Goal: Task Accomplishment & Management: Use online tool/utility

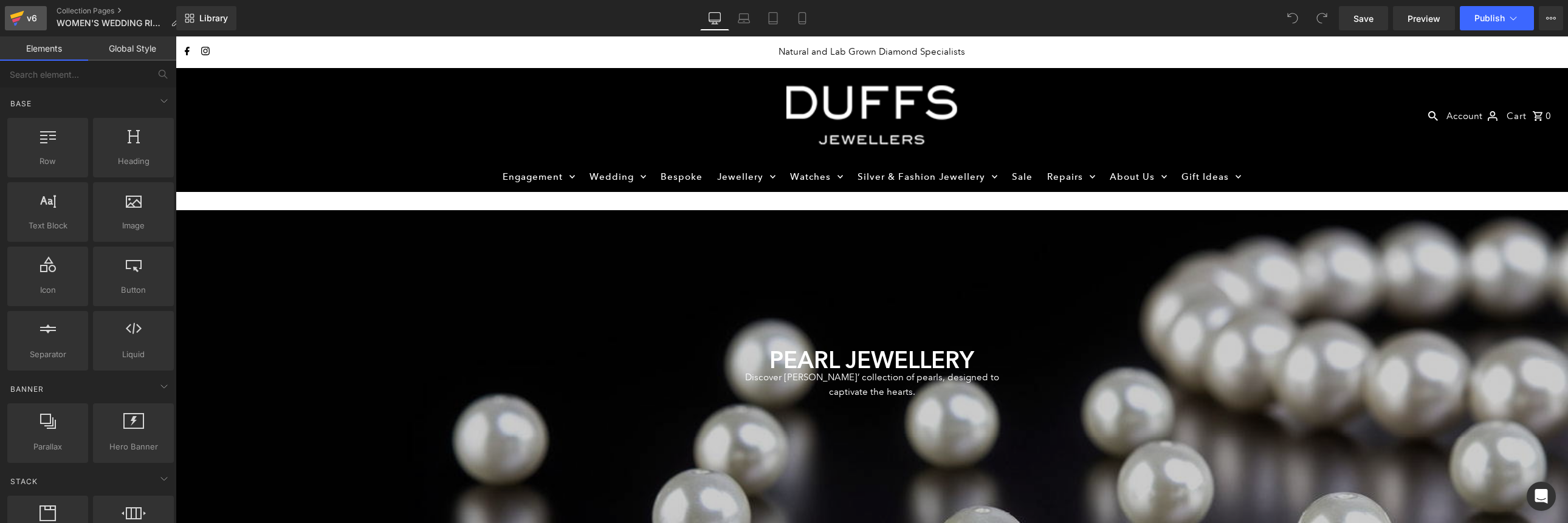
click at [32, 16] on div "v6" at bounding box center [32, 18] width 15 height 16
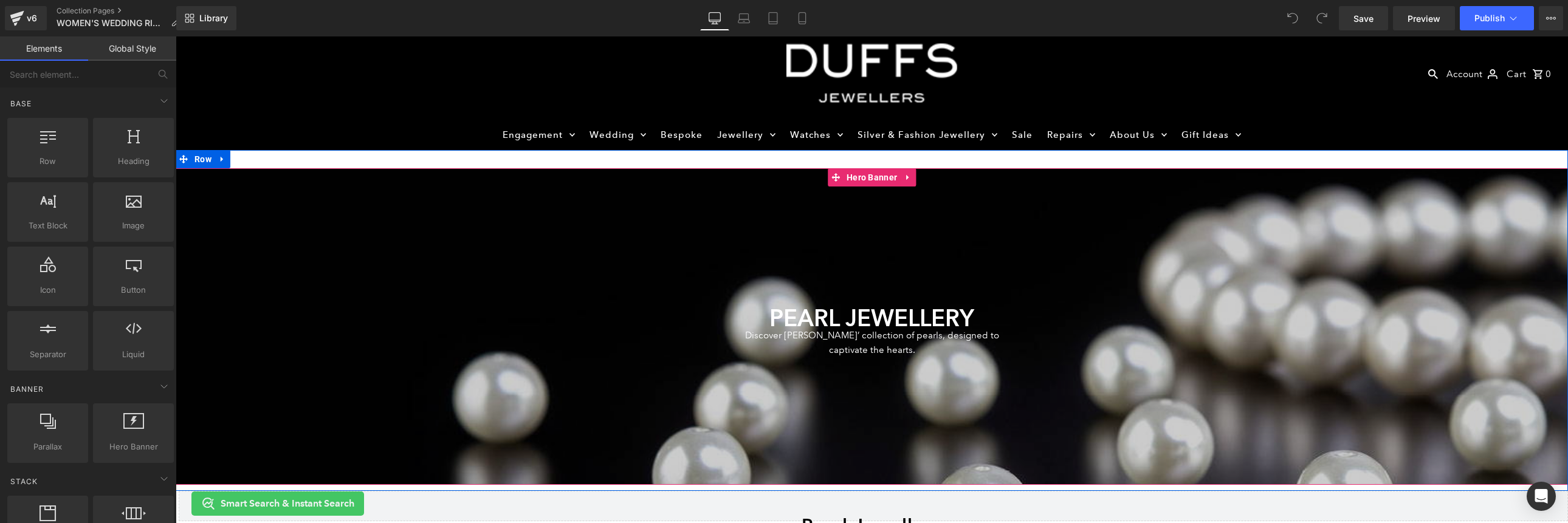
scroll to position [57, 0]
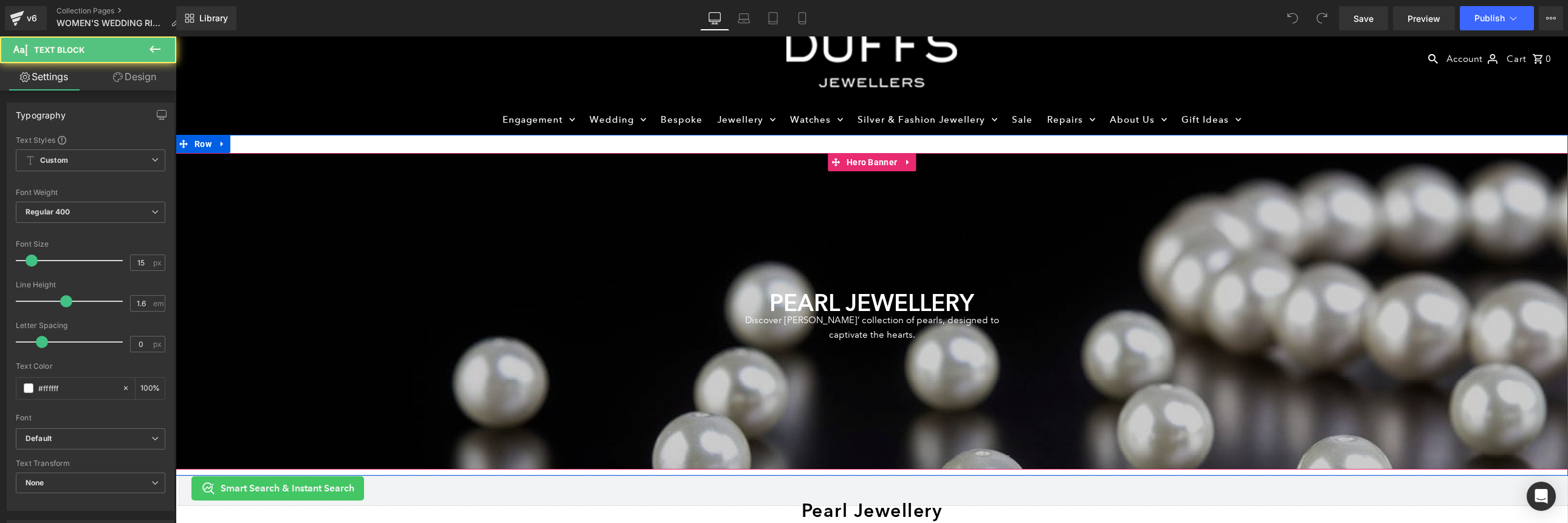
click at [932, 313] on div "Discover Duffs Jewellers’ collection of pearls, designed to captivate the heart…" at bounding box center [872, 328] width 285 height 30
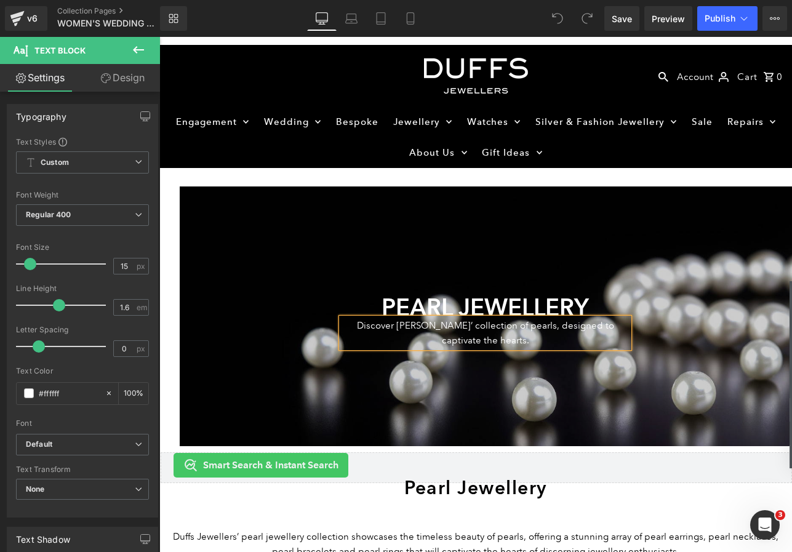
scroll to position [0, 0]
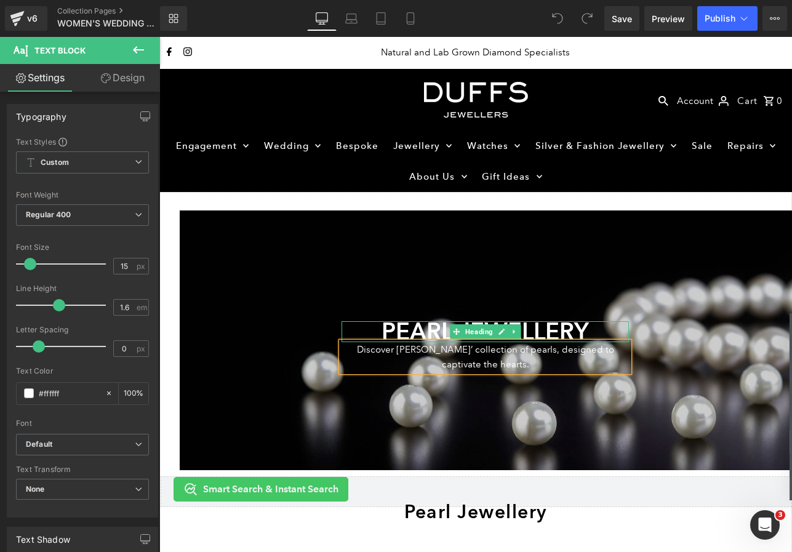
click at [554, 328] on h1 "PEARL JEWELLERY" at bounding box center [486, 331] width 288 height 20
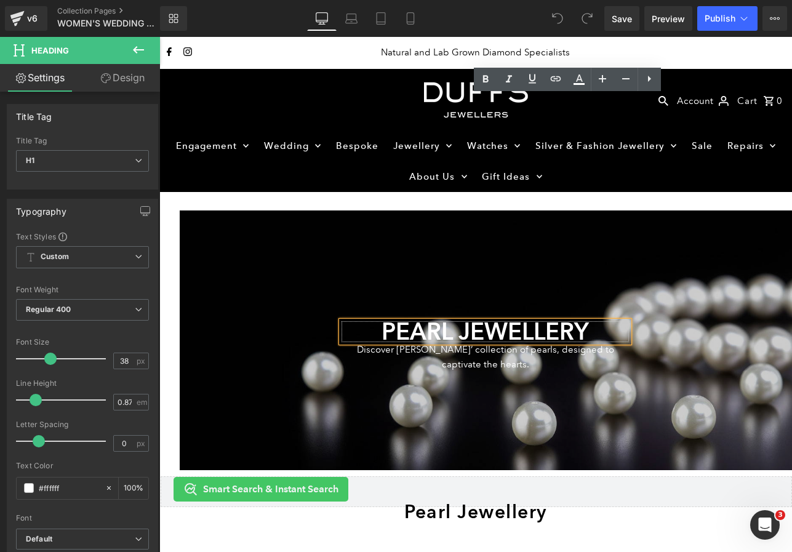
click at [526, 325] on h1 "PEARL JEWELLERY" at bounding box center [486, 331] width 288 height 20
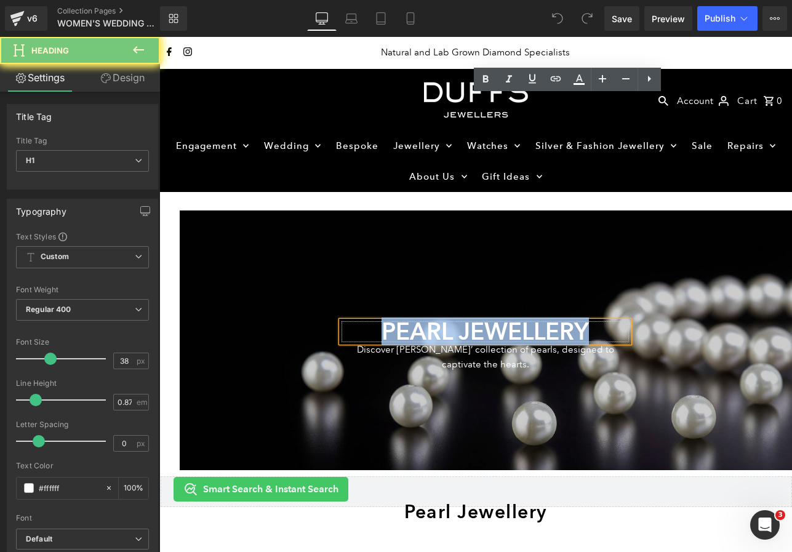
click at [526, 325] on h1 "PEARL JEWELLERY" at bounding box center [486, 331] width 288 height 20
paste div
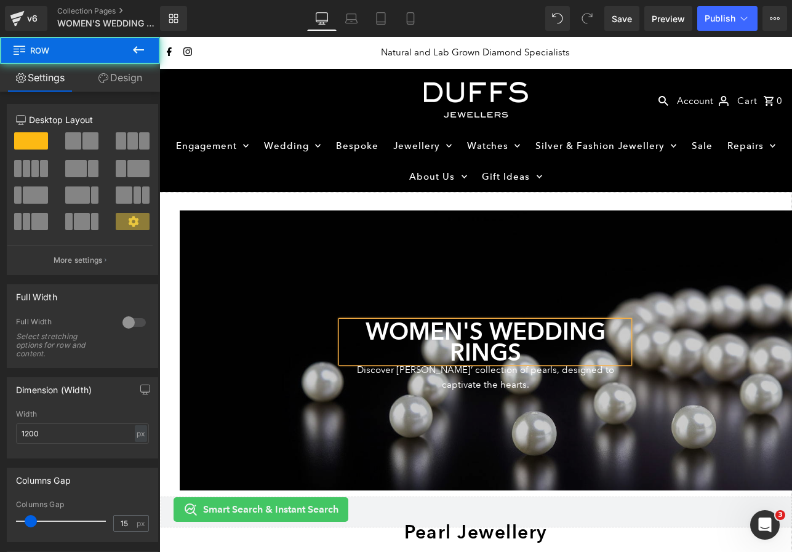
click at [649, 352] on div "WOMEN'S WEDDING RINGS Heading Discover Duffs Jewellers’ collection of pearls, d…" at bounding box center [486, 350] width 613 height 95
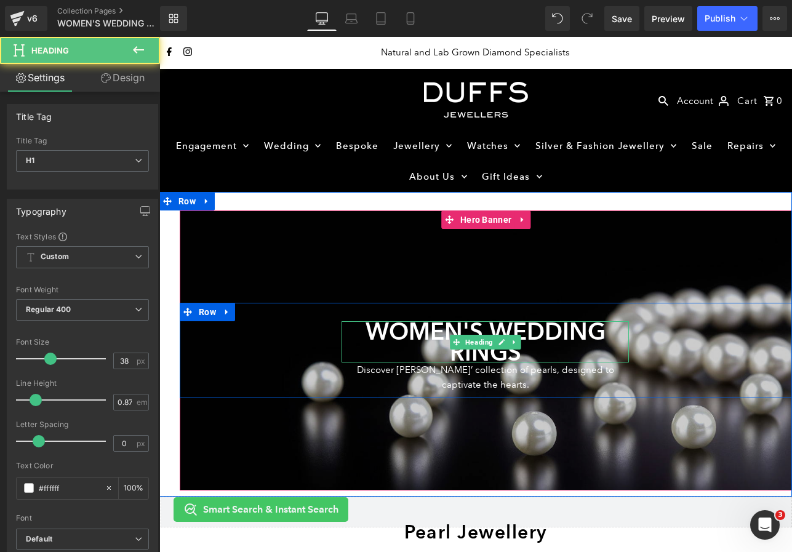
click at [550, 340] on h1 "WOMEN'S WEDDING RINGS" at bounding box center [486, 341] width 288 height 41
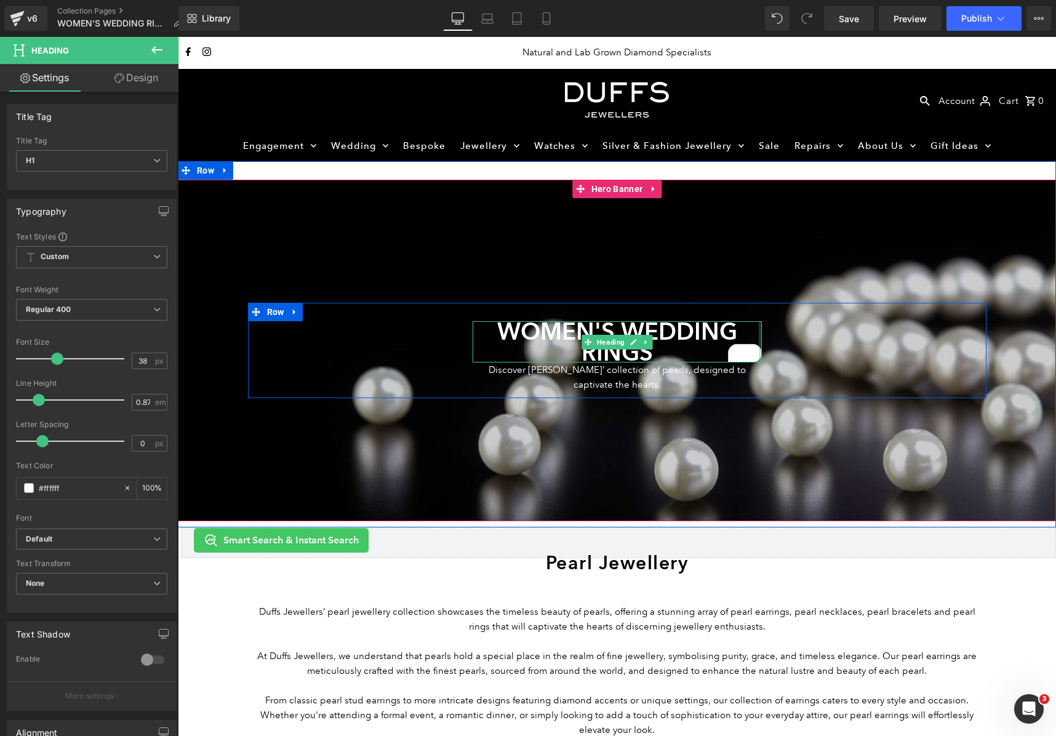
drag, startPoint x: 760, startPoint y: 334, endPoint x: 797, endPoint y: 333, distance: 37.0
click at [797, 333] on div "WOMEN'S WEDDING RINGS Heading Discover Duffs Jewellers’ collection of pearls, d…" at bounding box center [617, 350] width 739 height 95
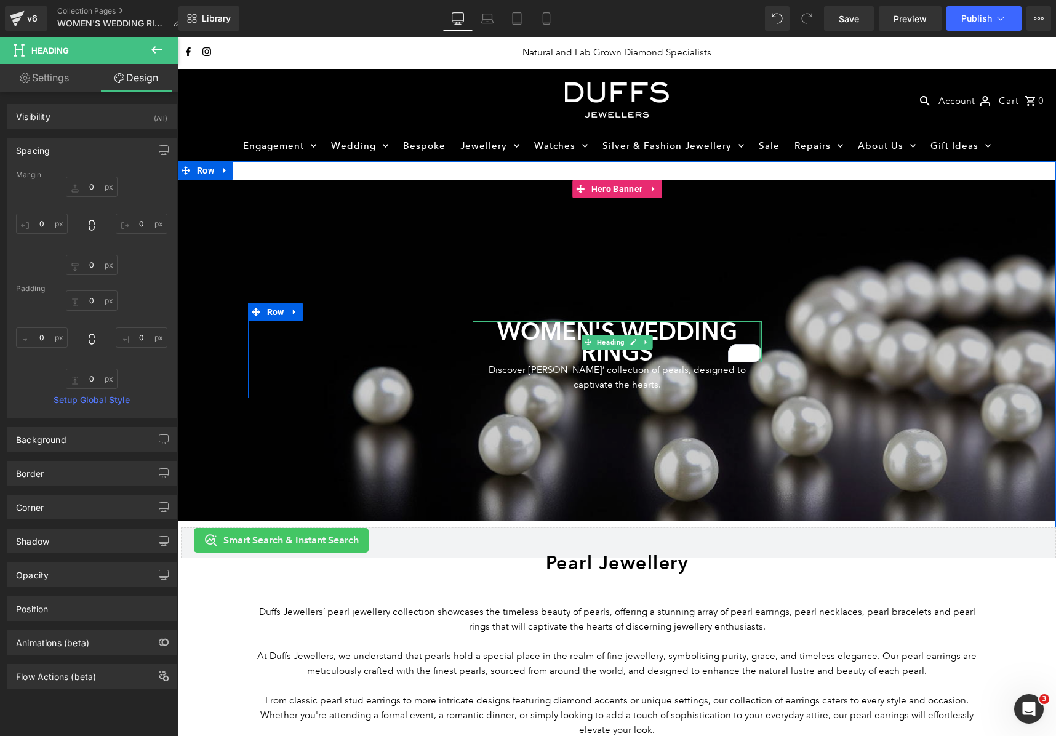
type input "0px"
click at [762, 335] on div "WOMEN'S WEDDING RINGS Heading Discover Duffs Jewellers’ collection of pearls, d…" at bounding box center [618, 356] width 308 height 70
drag, startPoint x: 762, startPoint y: 336, endPoint x: 794, endPoint y: 335, distance: 32.6
click at [794, 335] on div "WOMEN'S WEDDING RINGS Heading Discover Duffs Jewellers’ collection of pearls, d…" at bounding box center [617, 350] width 739 height 95
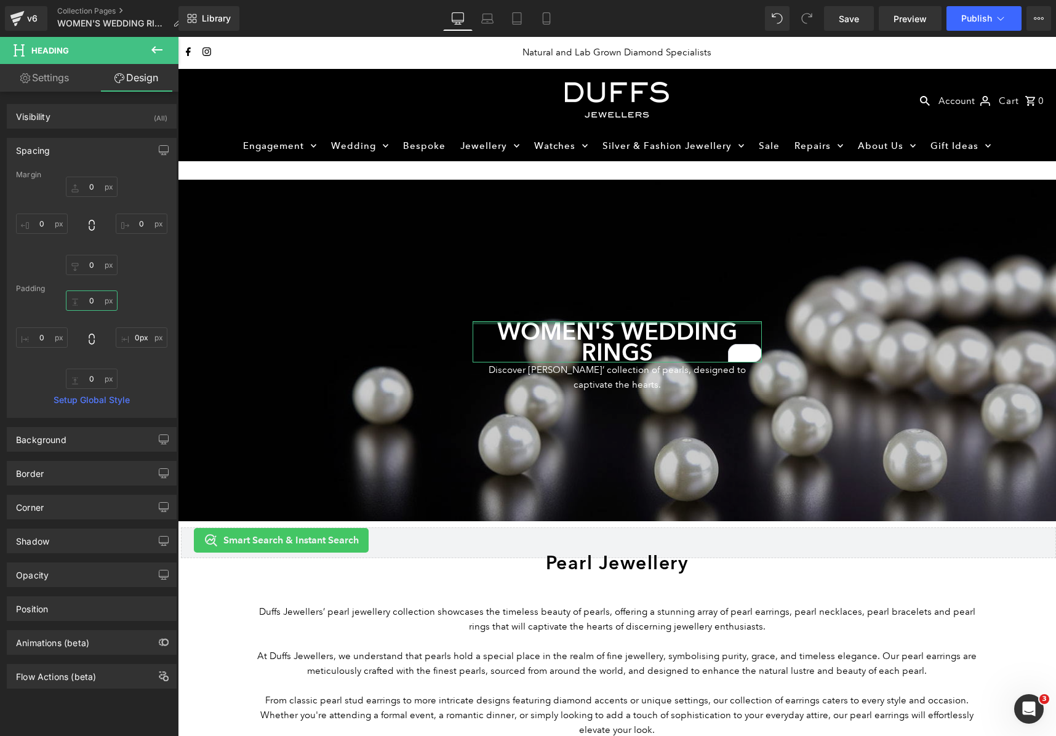
click at [82, 299] on input "0" at bounding box center [92, 301] width 52 height 20
click at [46, 224] on input "0" at bounding box center [42, 224] width 52 height 20
click at [31, 347] on input "0" at bounding box center [42, 338] width 52 height 20
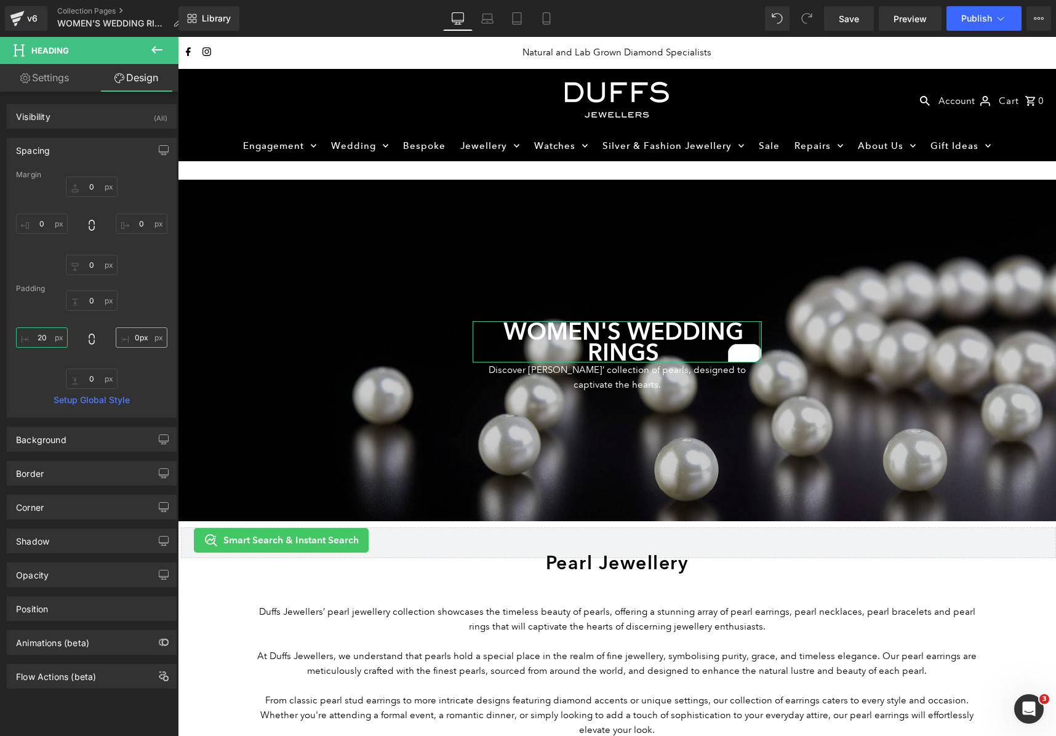
type input "20"
click at [137, 336] on input "0px" at bounding box center [142, 338] width 52 height 20
type input "20"
click at [47, 342] on input "20" at bounding box center [42, 338] width 52 height 20
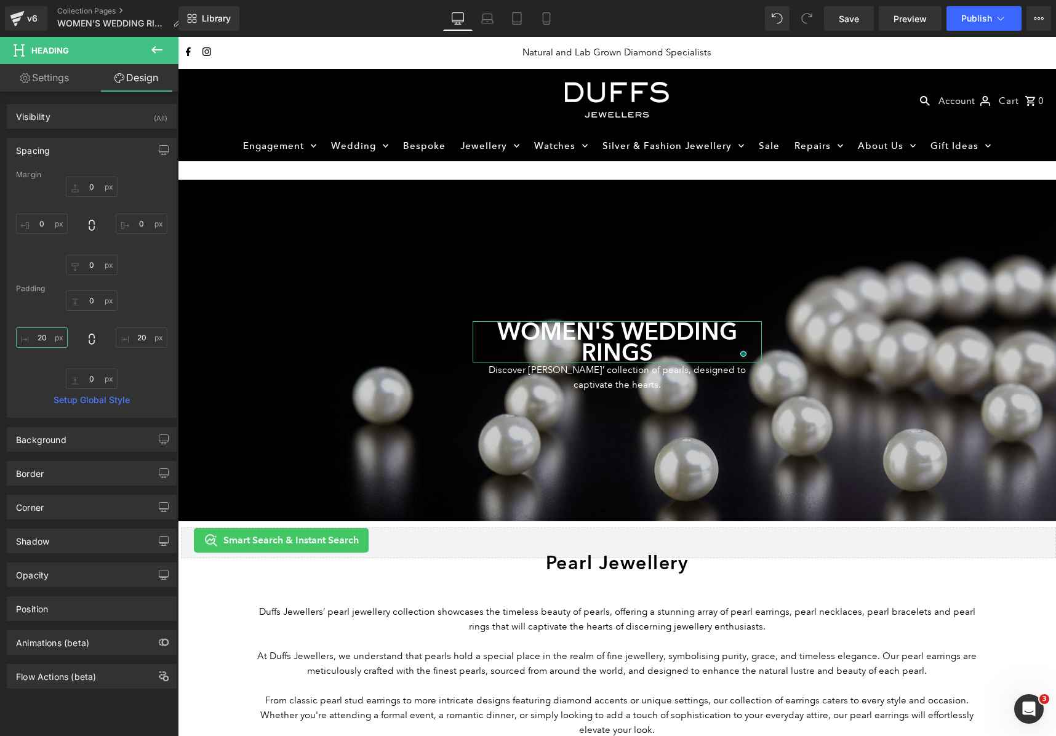
click at [47, 342] on input "20" at bounding box center [42, 338] width 52 height 20
type input "0"
click at [139, 338] on input "20" at bounding box center [142, 338] width 52 height 20
type input "0"
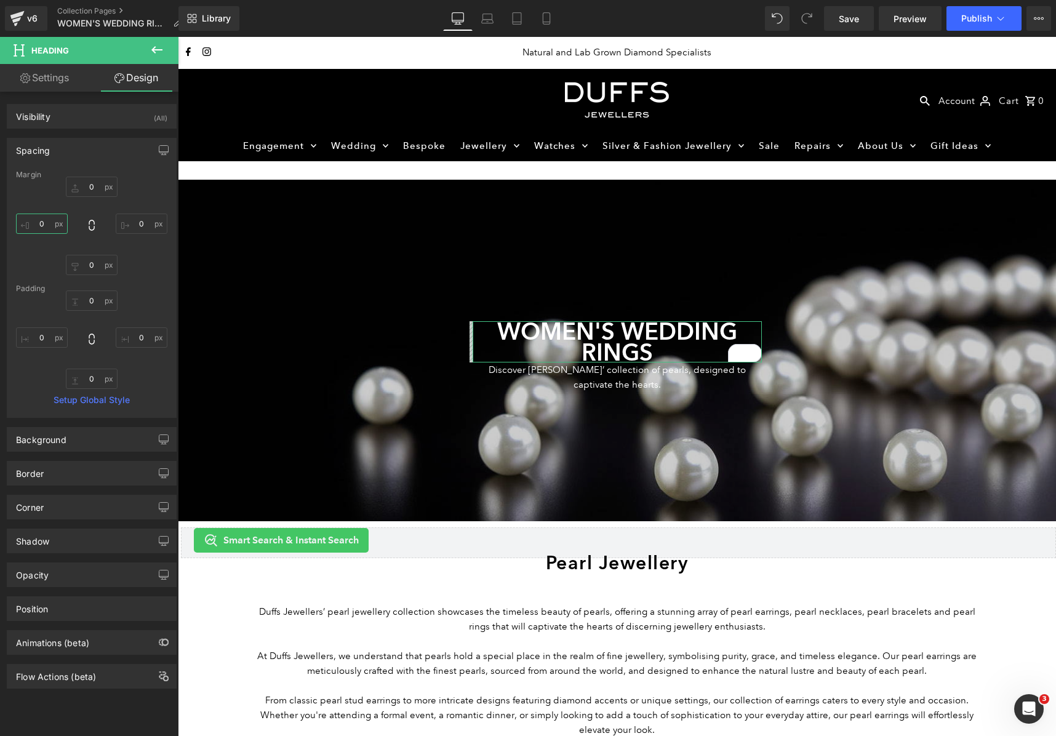
click at [32, 222] on input "0" at bounding box center [42, 224] width 52 height 20
type input "20"
click at [127, 220] on input "0" at bounding box center [142, 224] width 52 height 20
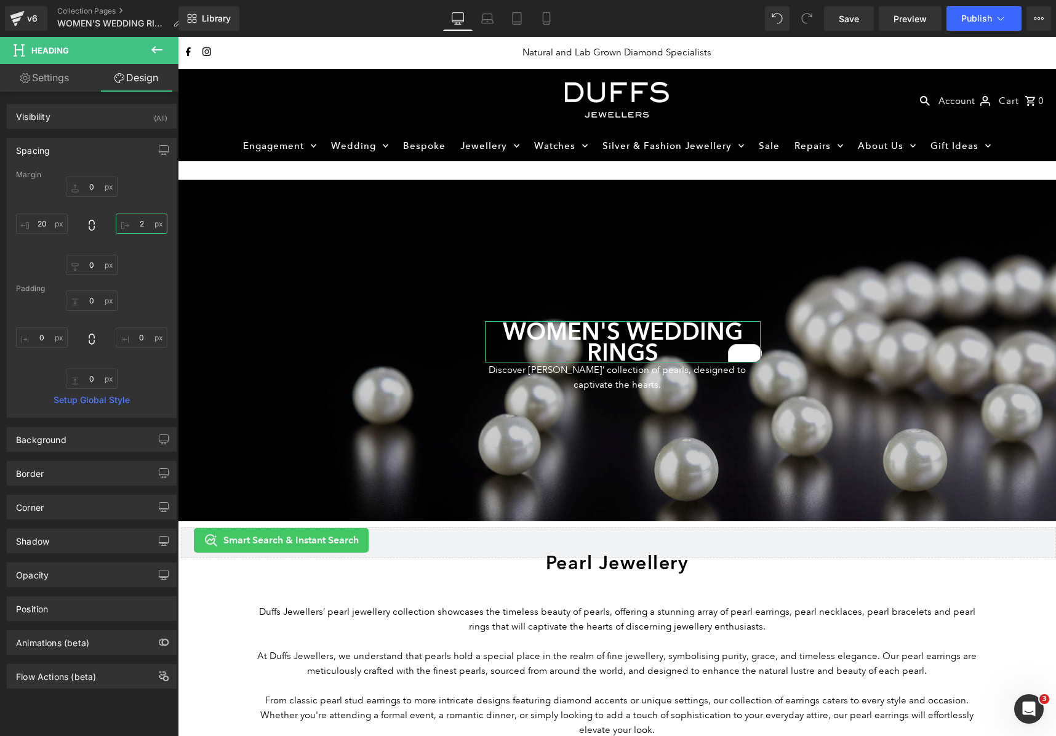
type input "20"
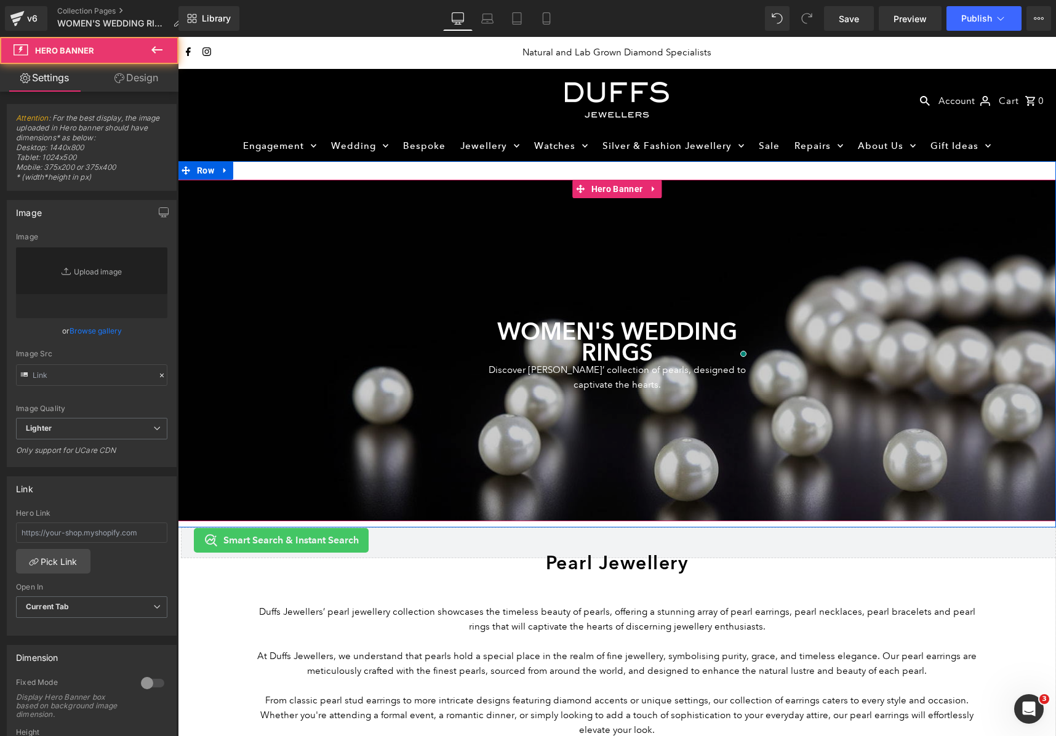
click at [312, 407] on div at bounding box center [617, 350] width 879 height 341
type input "https://ucarecdn.com/f67046c3-f42c-46c3-985d-41666bbe67a5/-/format/auto/-/previ…"
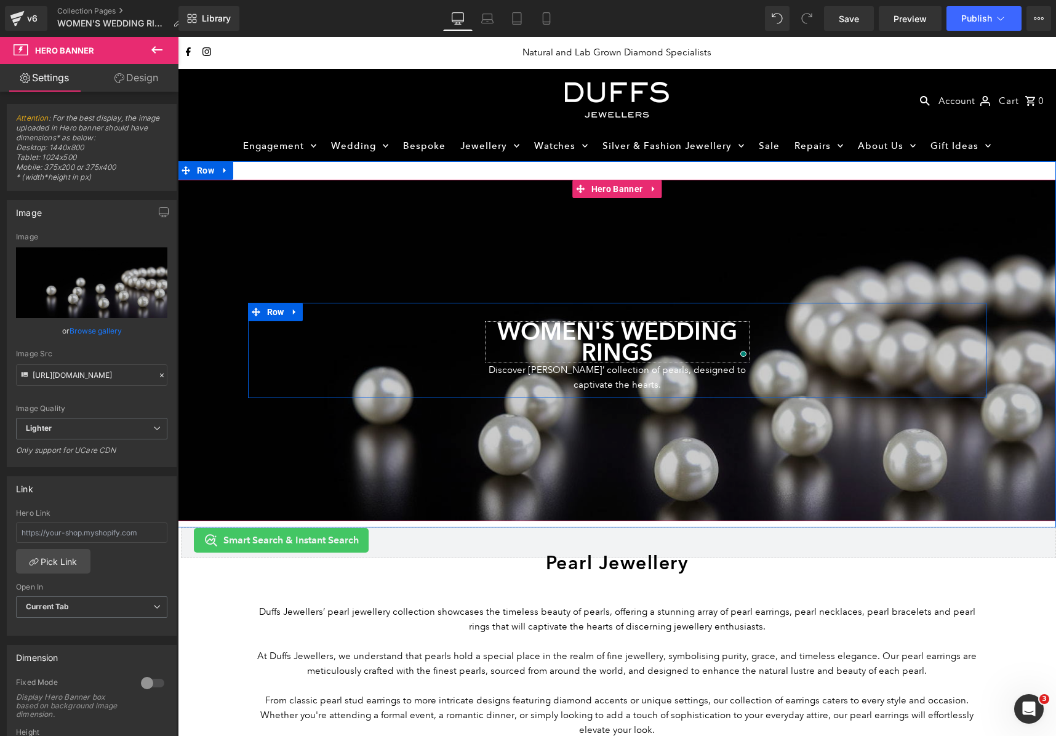
click at [509, 321] on h1 "WOMEN'S WEDDING RINGS" at bounding box center [617, 341] width 265 height 41
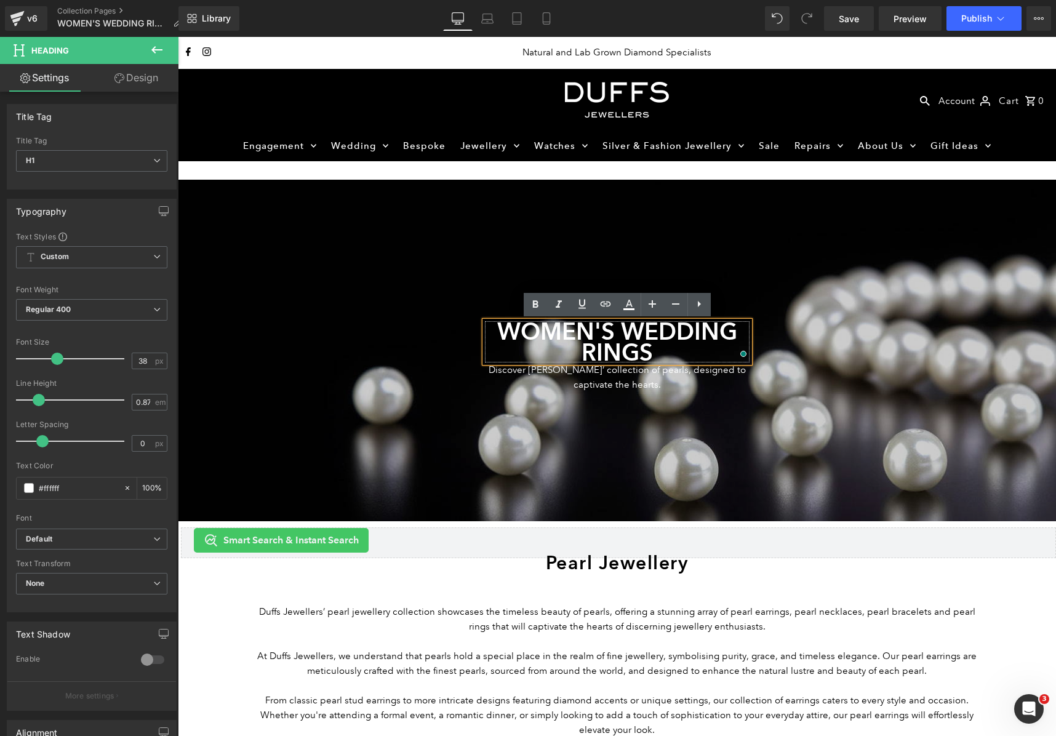
click at [493, 335] on h1 "WOMEN'S WEDDING RINGS" at bounding box center [617, 341] width 265 height 41
click at [489, 340] on h1 "WOMEN'S WEDDING RINGS" at bounding box center [617, 341] width 265 height 41
click at [781, 347] on div "WOMEN'S WEDDING RINGS Heading Discover Duffs Jewellers’ collection of pearls, d…" at bounding box center [617, 350] width 739 height 95
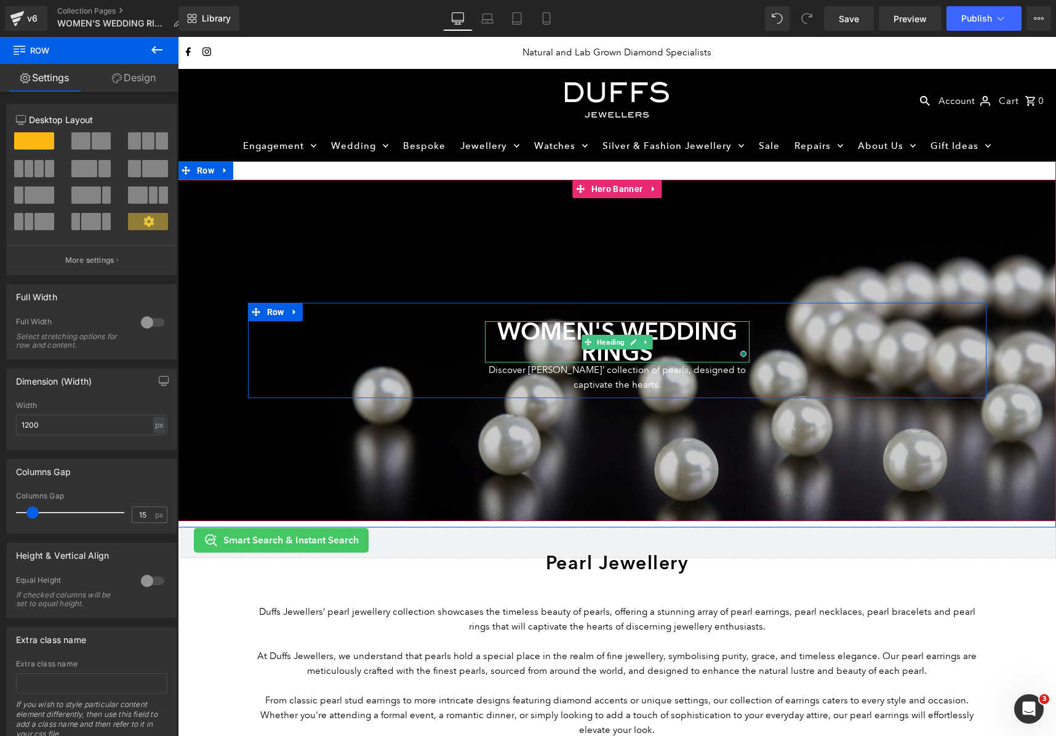
click at [727, 339] on h1 "WOMEN'S WEDDING RINGS" at bounding box center [617, 341] width 265 height 41
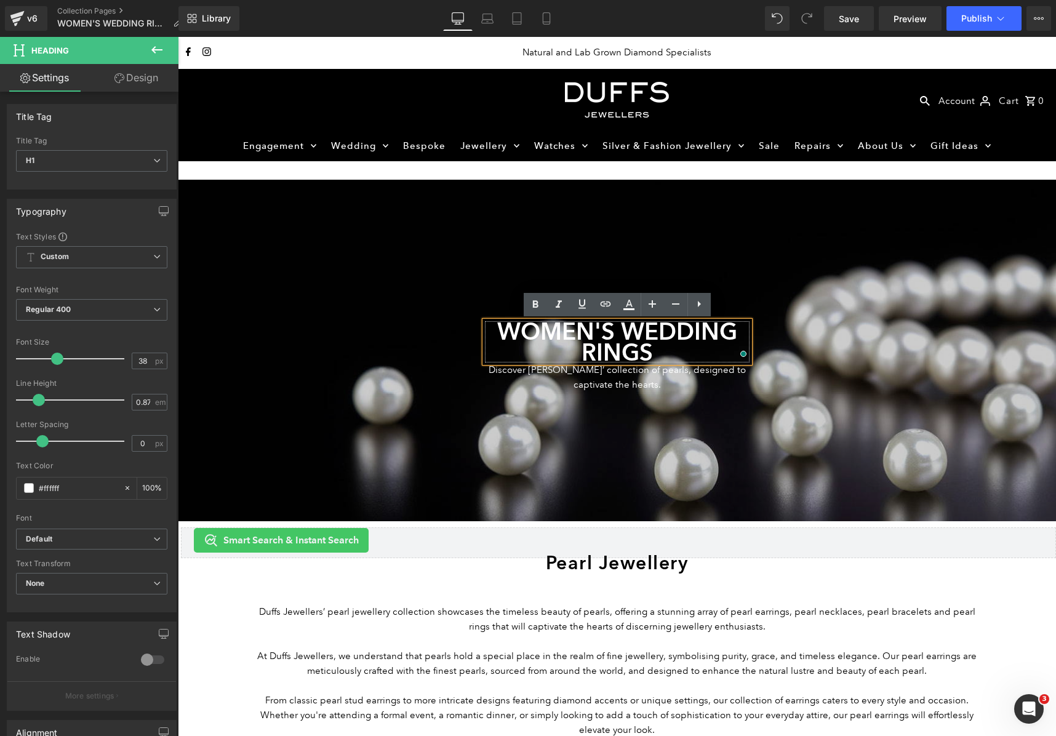
click at [738, 336] on h1 "WOMEN'S WEDDING RINGS" at bounding box center [617, 341] width 265 height 41
click at [767, 347] on div "WOMEN'S WEDDING RINGS Heading Discover Duffs Jewellers’ collection of pearls, d…" at bounding box center [618, 356] width 308 height 70
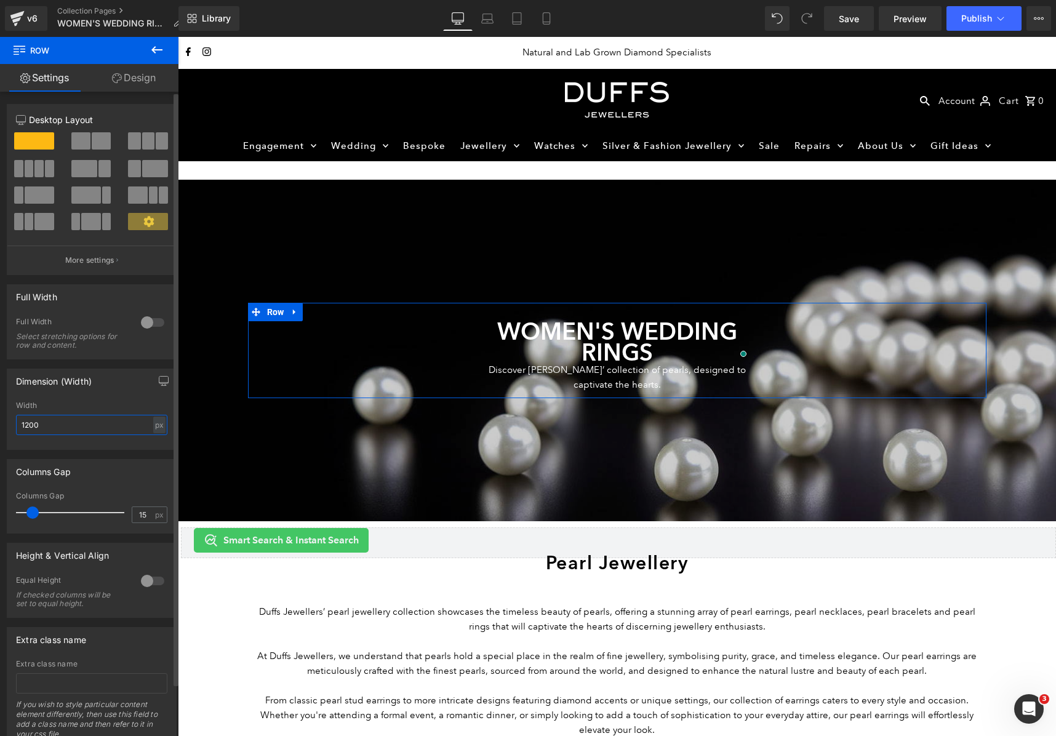
click at [44, 419] on input "1200" at bounding box center [91, 425] width 151 height 20
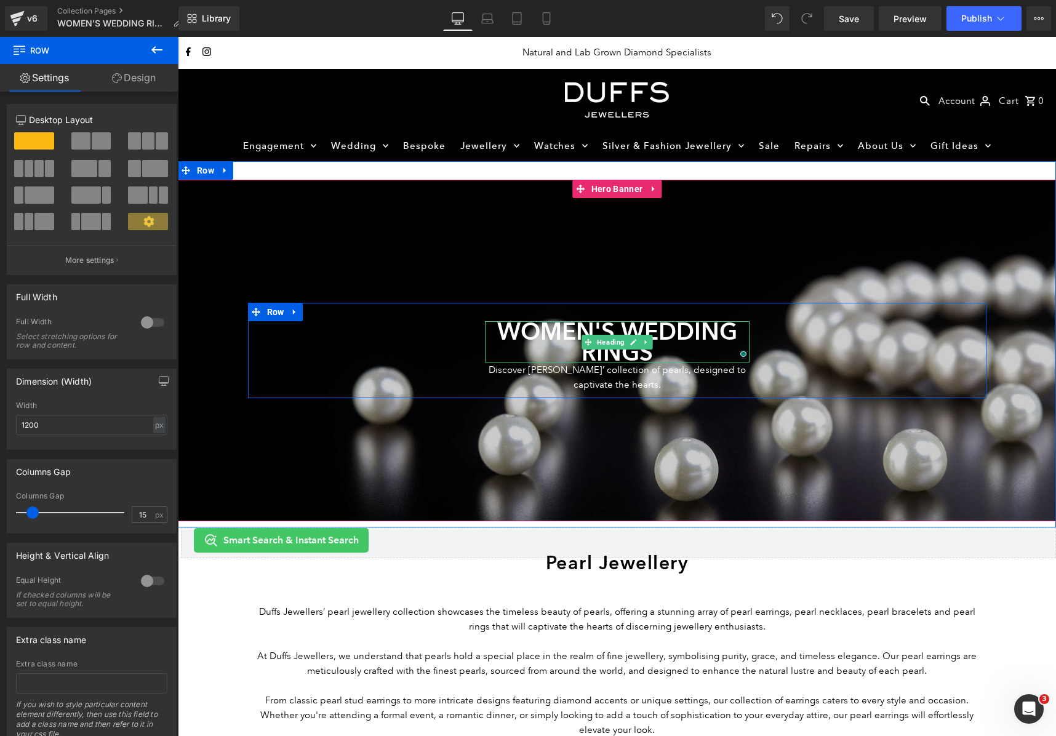
click at [502, 332] on h1 "WOMEN'S WEDDING RINGS" at bounding box center [617, 341] width 265 height 41
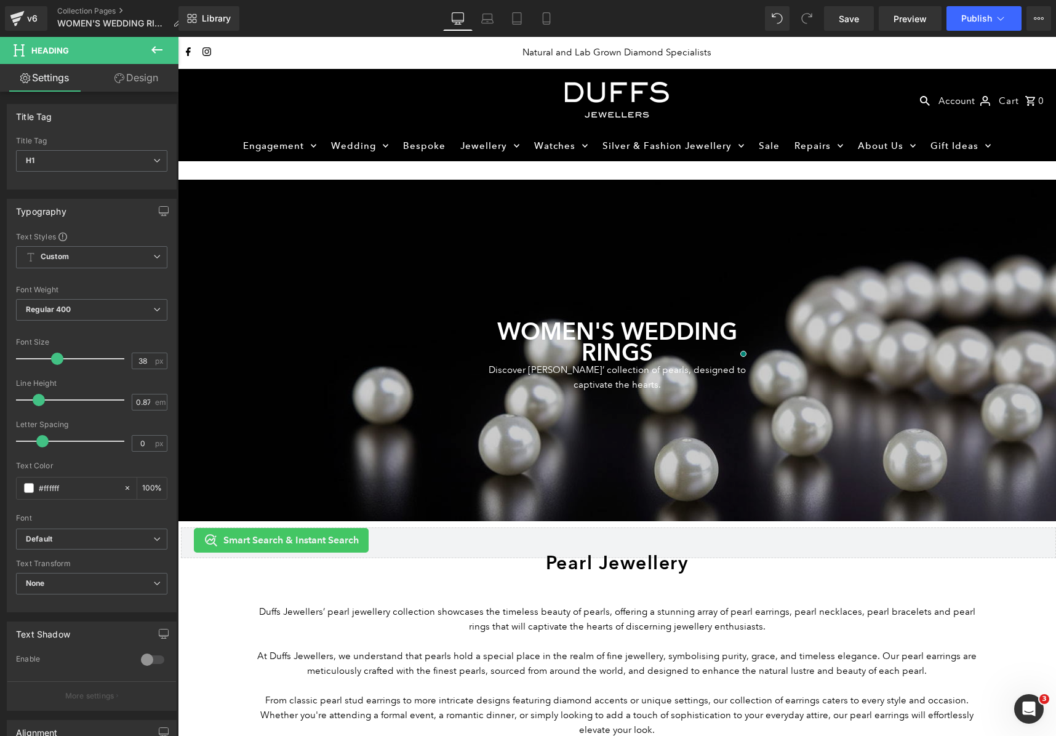
drag, startPoint x: 118, startPoint y: 78, endPoint x: 122, endPoint y: 88, distance: 10.5
click at [118, 78] on icon at bounding box center [120, 78] width 10 height 10
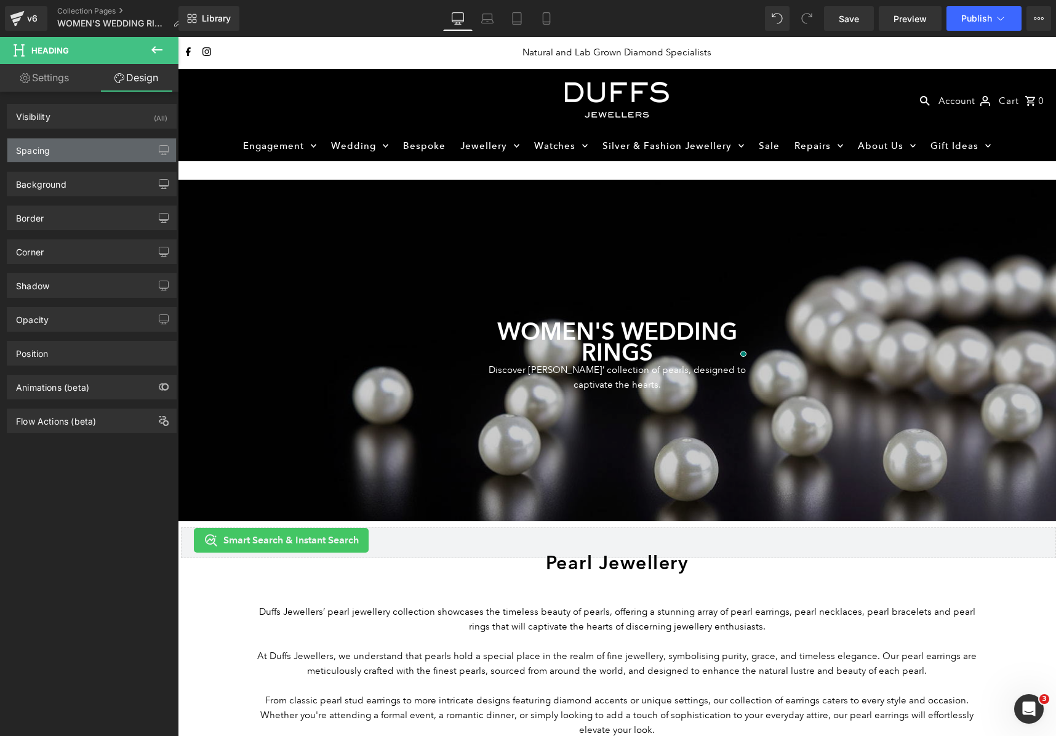
click at [129, 150] on div "Spacing" at bounding box center [91, 150] width 169 height 23
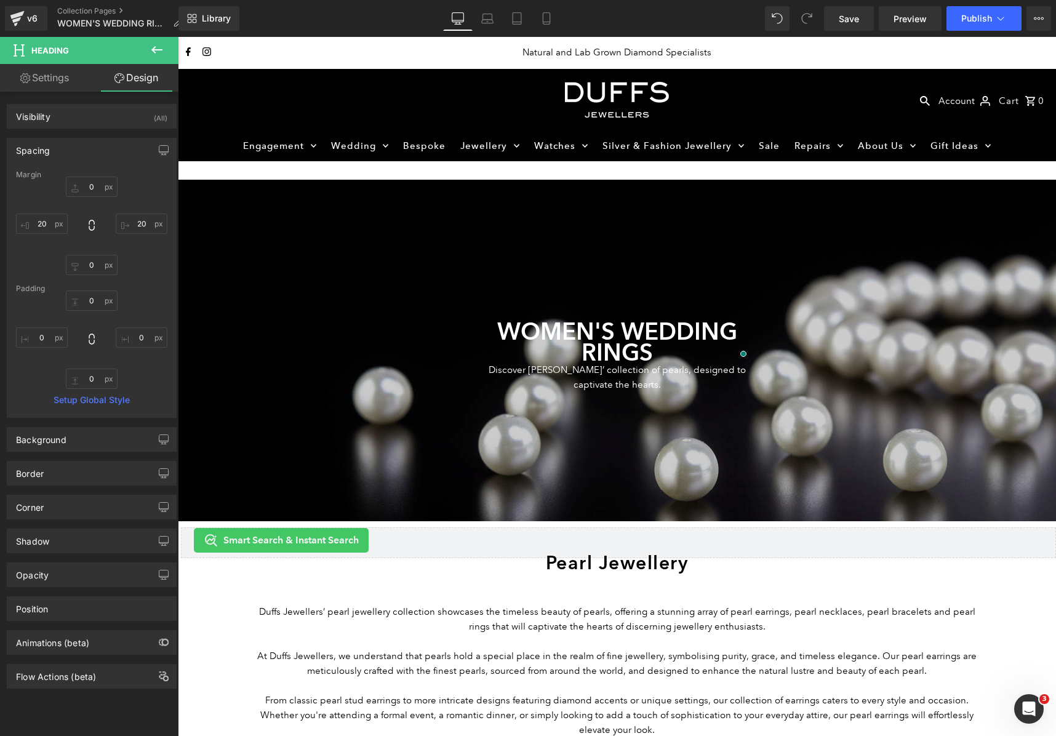
click at [129, 150] on div "Spacing" at bounding box center [91, 150] width 169 height 23
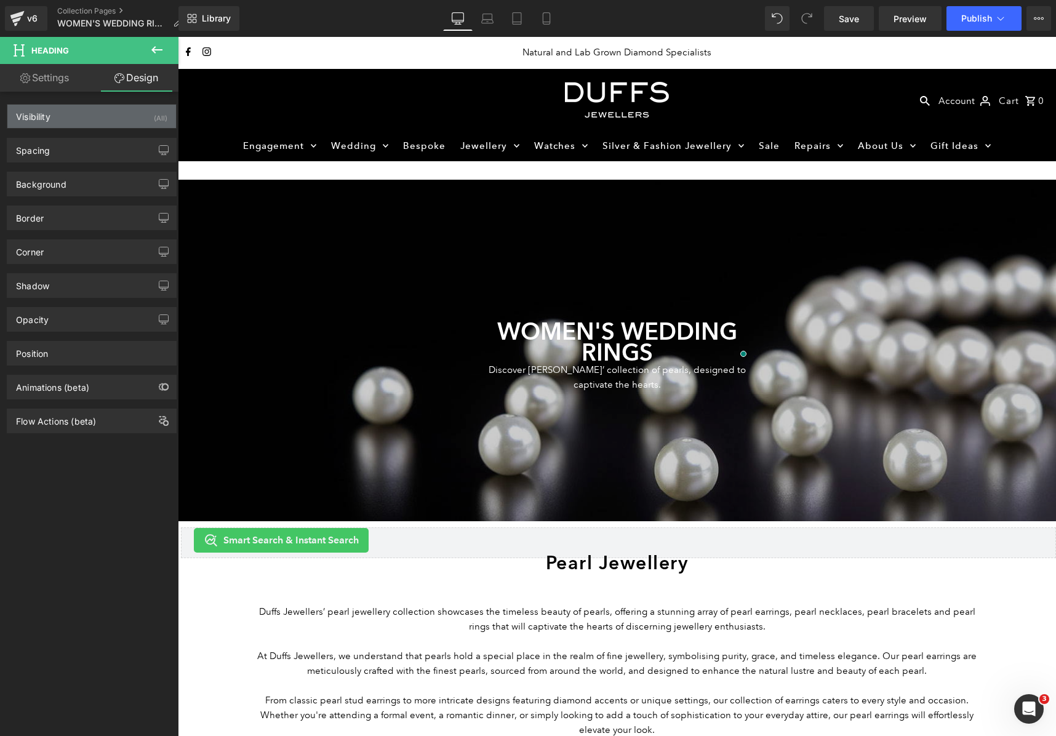
click at [118, 115] on div "Visibility (All)" at bounding box center [91, 116] width 169 height 23
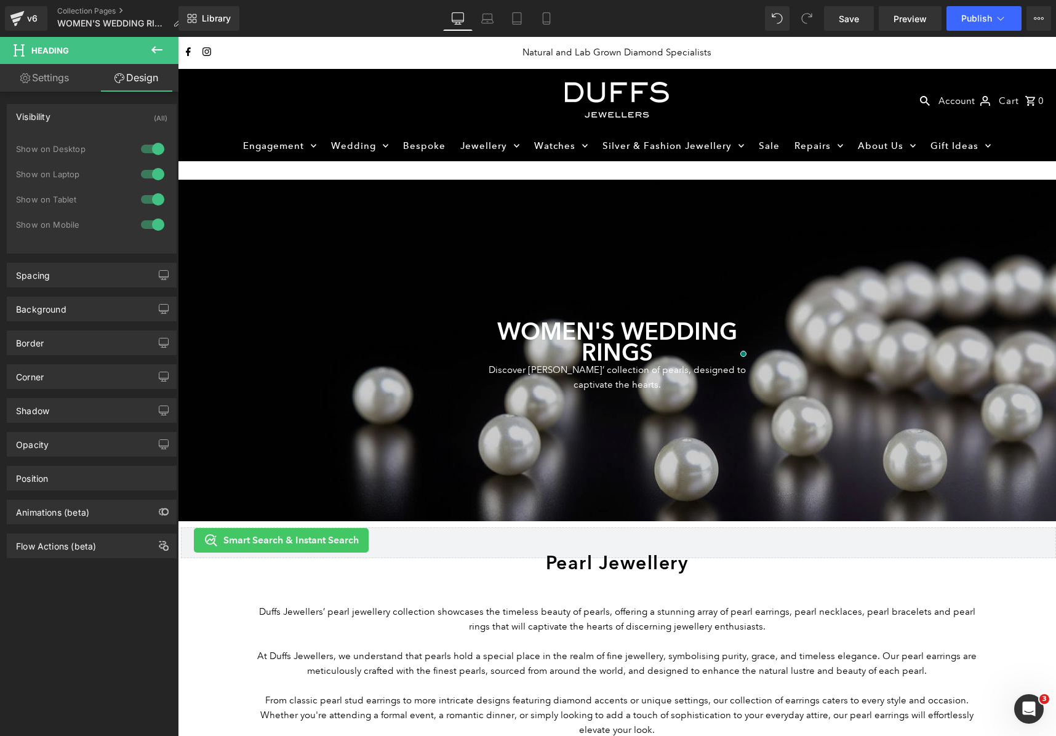
click at [118, 115] on div "Visibility (All)" at bounding box center [91, 116] width 169 height 23
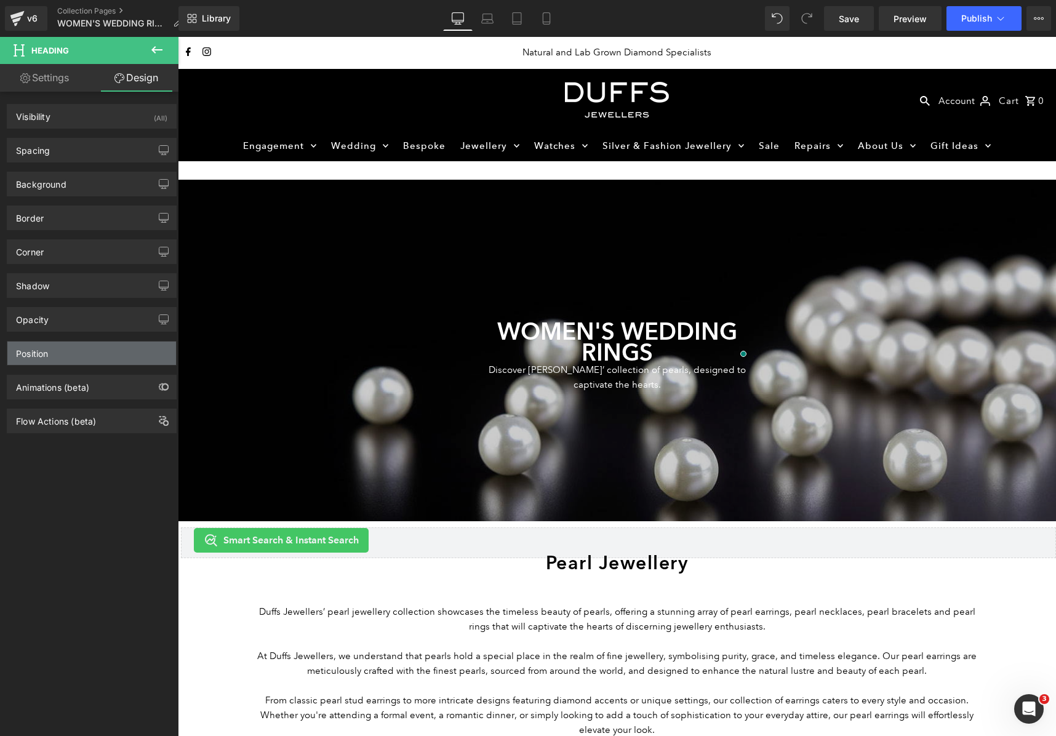
click at [118, 352] on div "Position" at bounding box center [91, 353] width 169 height 23
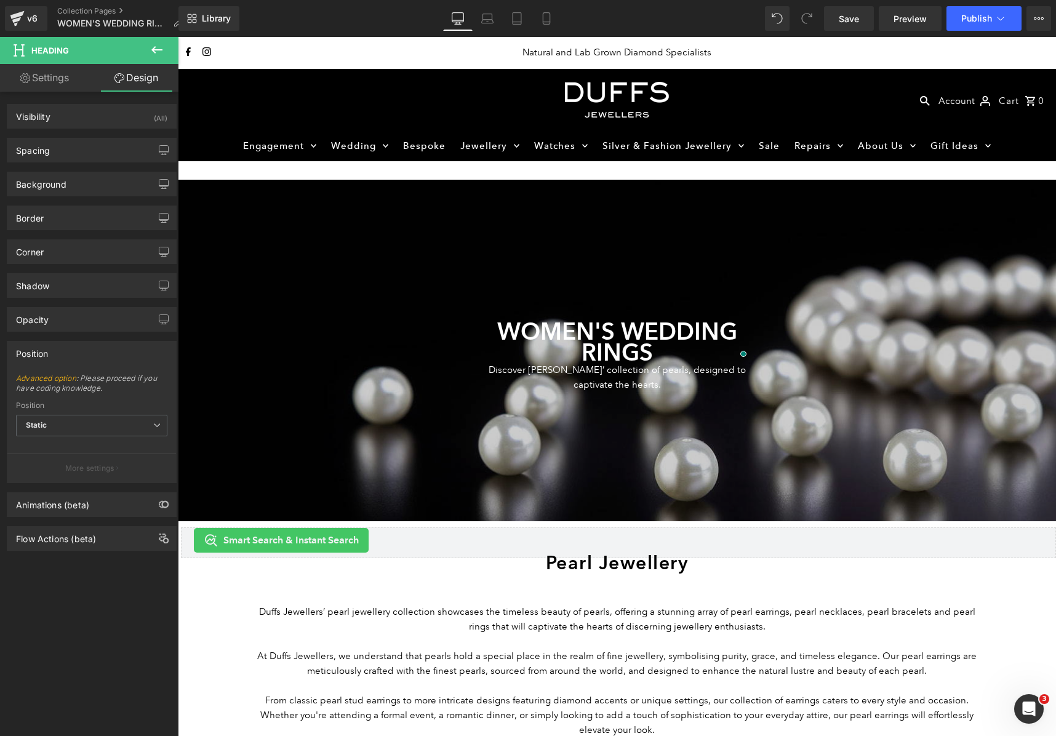
click at [118, 351] on div "Position" at bounding box center [91, 353] width 169 height 23
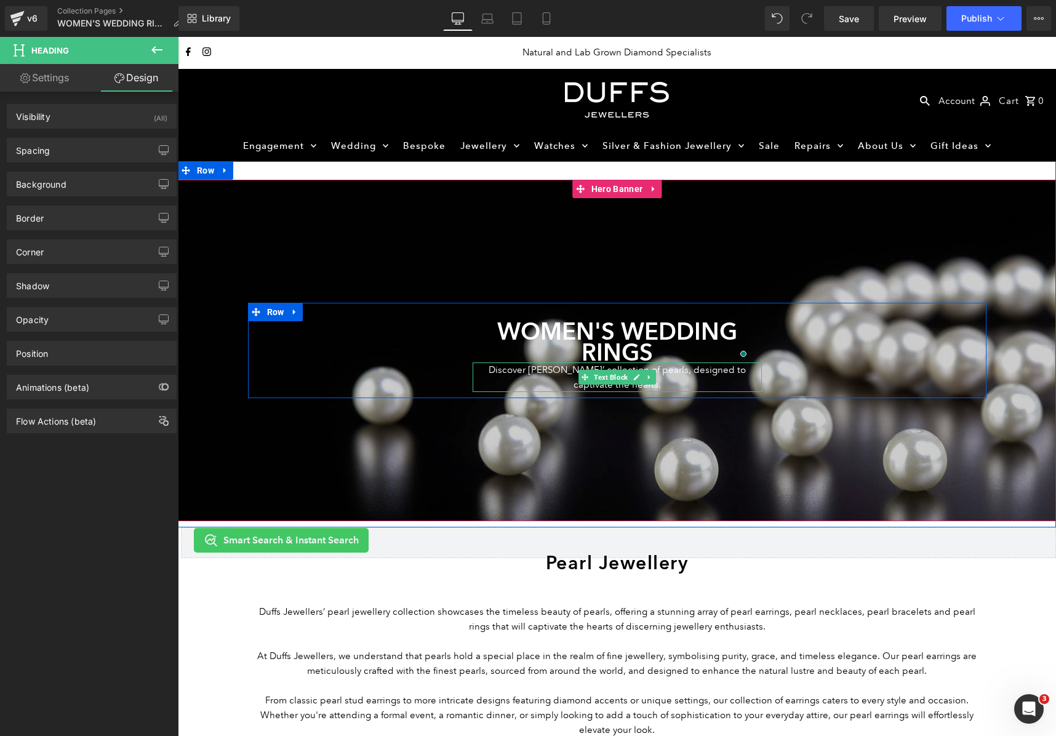
click at [528, 374] on p "Discover Duffs Jewellers’ collection of pearls, designed to captivate the heart…" at bounding box center [617, 378] width 289 height 30
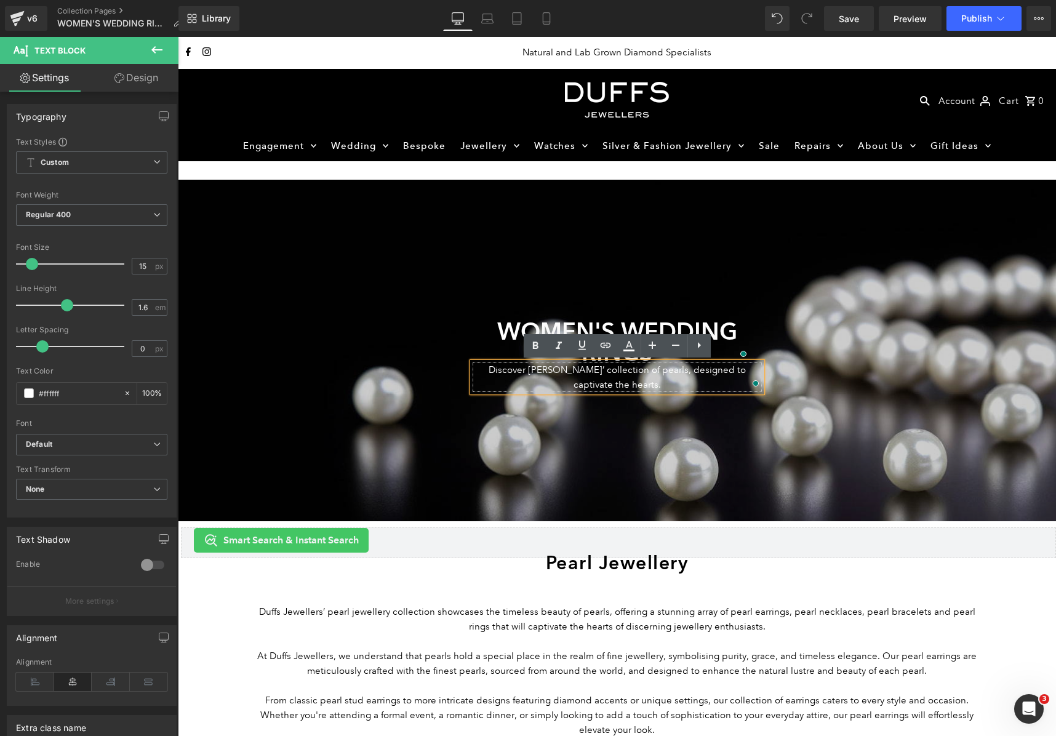
click at [653, 372] on p "Discover Duffs Jewellers’ collection of pearls, designed to captivate the heart…" at bounding box center [617, 378] width 289 height 30
click at [642, 374] on p "Discover Duffs Jewellers’ collection of pearls, designed to captivate the heart…" at bounding box center [617, 378] width 289 height 30
drag, startPoint x: 636, startPoint y: 374, endPoint x: 650, endPoint y: 390, distance: 21.4
click at [650, 390] on p "Discover Duffs Jewellers’ collection of pearls, designed to captivate the heart…" at bounding box center [617, 378] width 289 height 30
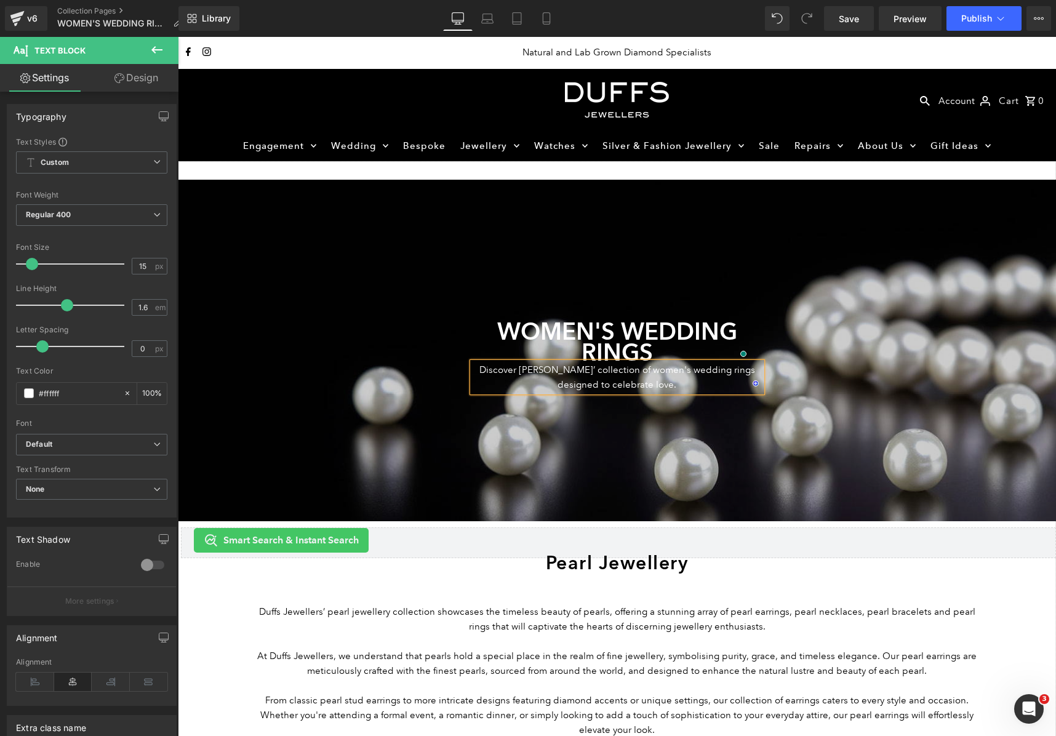
click at [537, 440] on div at bounding box center [617, 350] width 879 height 341
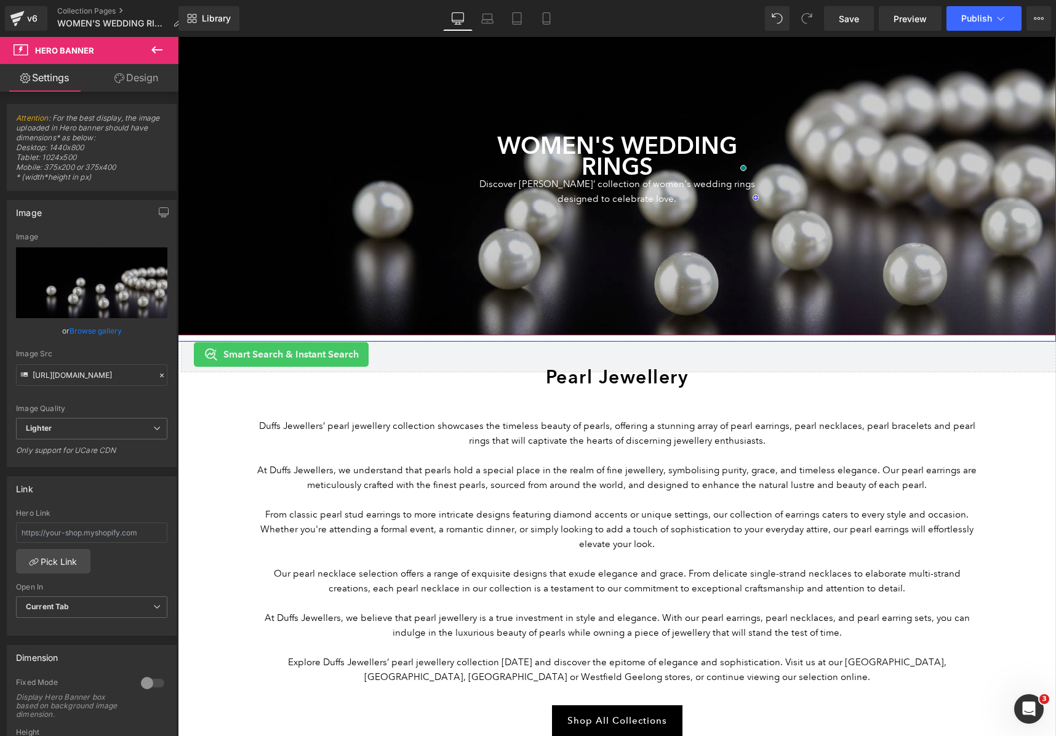
scroll to position [213, 0]
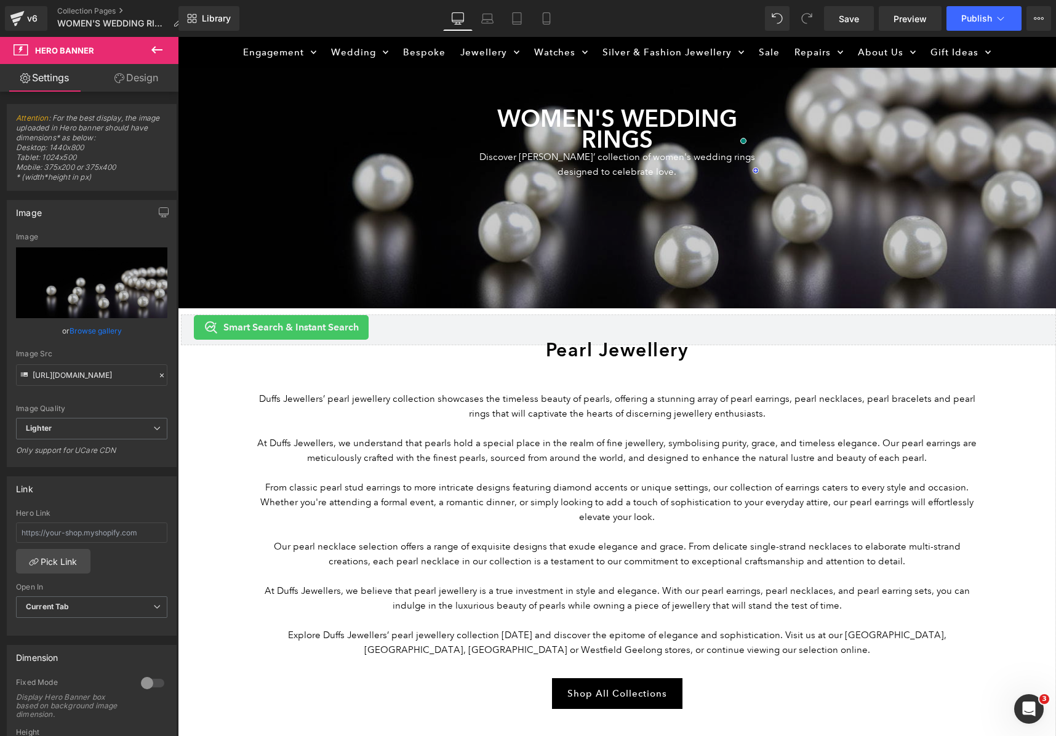
click at [594, 392] on p "Duffs Jewellers’ pearl jewellery collection showcases the timeless beauty of pe…" at bounding box center [617, 407] width 720 height 30
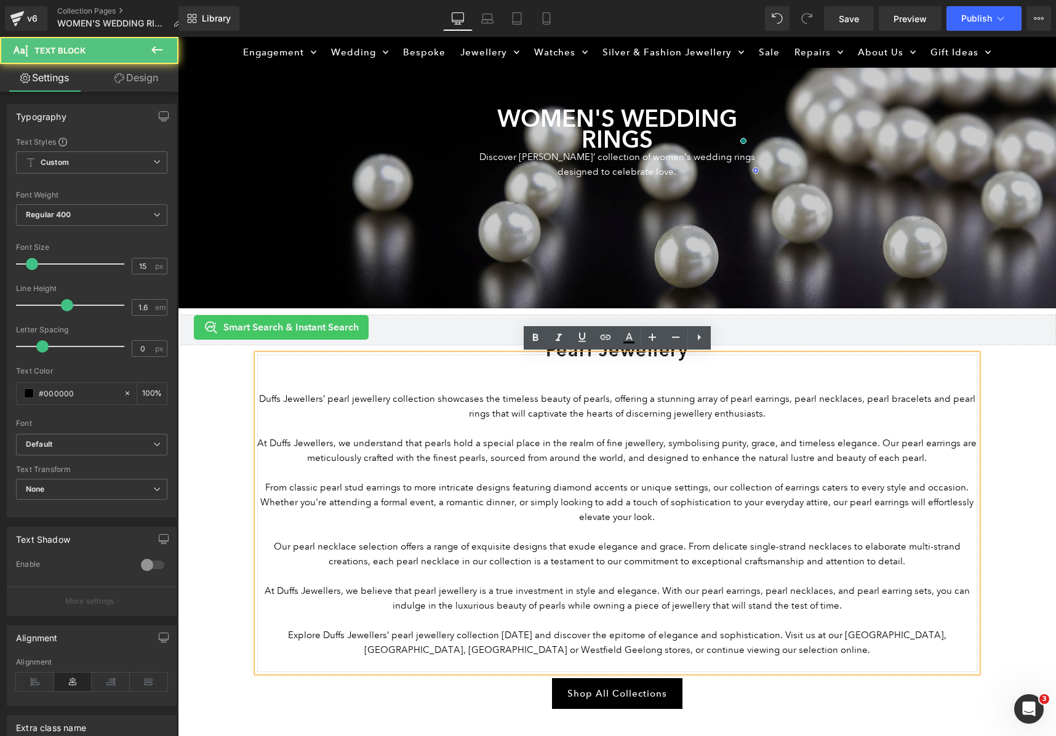
click at [597, 355] on div "Duffs Jewellers’ pearl jewellery collection showcases the timeless beauty of pe…" at bounding box center [617, 514] width 720 height 318
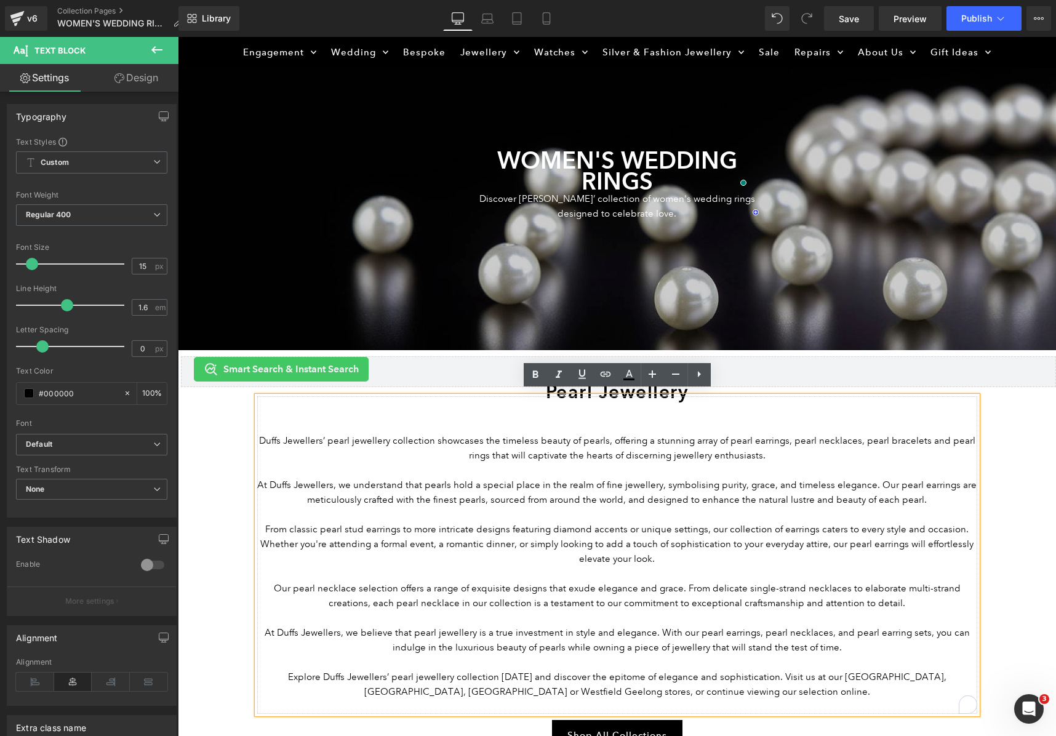
scroll to position [158, 0]
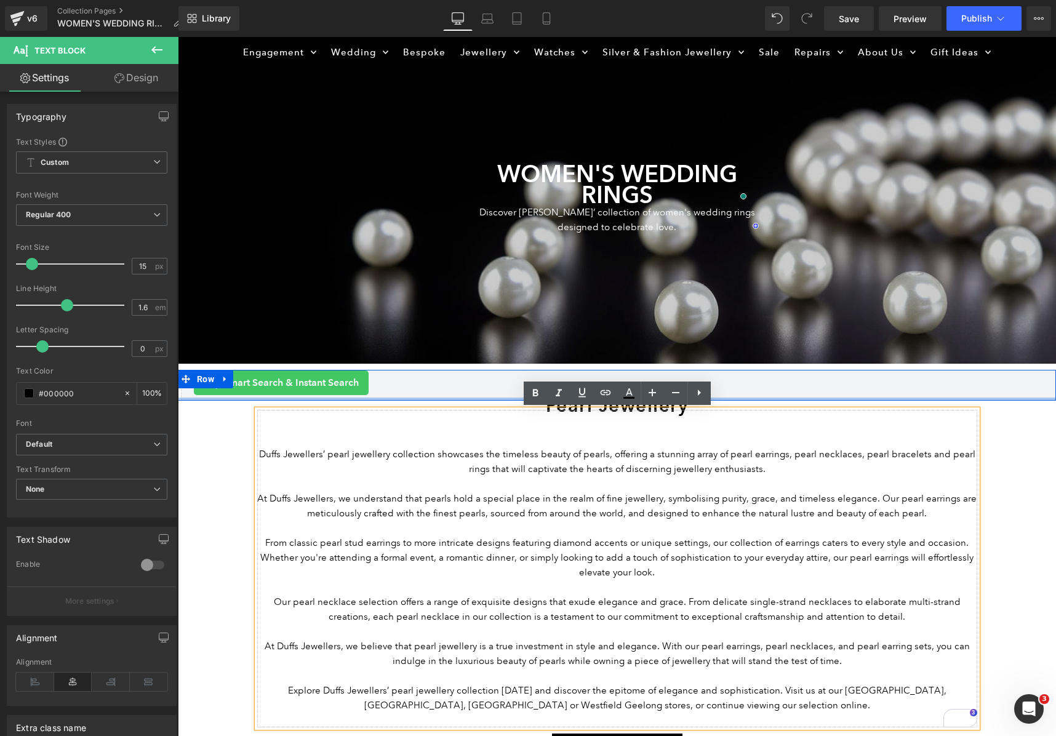
click at [816, 400] on div at bounding box center [617, 399] width 879 height 3
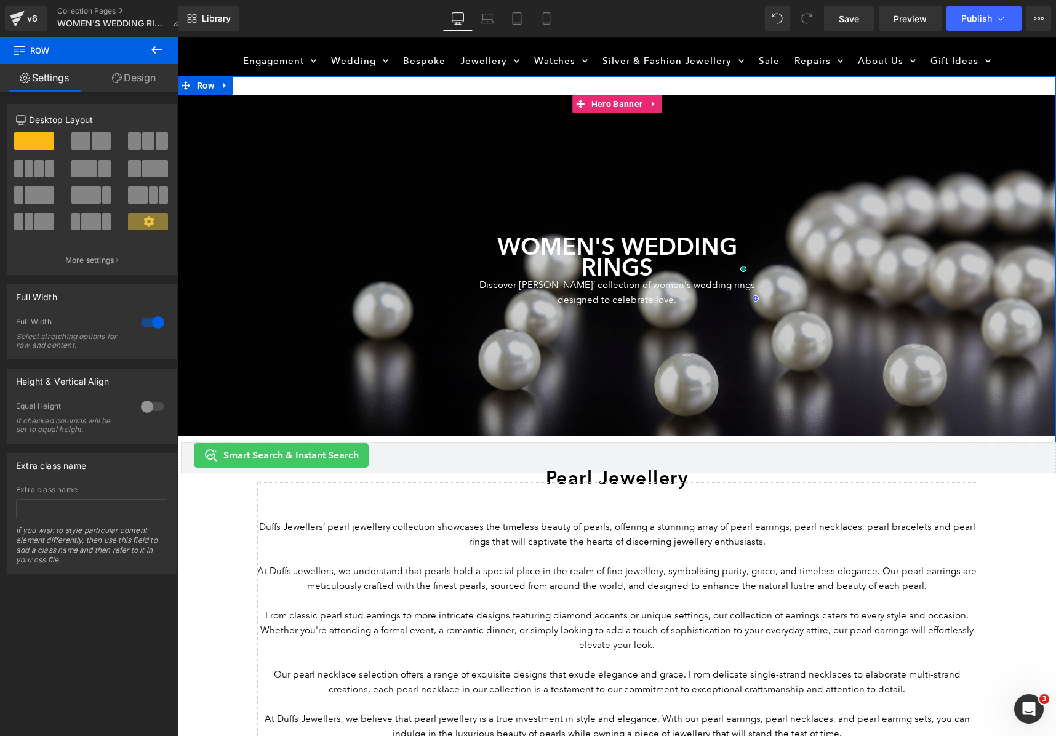
scroll to position [70, 0]
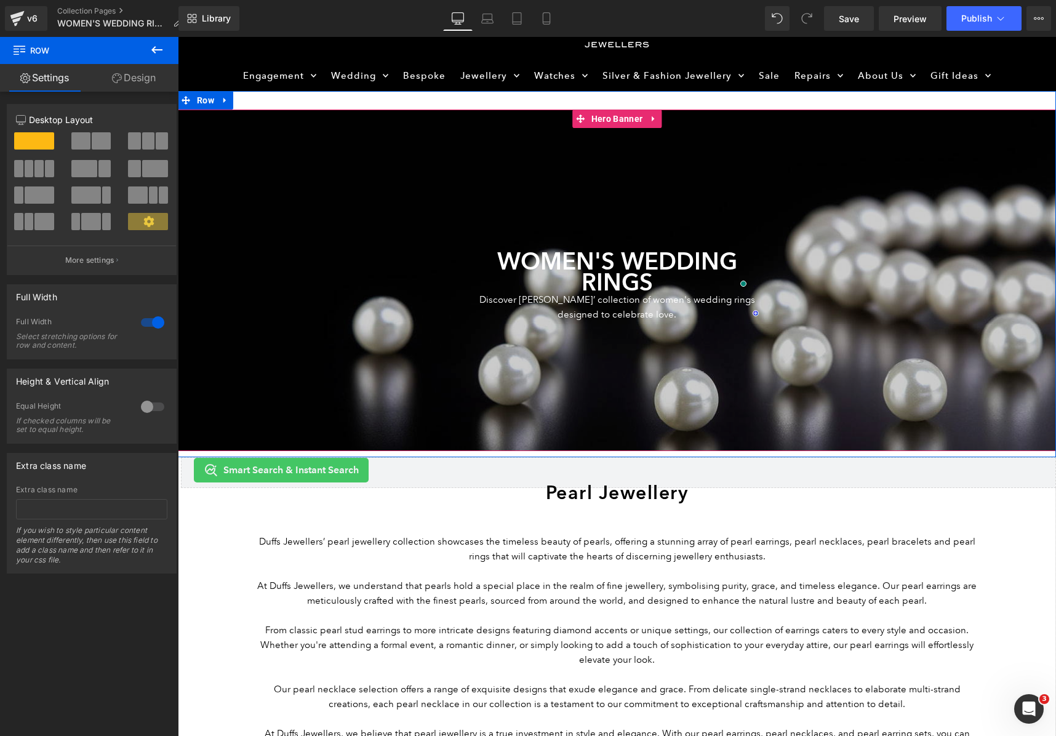
click at [704, 222] on div at bounding box center [617, 280] width 879 height 341
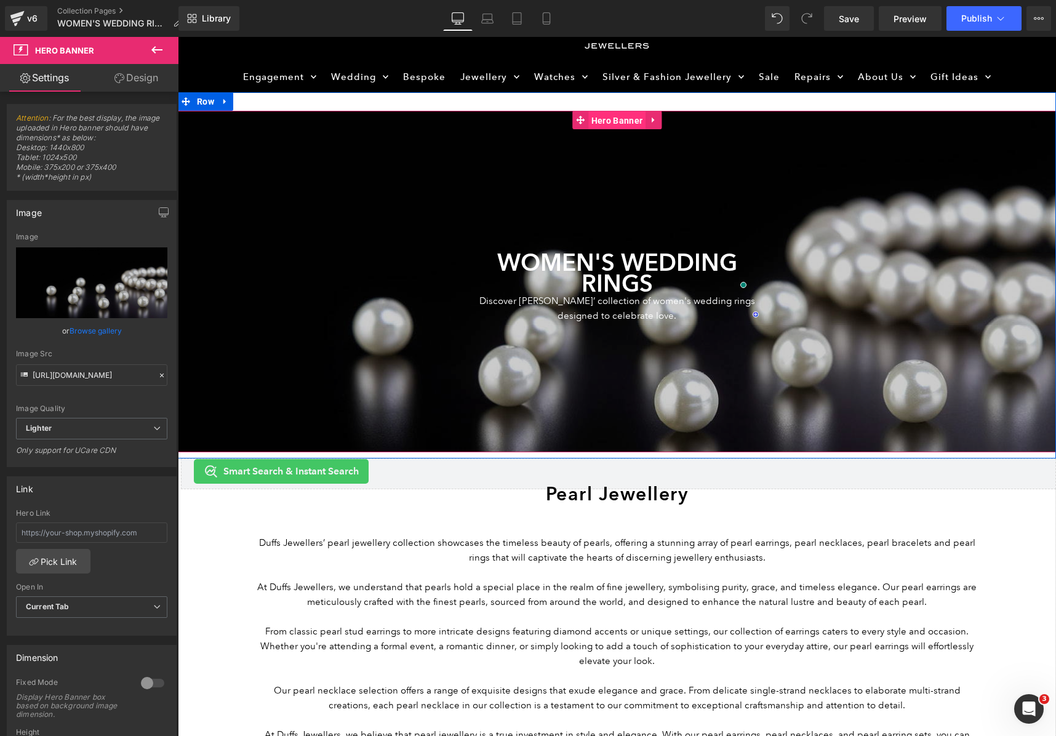
click at [620, 124] on span "Hero Banner" at bounding box center [617, 120] width 57 height 18
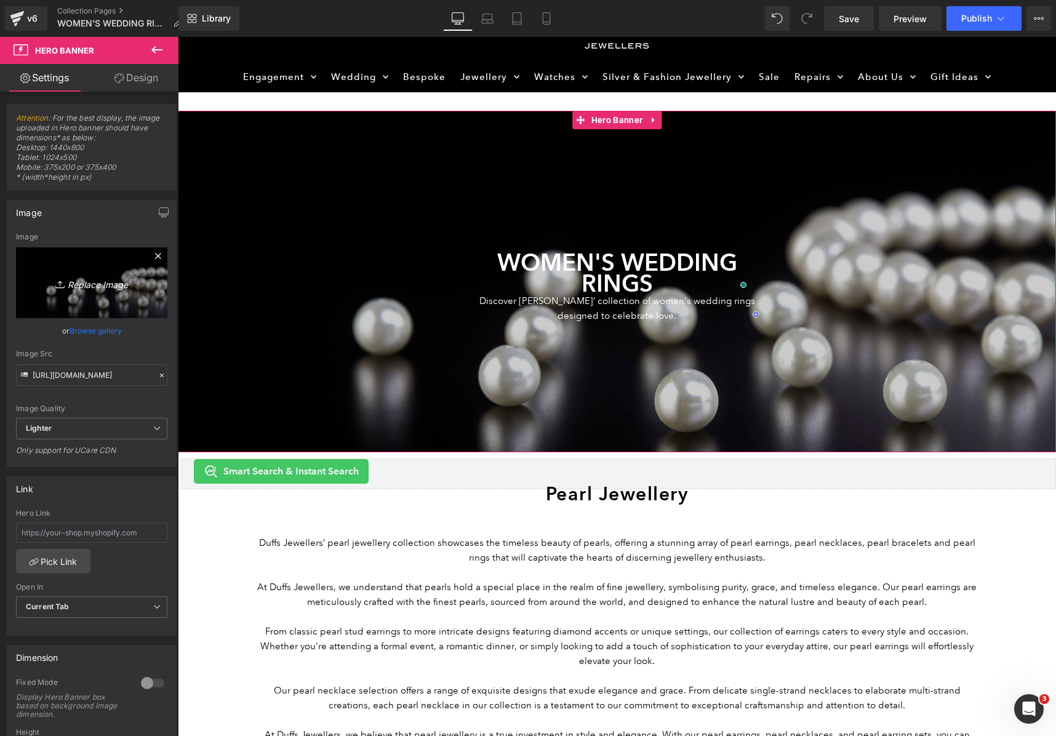
click at [115, 284] on icon "Replace Image" at bounding box center [91, 282] width 99 height 15
type input "C:\fakepath\duffs-jewellers-lab-grown-diamonds-header.jpg"
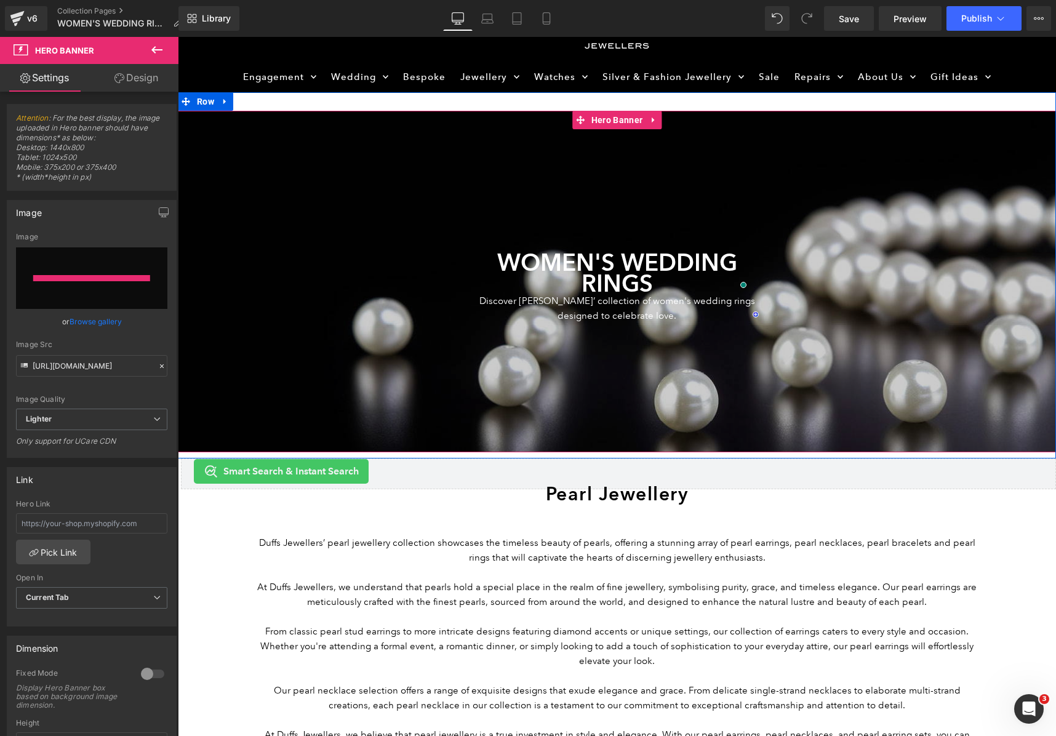
type input "[URL][DOMAIN_NAME]"
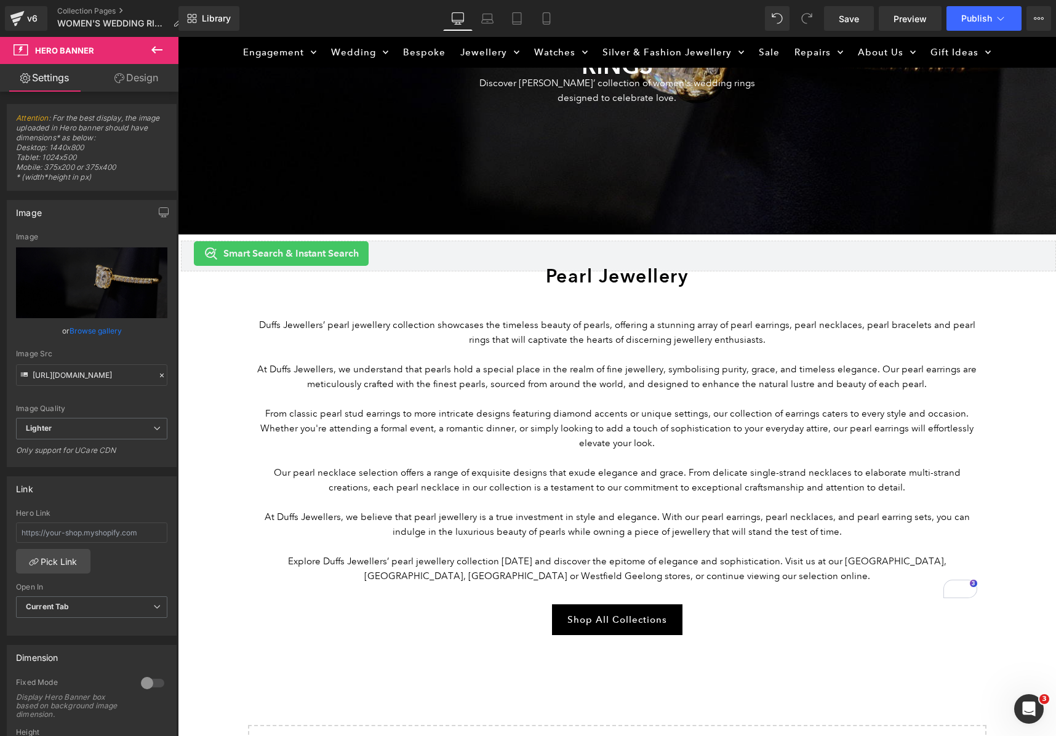
scroll to position [288, 0]
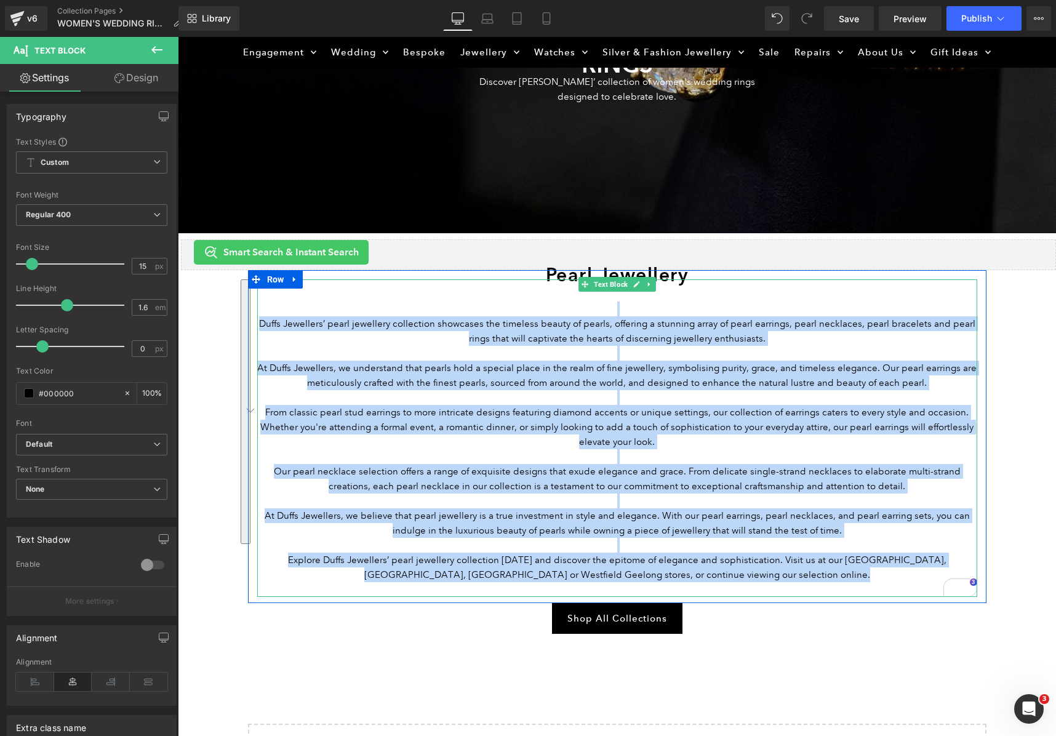
drag, startPoint x: 812, startPoint y: 570, endPoint x: 275, endPoint y: 315, distance: 595.1
click at [275, 315] on div "Duffs Jewellers’ pearl jewellery collection showcases the timeless beauty of pe…" at bounding box center [617, 439] width 720 height 318
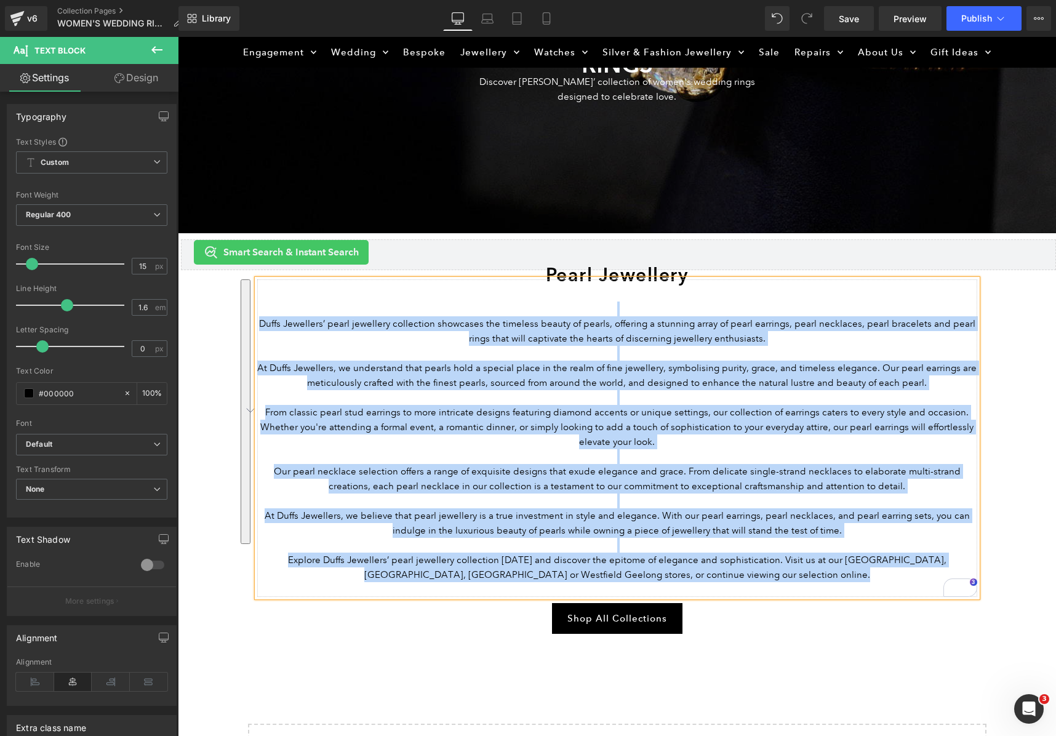
paste div "To enrich screen reader interactions, please activate Accessibility in Grammarl…"
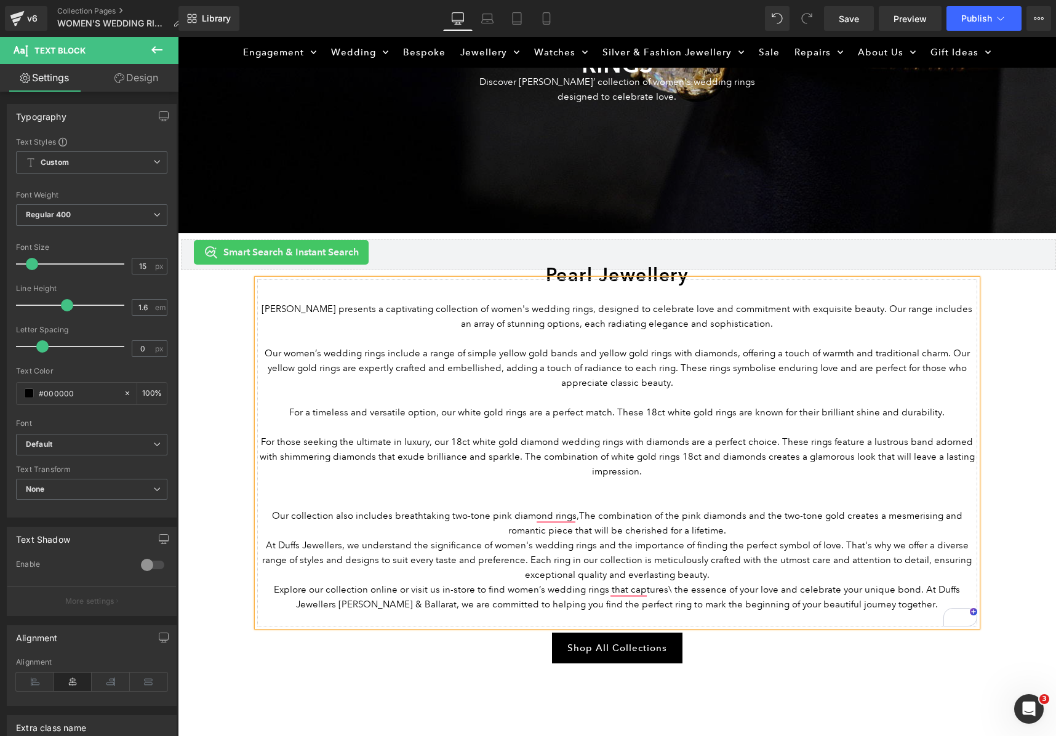
click at [664, 340] on p "To enrich screen reader interactions, please activate Accessibility in Grammarl…" at bounding box center [617, 338] width 720 height 15
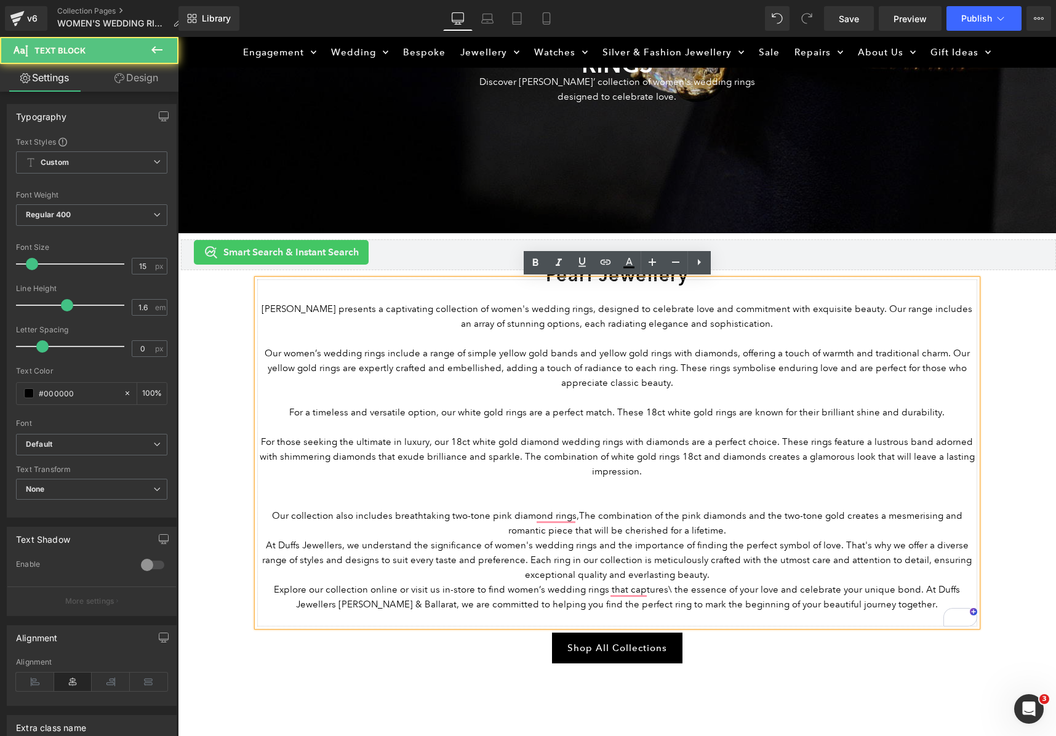
click at [634, 501] on p "To enrich screen reader interactions, please activate Accessibility in Grammarl…" at bounding box center [617, 501] width 720 height 15
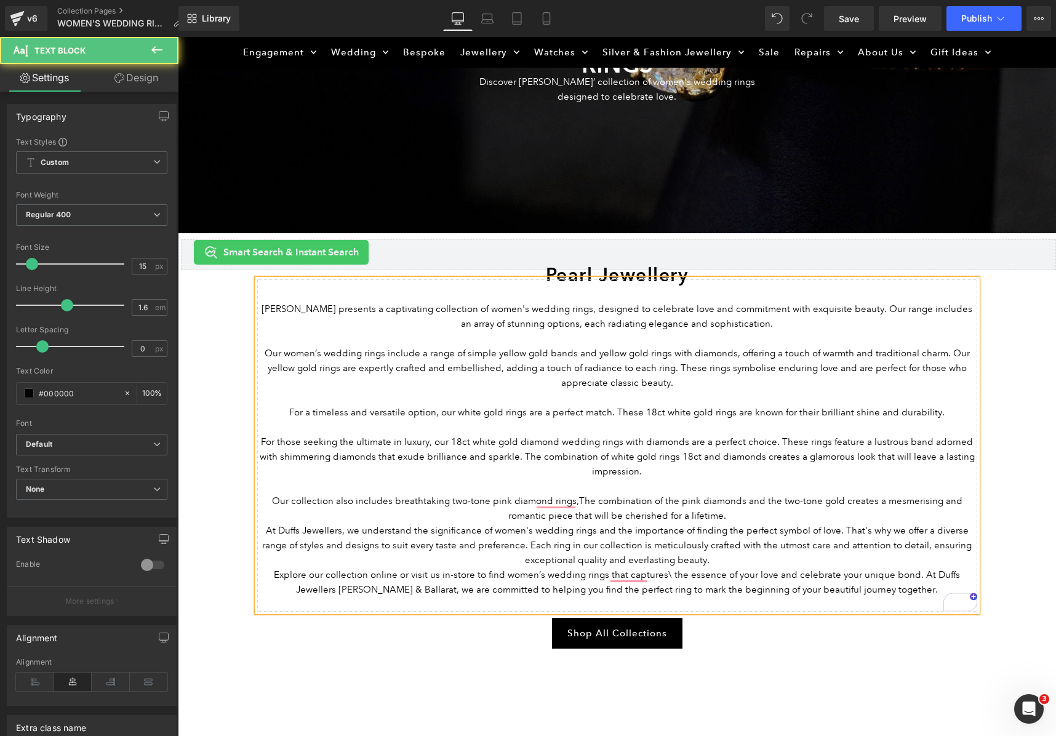
click at [720, 512] on p "Our collection also includes breathtaking two-tone pink diamond rings,The combi…" at bounding box center [617, 509] width 720 height 30
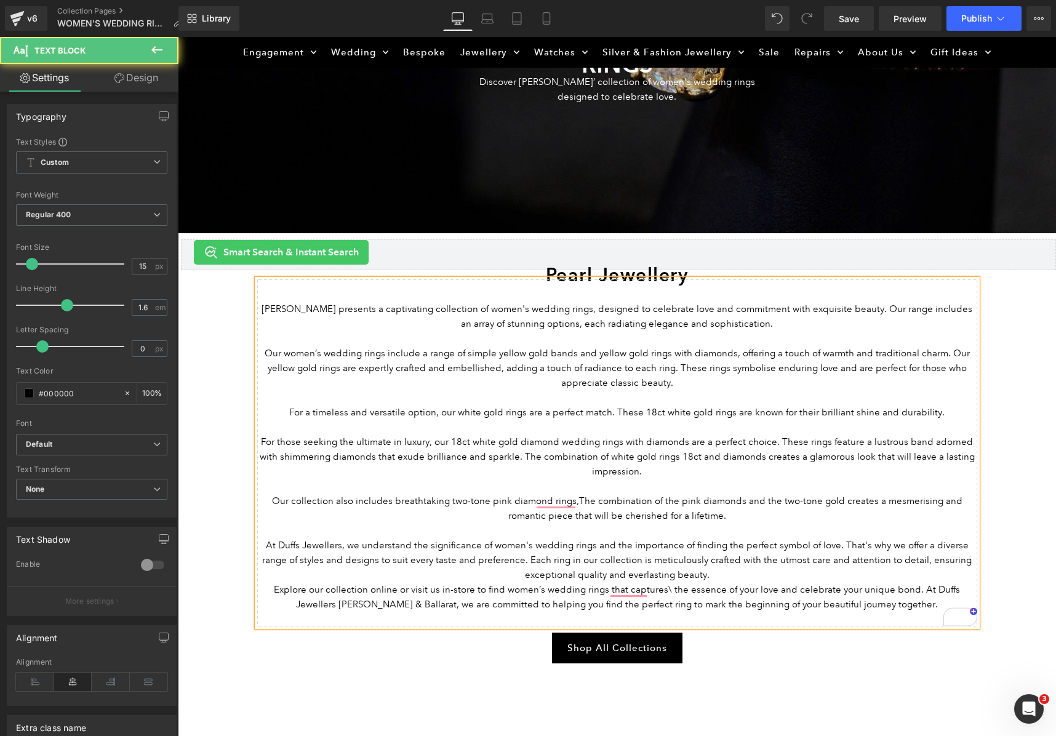
click at [702, 529] on p "At Duffs Jewellers, we understand the significance of women's wedding rings and…" at bounding box center [617, 560] width 720 height 44
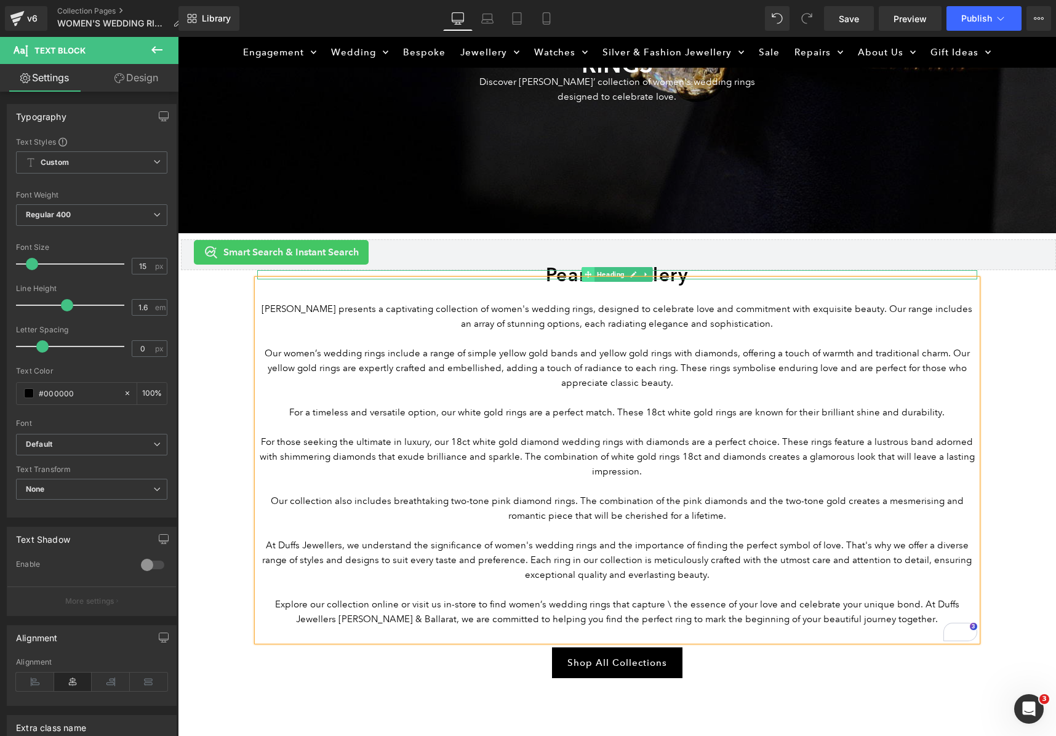
click at [593, 267] on span at bounding box center [588, 274] width 13 height 15
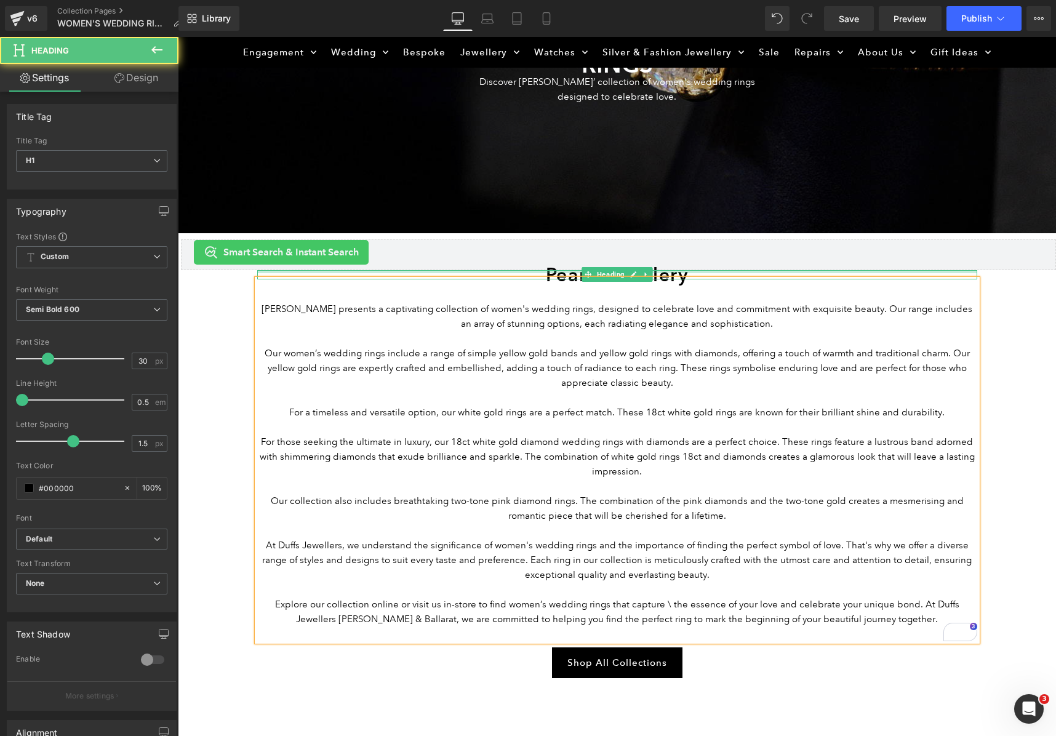
click at [557, 270] on div at bounding box center [617, 271] width 720 height 3
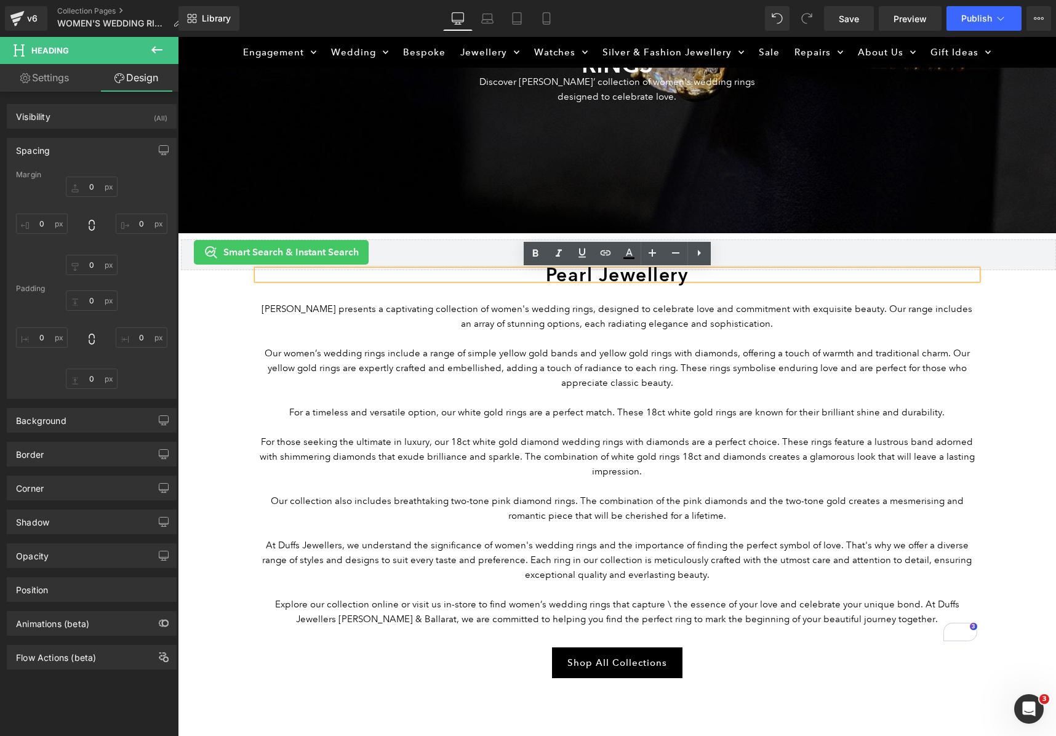
type input "0"
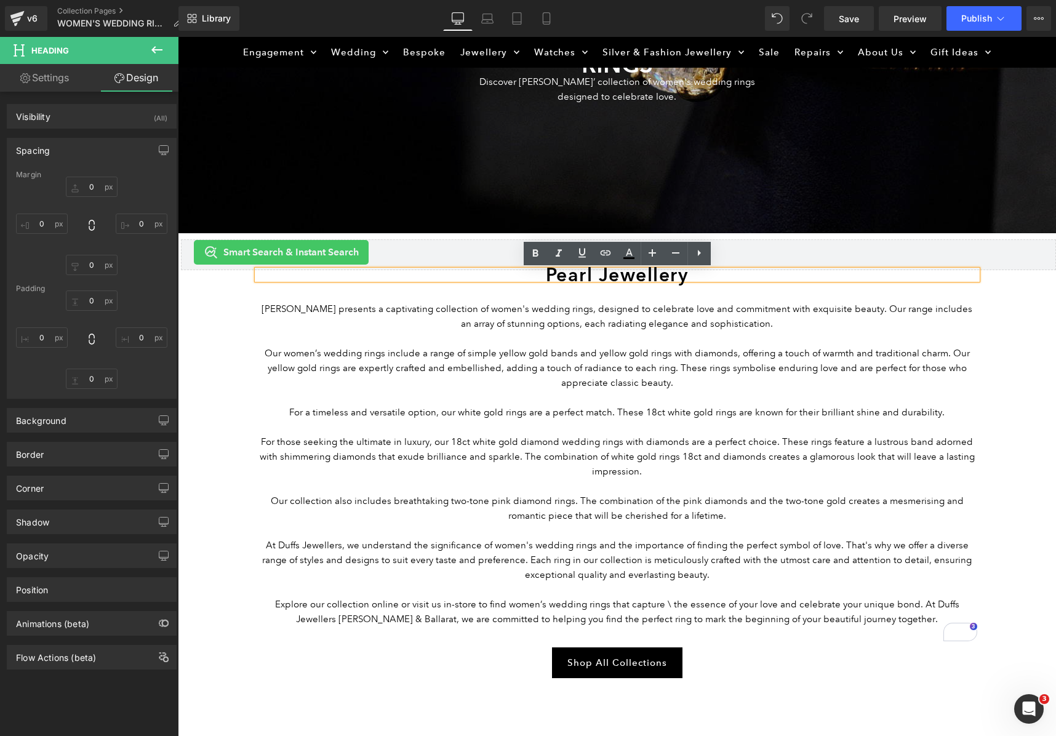
type input "0"
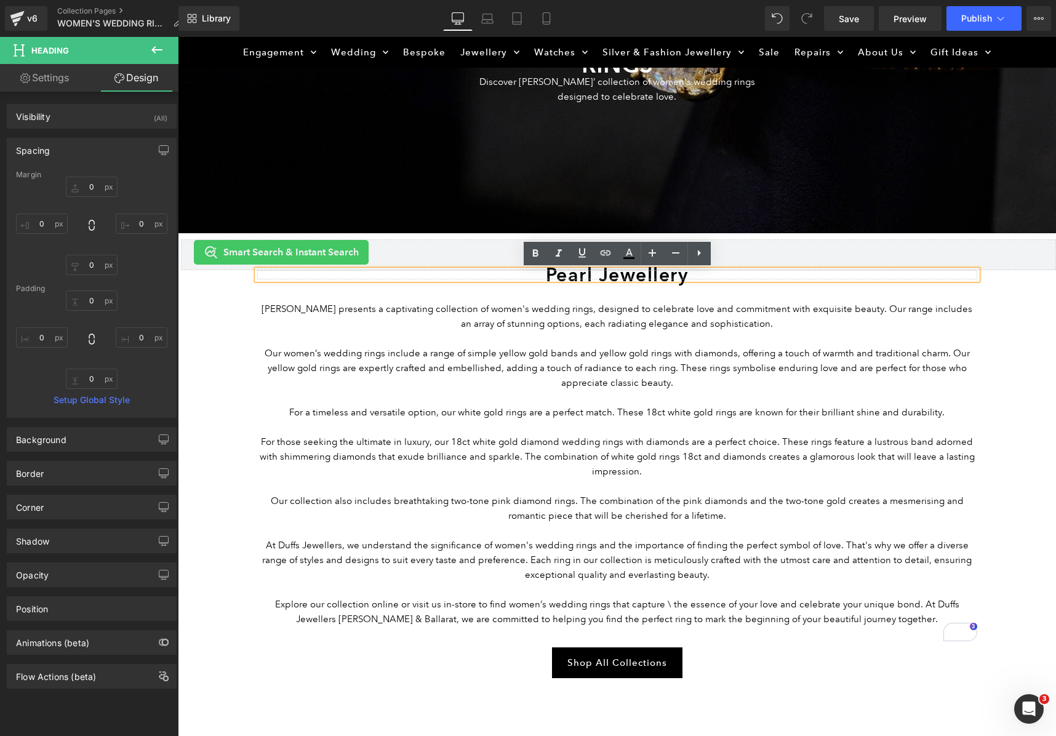
click at [575, 273] on h1 "Pearl Jewellery" at bounding box center [617, 274] width 720 height 9
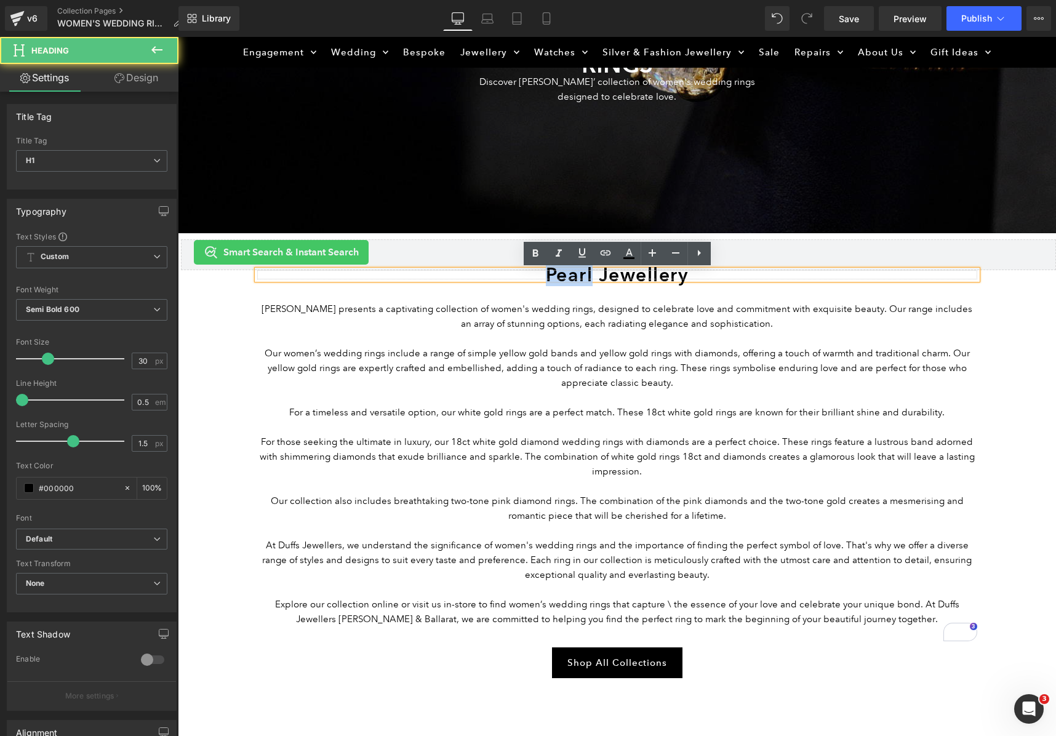
click at [575, 273] on h1 "Pearl Jewellery" at bounding box center [617, 274] width 720 height 9
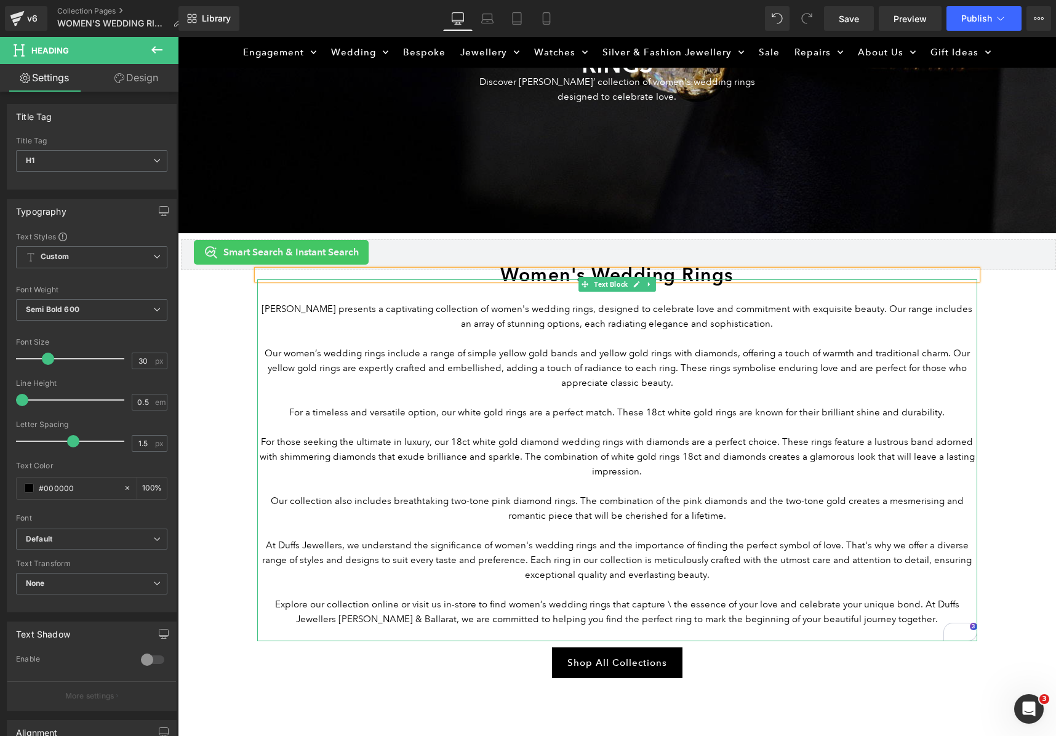
click at [616, 379] on p "Our women’s wedding rings include a range of simple yellow gold bands and yello…" at bounding box center [617, 368] width 720 height 44
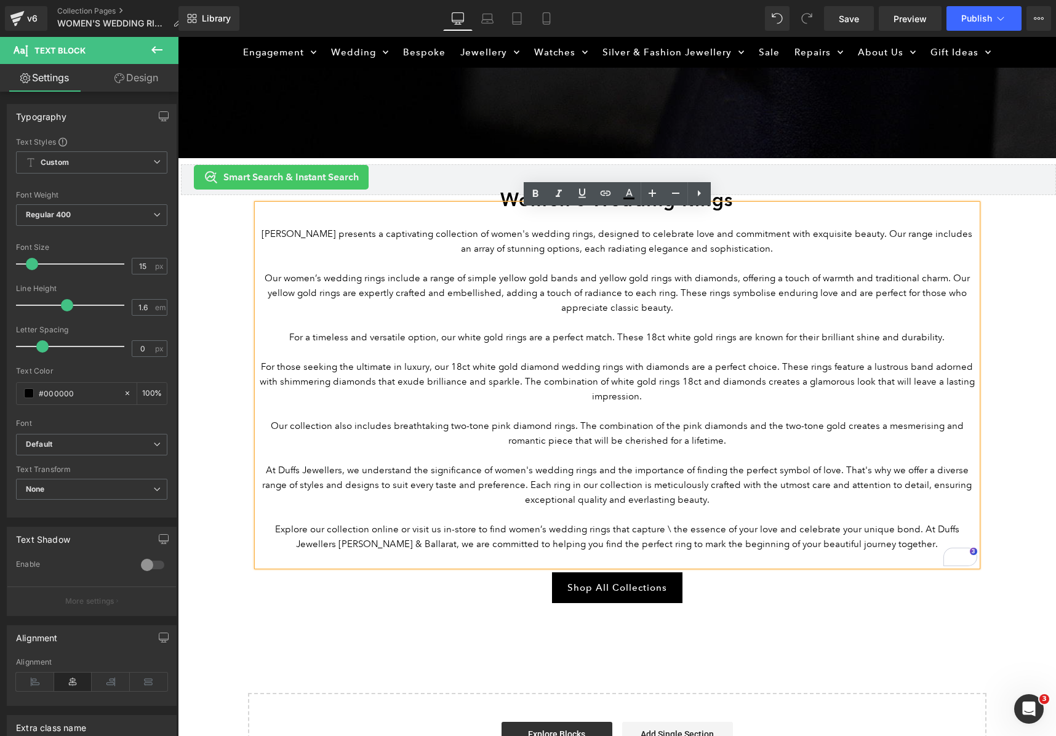
scroll to position [346, 0]
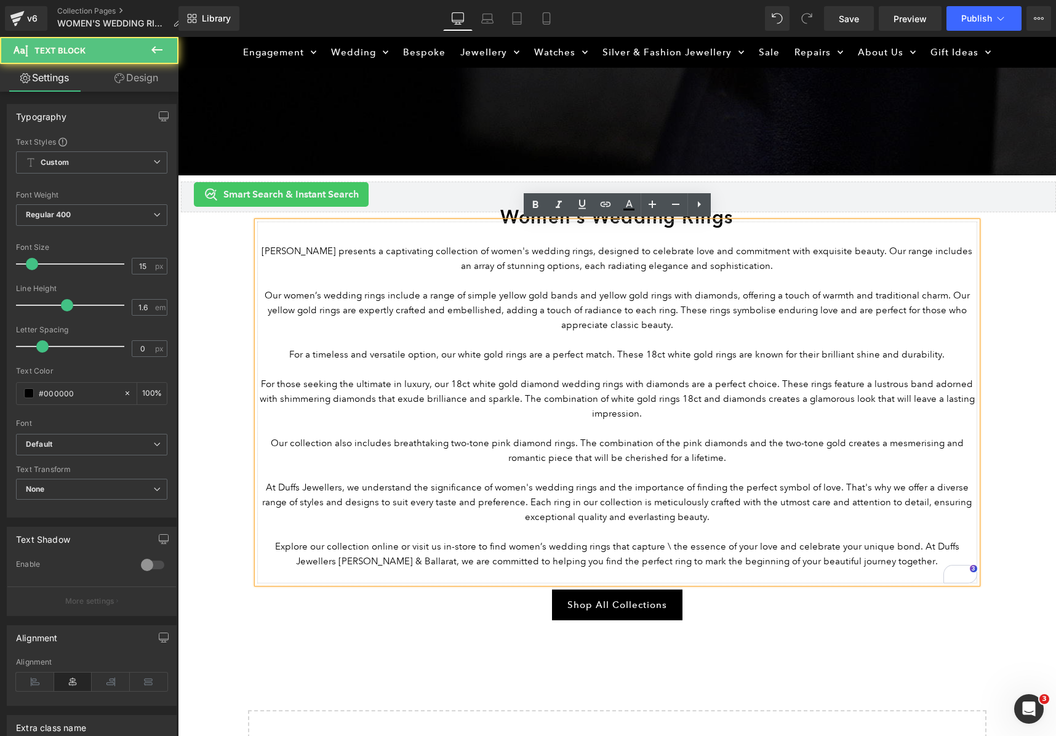
drag, startPoint x: 460, startPoint y: 355, endPoint x: 531, endPoint y: 356, distance: 70.8
click at [528, 357] on p "For a timeless and versatile option, our white gold rings are a perfect match. …" at bounding box center [617, 354] width 720 height 15
click at [533, 355] on p "For a timeless and versatile option, our white gold rings are a perfect match. …" at bounding box center [617, 354] width 720 height 15
drag, startPoint x: 530, startPoint y: 356, endPoint x: 501, endPoint y: 327, distance: 41.4
click at [463, 353] on p "For a timeless and versatile option, our white gold rings are a perfect match. …" at bounding box center [617, 354] width 720 height 15
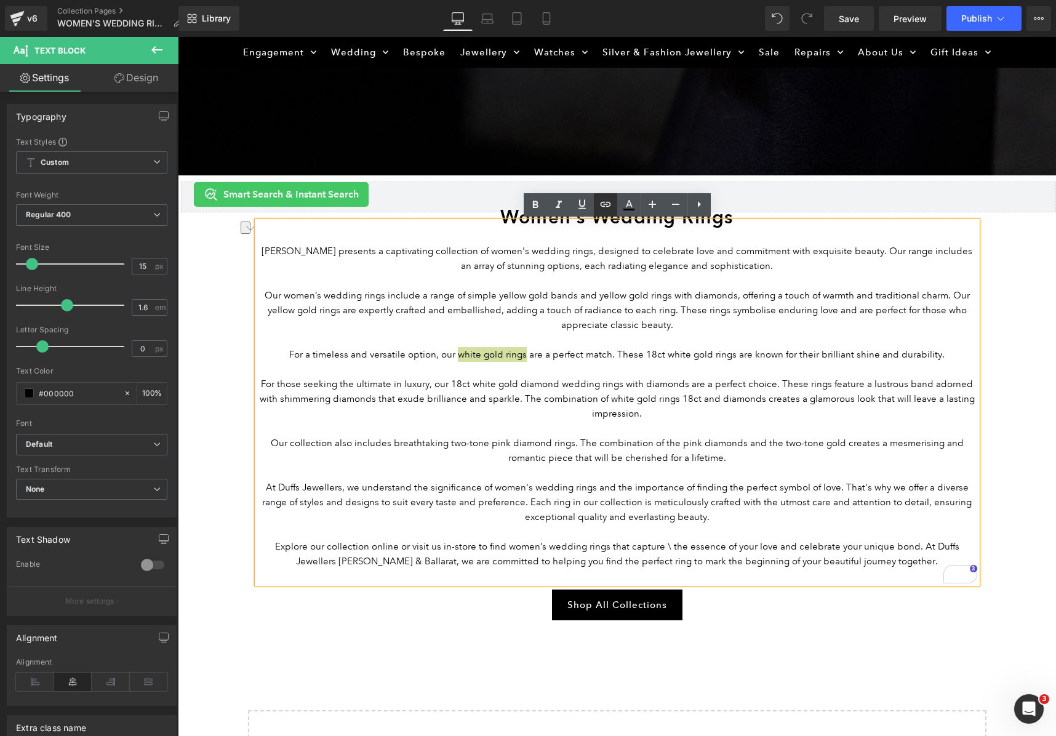
click at [600, 208] on icon at bounding box center [605, 204] width 15 height 15
click at [558, 373] on input "text" at bounding box center [529, 381] width 190 height 31
paste input "https://www.duffsjewellers.com.au/pages/search-results-page?q=white%20gold%20ri…"
type input "https://www.duffsjewellers.com.au/pages/search-results-page?q=white%20gold%20ri…"
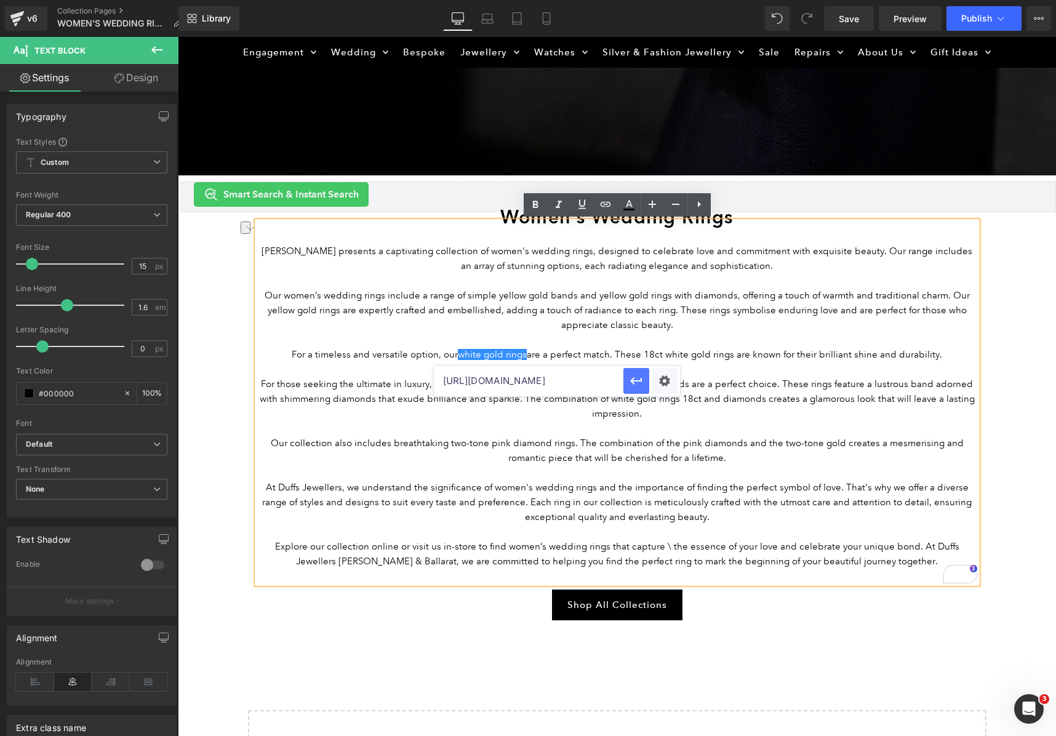
click at [639, 383] on icon "button" at bounding box center [636, 381] width 15 height 15
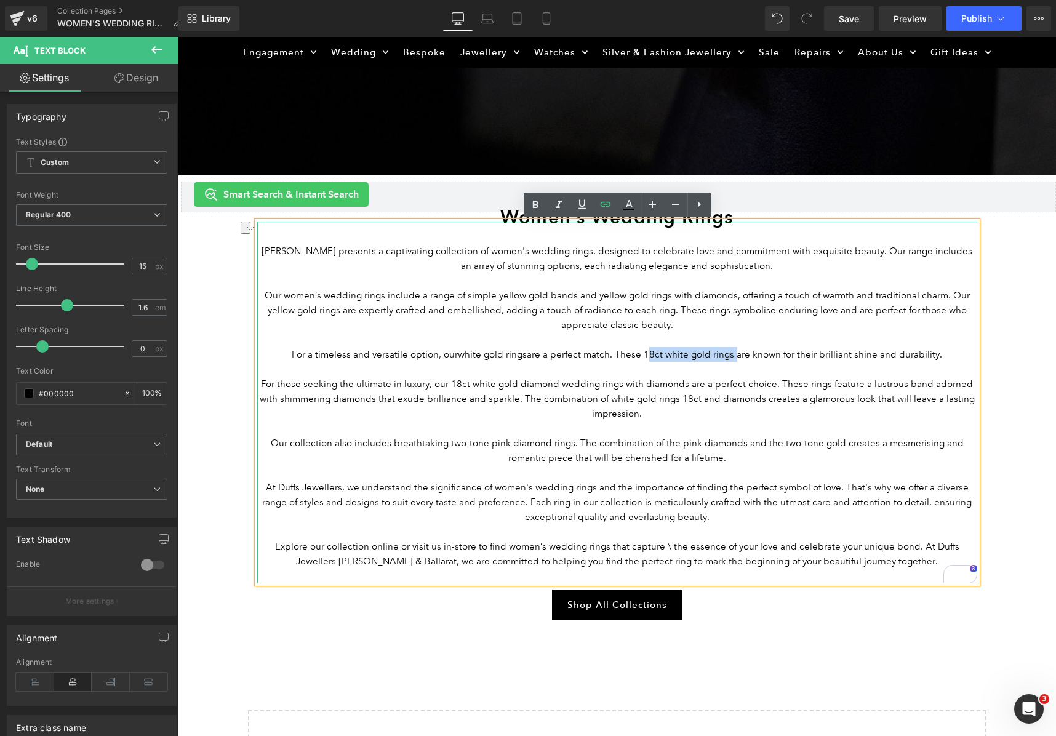
drag, startPoint x: 733, startPoint y: 356, endPoint x: 666, endPoint y: 368, distance: 68.8
click at [645, 356] on p "For a timeless and versatile option, our white gold rings are a perfect match. …" at bounding box center [617, 354] width 720 height 15
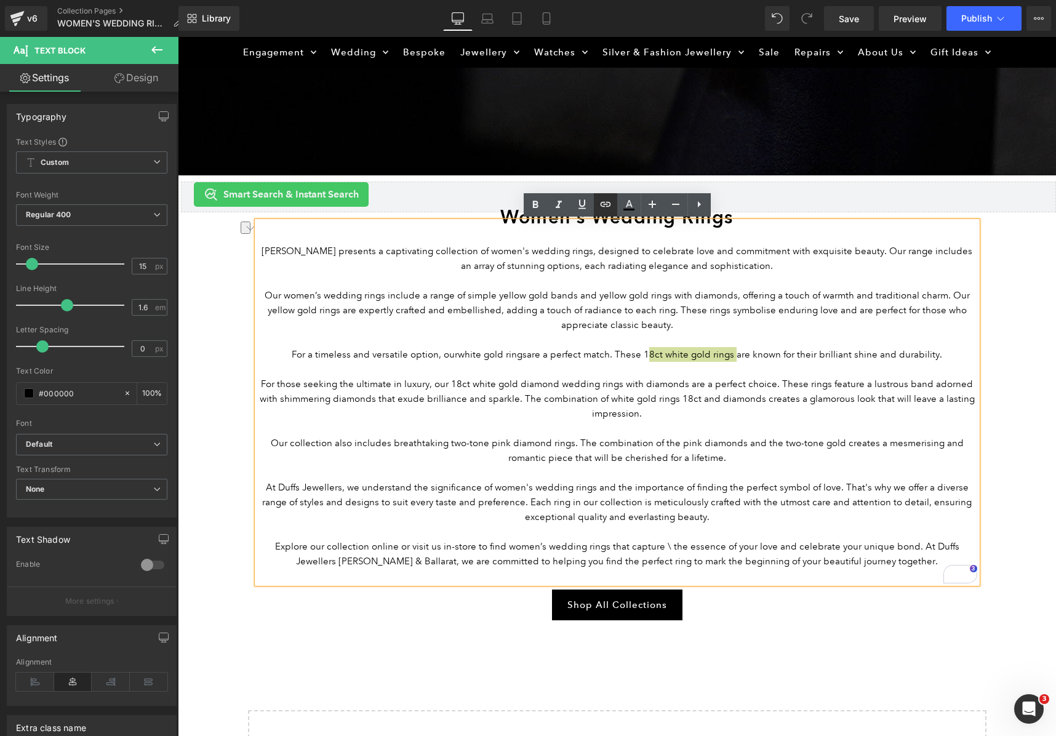
click at [609, 200] on icon at bounding box center [605, 204] width 15 height 15
click at [664, 382] on input "text" at bounding box center [722, 381] width 190 height 31
paste input "https://www.duffsjewellers.com.au/pages/search-results-page?q=18ct%20white%20go…"
type input "https://www.duffsjewellers.com.au/pages/search-results-page?q=18ct%20white%20go…"
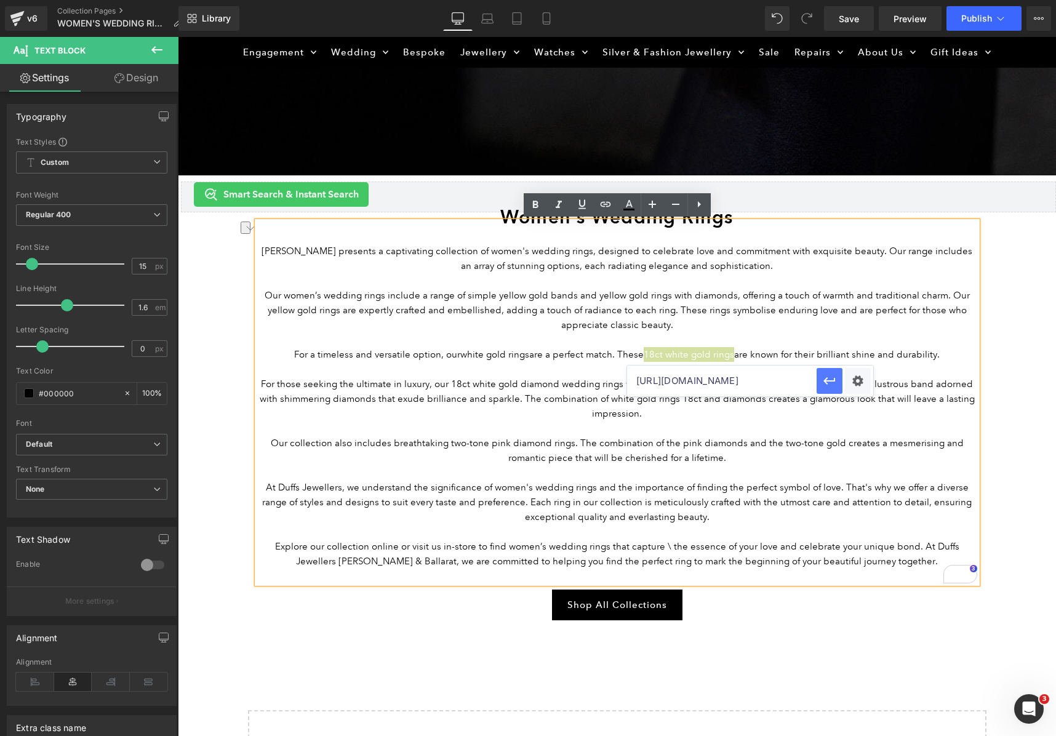
drag, startPoint x: 834, startPoint y: 384, endPoint x: 657, endPoint y: 347, distance: 181.1
click at [834, 384] on icon "button" at bounding box center [830, 381] width 15 height 15
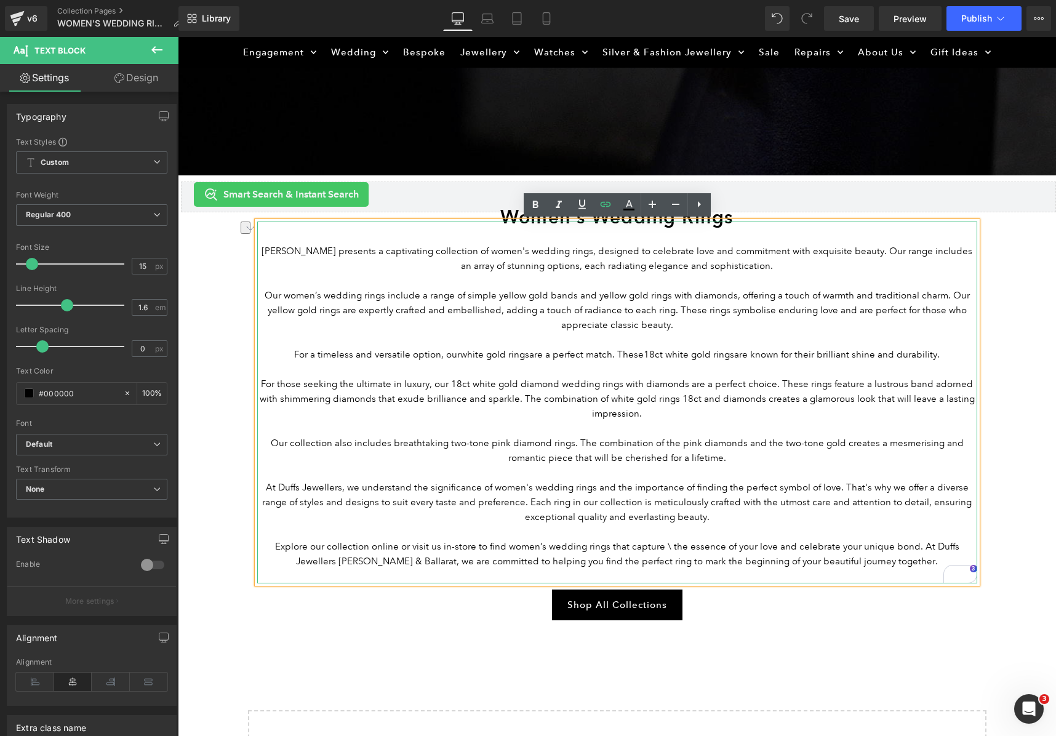
click at [853, 416] on p "For those seeking the ultimate in luxury, our 18ct white gold diamond wedding r…" at bounding box center [617, 399] width 720 height 44
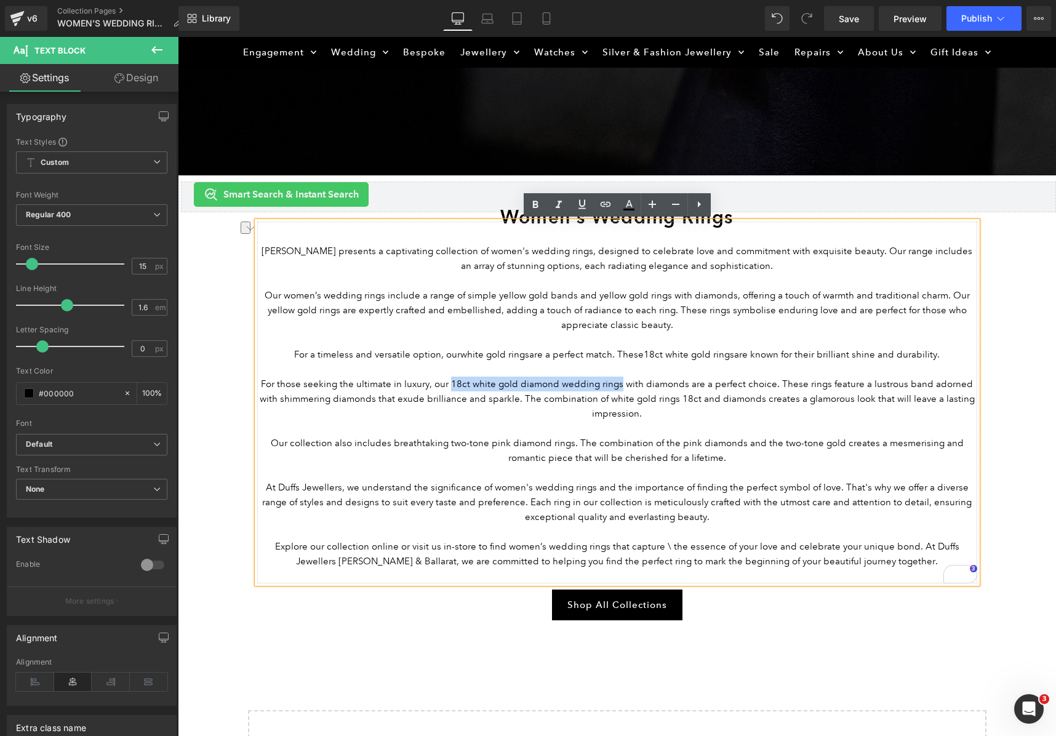
drag, startPoint x: 447, startPoint y: 385, endPoint x: 613, endPoint y: 384, distance: 165.6
click at [613, 384] on p "For those seeking the ultimate in luxury, our 18ct white gold diamond wedding r…" at bounding box center [617, 399] width 720 height 44
click at [610, 209] on icon at bounding box center [605, 204] width 15 height 15
click at [594, 422] on input "text" at bounding box center [564, 410] width 190 height 31
paste input "https://www.duffsjewellers.com.au/pages/search-results-page?q=18ct%20white%20go…"
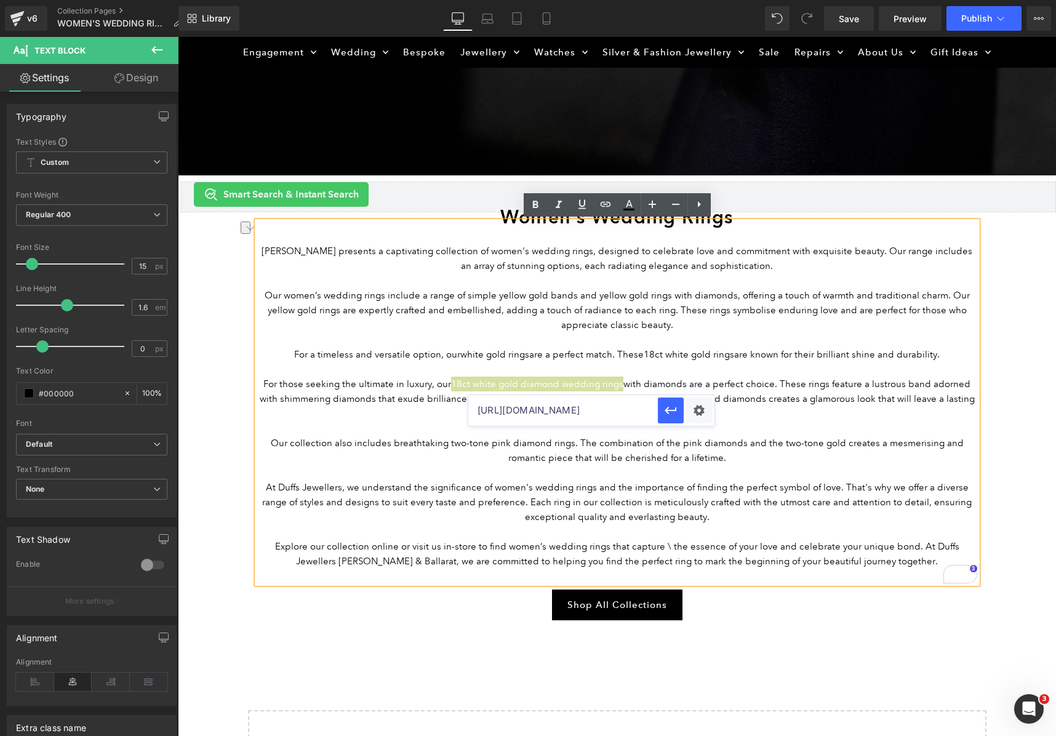
scroll to position [0, 400]
type input "https://www.duffsjewellers.com.au/pages/search-results-page?q=18ct%20white%20go…"
click at [672, 409] on icon "button" at bounding box center [671, 410] width 15 height 15
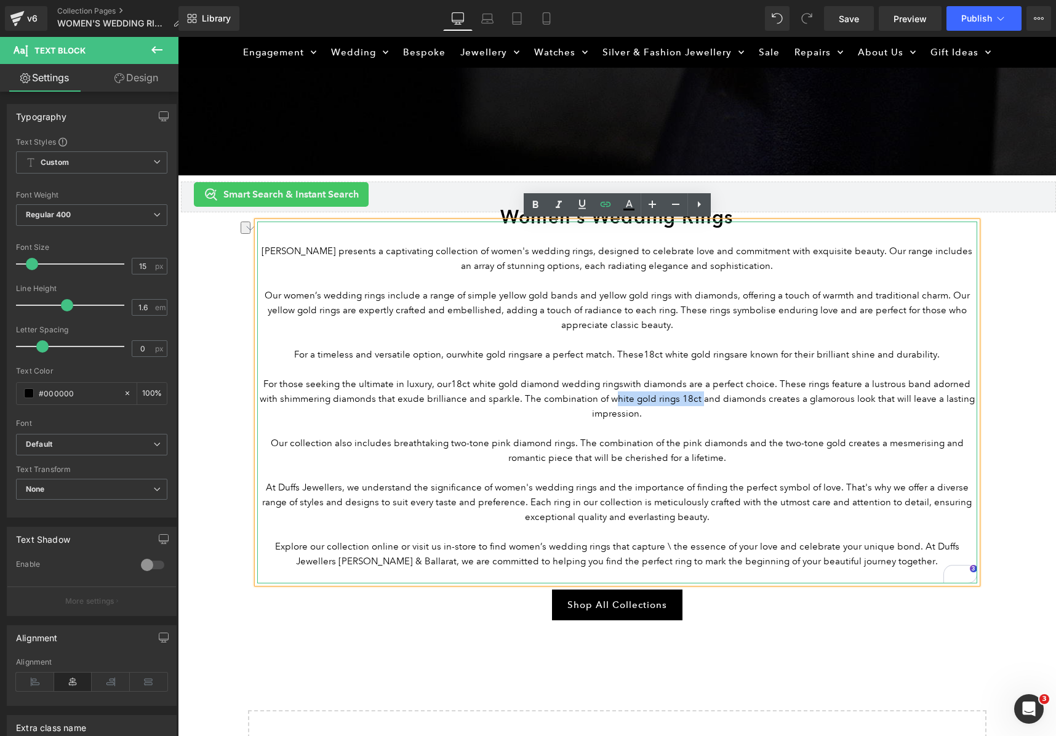
drag, startPoint x: 601, startPoint y: 399, endPoint x: 690, endPoint y: 398, distance: 88.7
click at [690, 398] on p "For those seeking the ultimate in luxury, our 18ct white gold diamond wedding r…" at bounding box center [617, 399] width 720 height 44
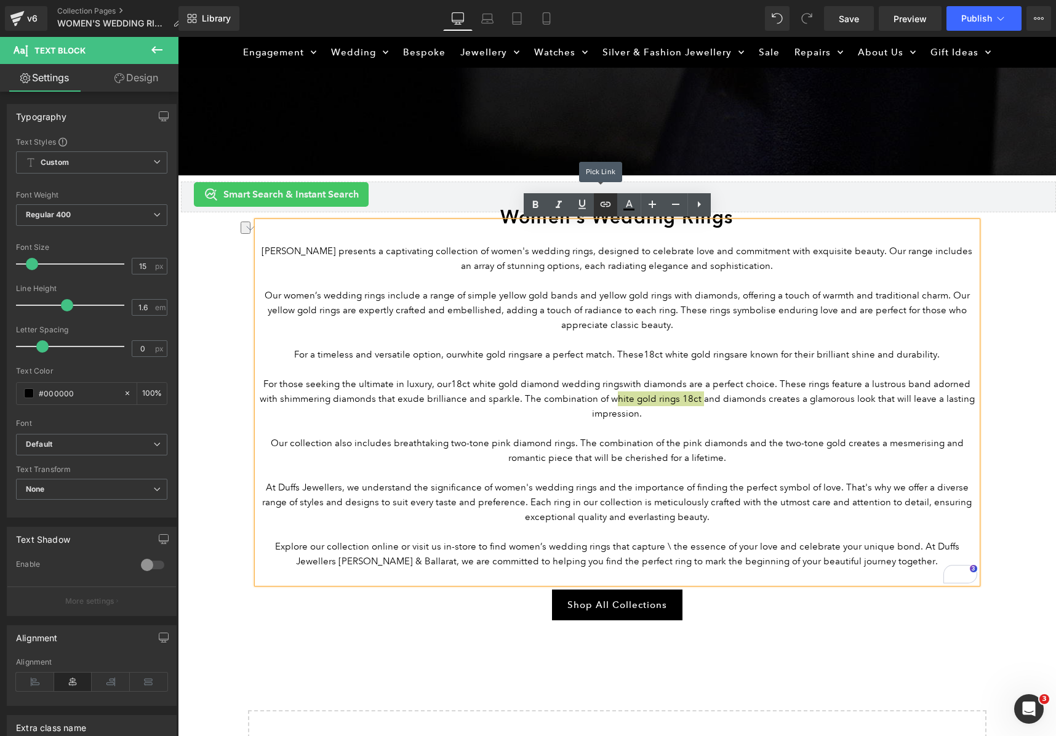
click at [605, 209] on icon at bounding box center [605, 204] width 15 height 15
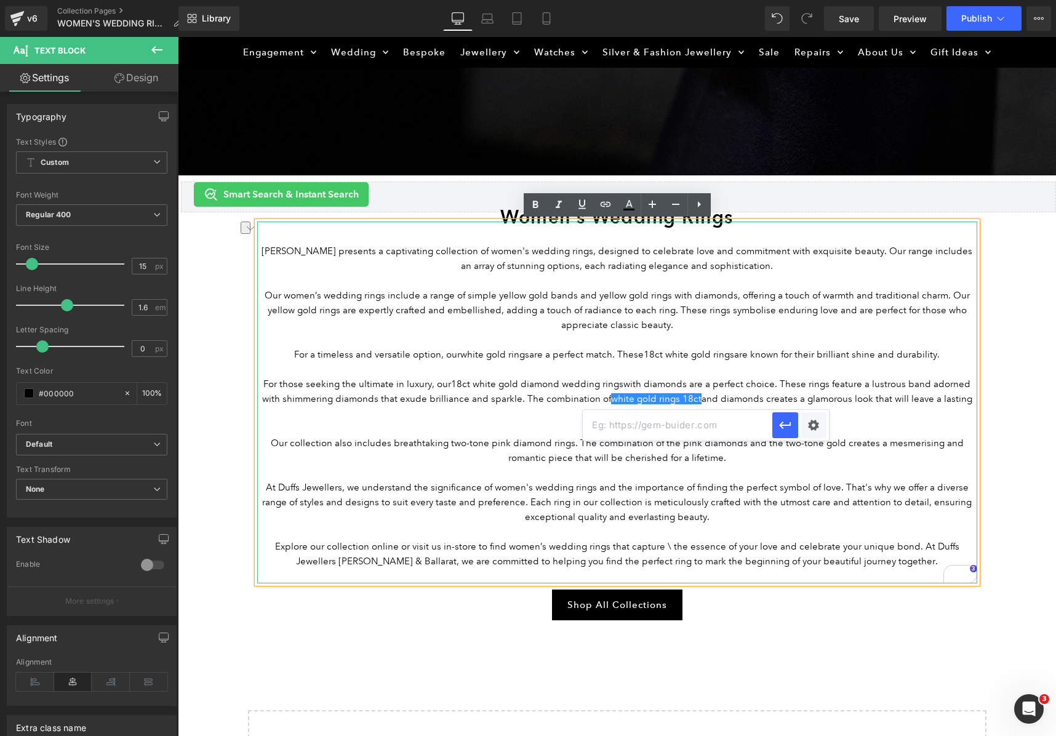
drag, startPoint x: 645, startPoint y: 440, endPoint x: 643, endPoint y: 433, distance: 7.6
click at [644, 438] on p "Our collection also includes breathtaking two-tone pink diamond rings. The comb…" at bounding box center [617, 451] width 720 height 30
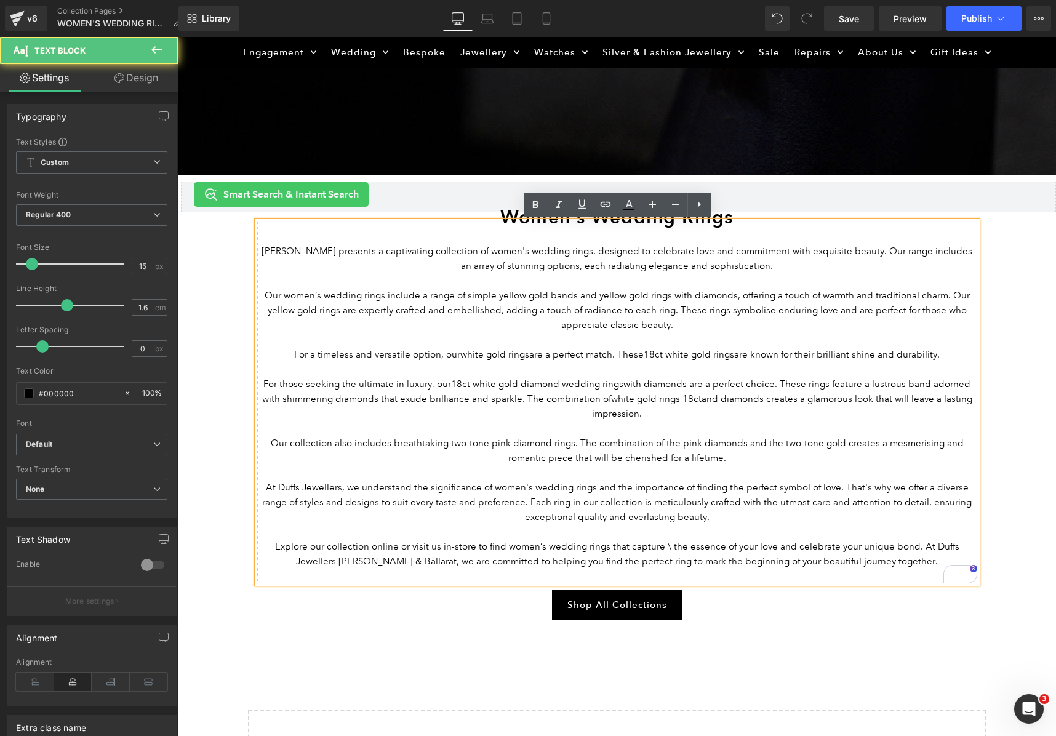
click at [623, 399] on p "For those seeking the ultimate in luxury, our 18ct white gold diamond wedding r…" at bounding box center [617, 399] width 720 height 44
drag, startPoint x: 602, startPoint y: 401, endPoint x: 691, endPoint y: 398, distance: 88.7
click at [691, 398] on p "For those seeking the ultimate in luxury, our 18ct white gold diamond wedding r…" at bounding box center [617, 399] width 720 height 44
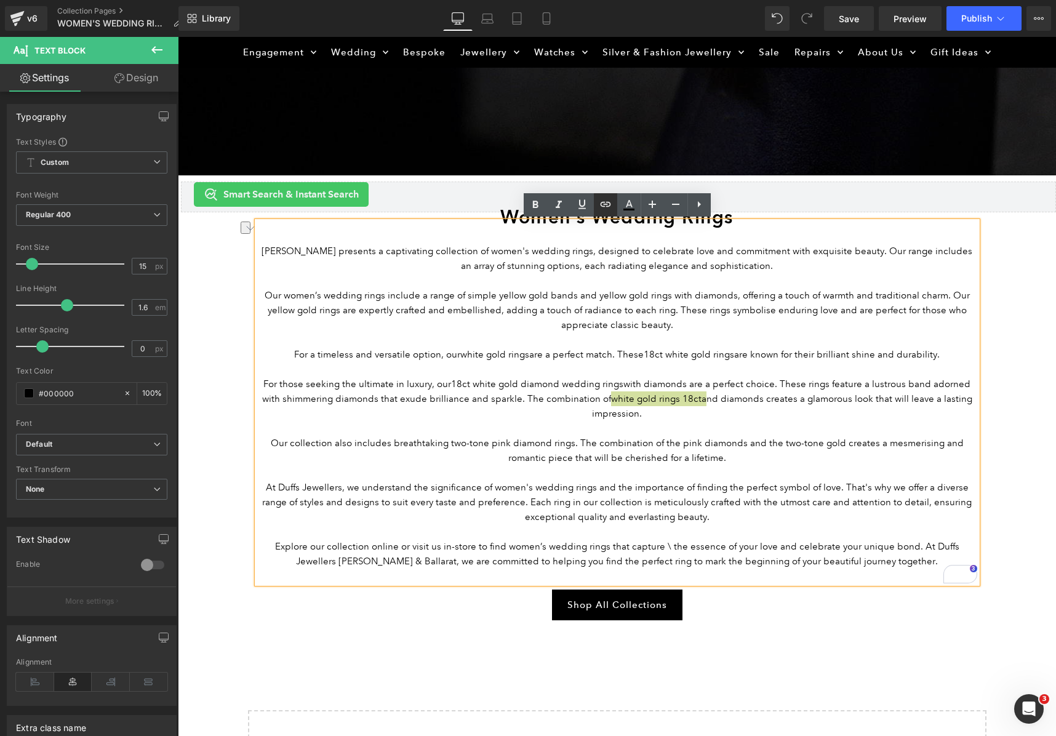
click at [607, 210] on icon at bounding box center [605, 204] width 15 height 15
click at [650, 425] on input "text" at bounding box center [679, 425] width 190 height 31
paste input "https://www.duffsjewellers.com.au/pages/search-results-page?q=white%20gold%20ri…"
click at [791, 426] on icon "button" at bounding box center [786, 425] width 15 height 15
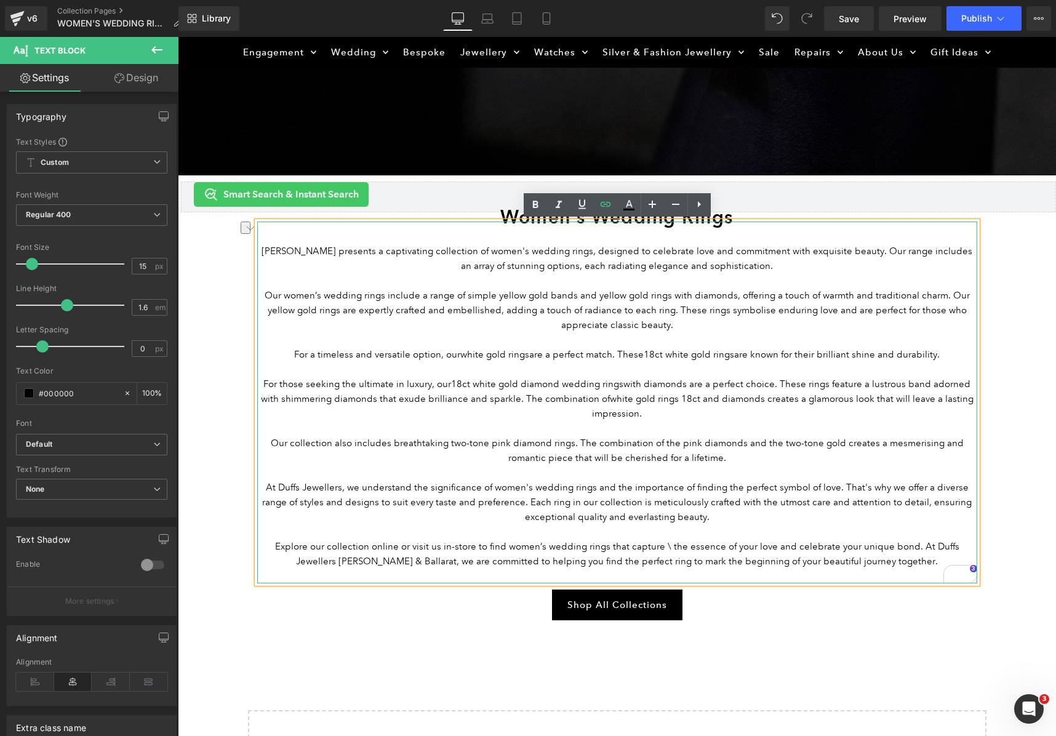
scroll to position [352, 0]
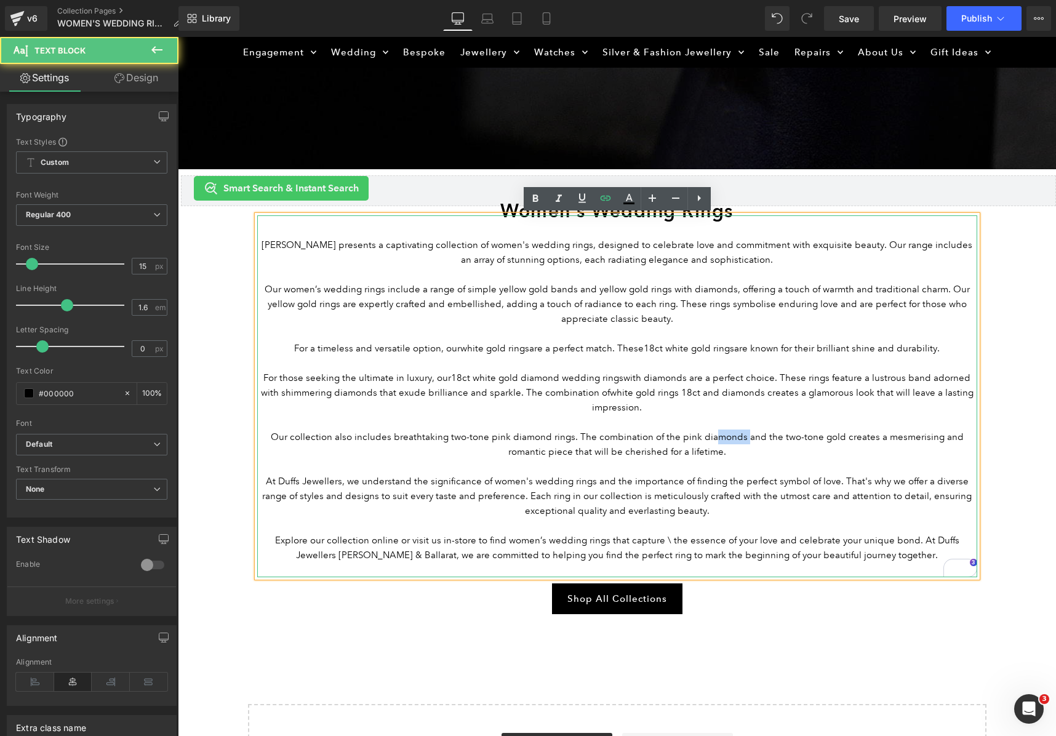
drag, startPoint x: 726, startPoint y: 440, endPoint x: 695, endPoint y: 438, distance: 31.5
click at [698, 438] on p "Our collection also includes breathtaking two-tone pink diamond rings. The comb…" at bounding box center [617, 445] width 720 height 30
click at [692, 438] on p "Our collection also includes breathtaking two-tone pink diamond rings. The comb…" at bounding box center [617, 445] width 720 height 30
click at [660, 437] on p "Our collection also includes breathtaking two-tone pink diamond rings. The comb…" at bounding box center [617, 445] width 720 height 30
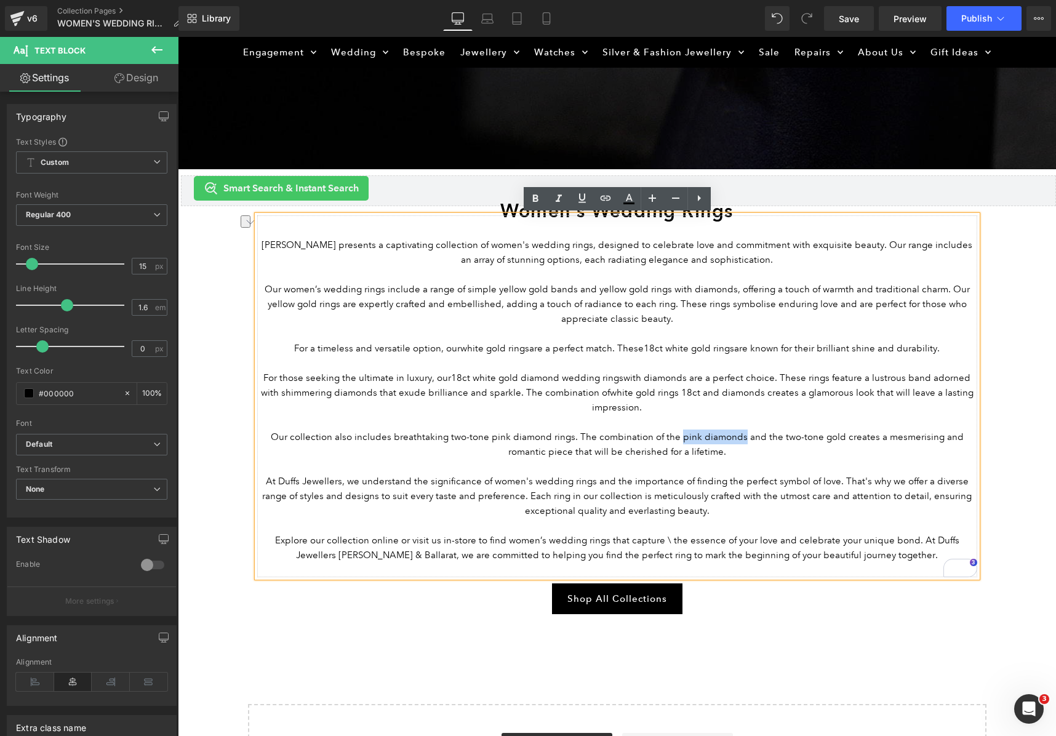
drag, startPoint x: 662, startPoint y: 439, endPoint x: 723, endPoint y: 437, distance: 61.0
click at [723, 437] on p "Our collection also includes breathtaking two-tone pink diamond rings. The comb…" at bounding box center [617, 445] width 720 height 30
click at [604, 203] on icon at bounding box center [605, 198] width 15 height 15
click at [717, 465] on input "text" at bounding box center [726, 463] width 190 height 31
paste input "https://www.duffsjewellers.com.au/pages/search-results-page?q=pink%20diamond%20…"
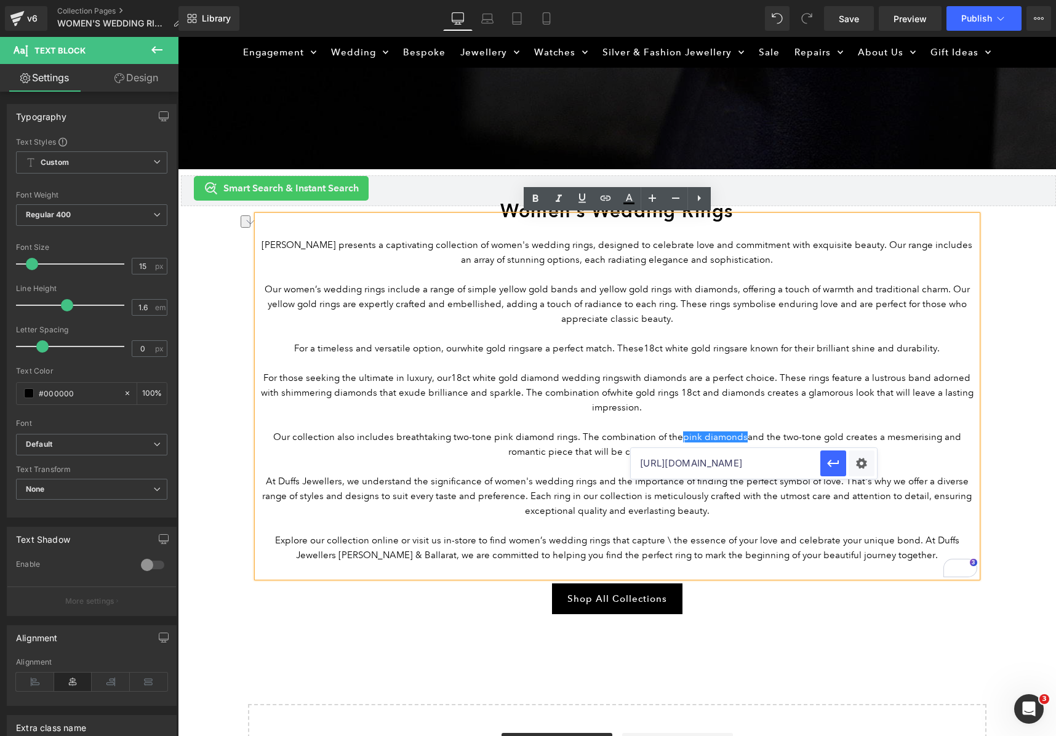
scroll to position [0, 255]
click at [831, 462] on icon "button" at bounding box center [833, 463] width 15 height 15
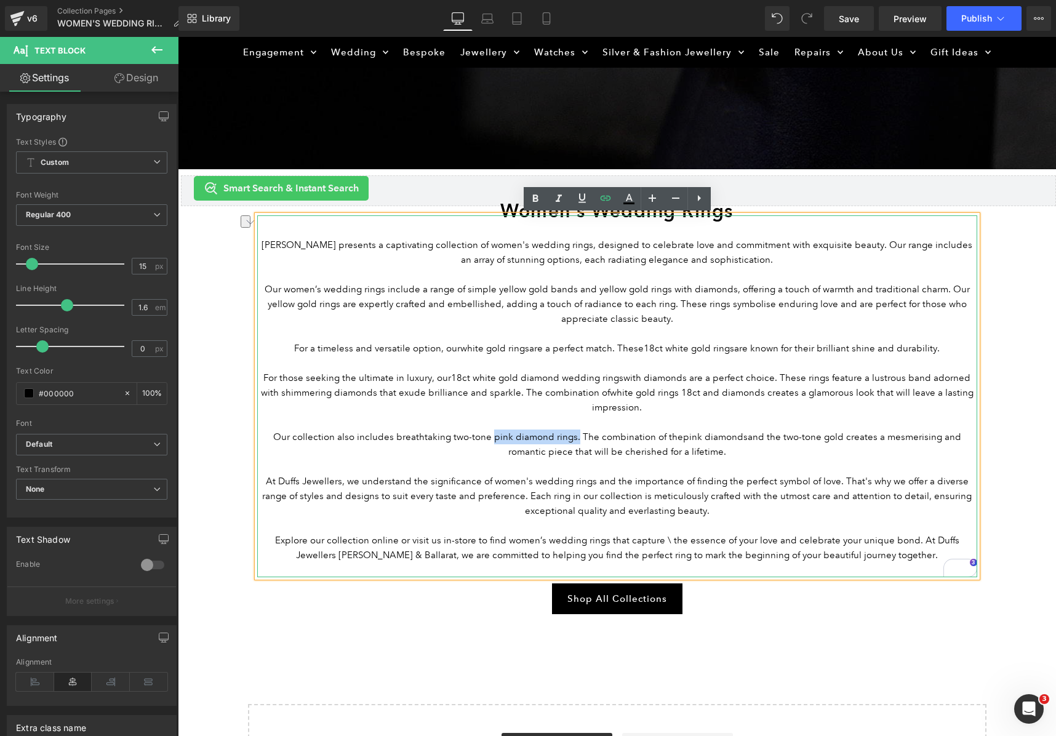
drag, startPoint x: 475, startPoint y: 438, endPoint x: 565, endPoint y: 456, distance: 92.2
click at [558, 438] on p "Our collection also includes breathtaking two-tone pink diamond rings. The comb…" at bounding box center [617, 445] width 720 height 30
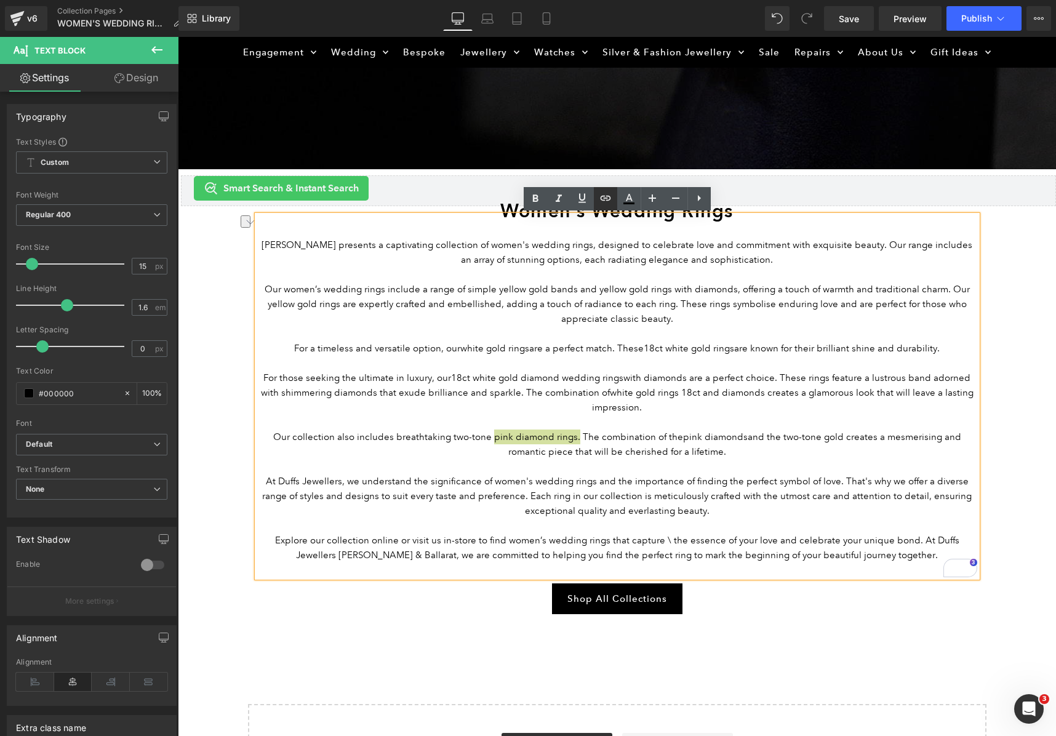
click at [595, 203] on link at bounding box center [605, 198] width 23 height 23
click at [538, 458] on input "text" at bounding box center [551, 463] width 190 height 31
paste input "https://www.duffsjewellers.com.au/pages/search-results-page?q=pink%20diamond%20…"
type input "https://www.duffsjewellers.com.au/pages/search-results-page?q=pink%20diamond%20…"
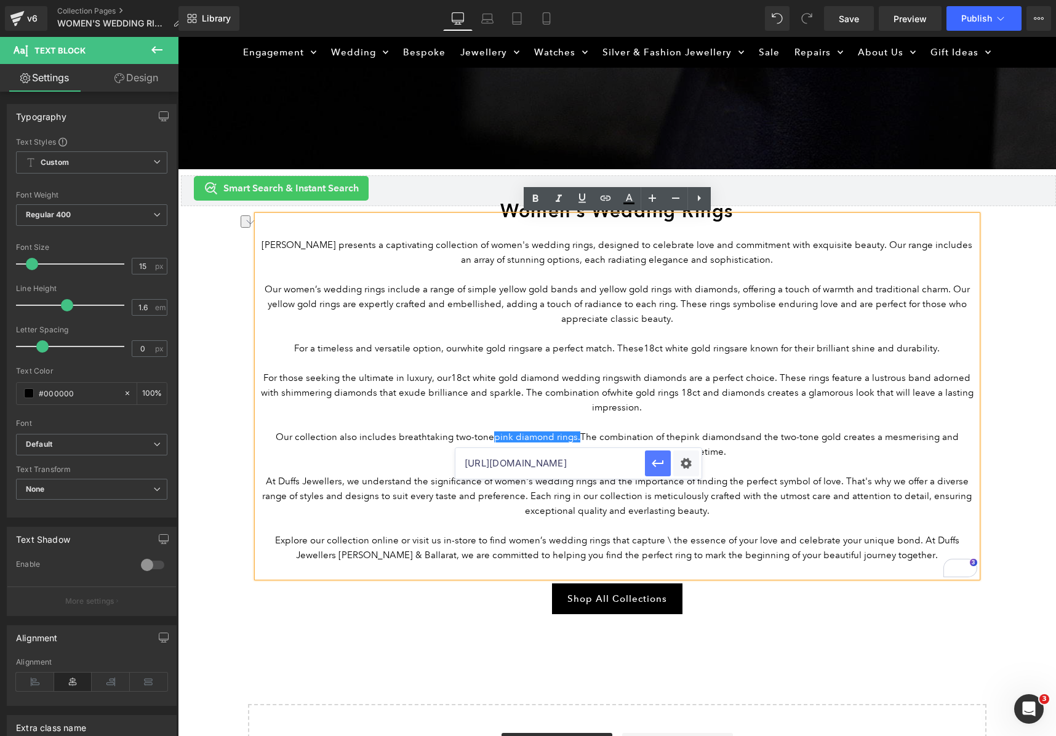
click at [662, 470] on icon "button" at bounding box center [658, 463] width 15 height 15
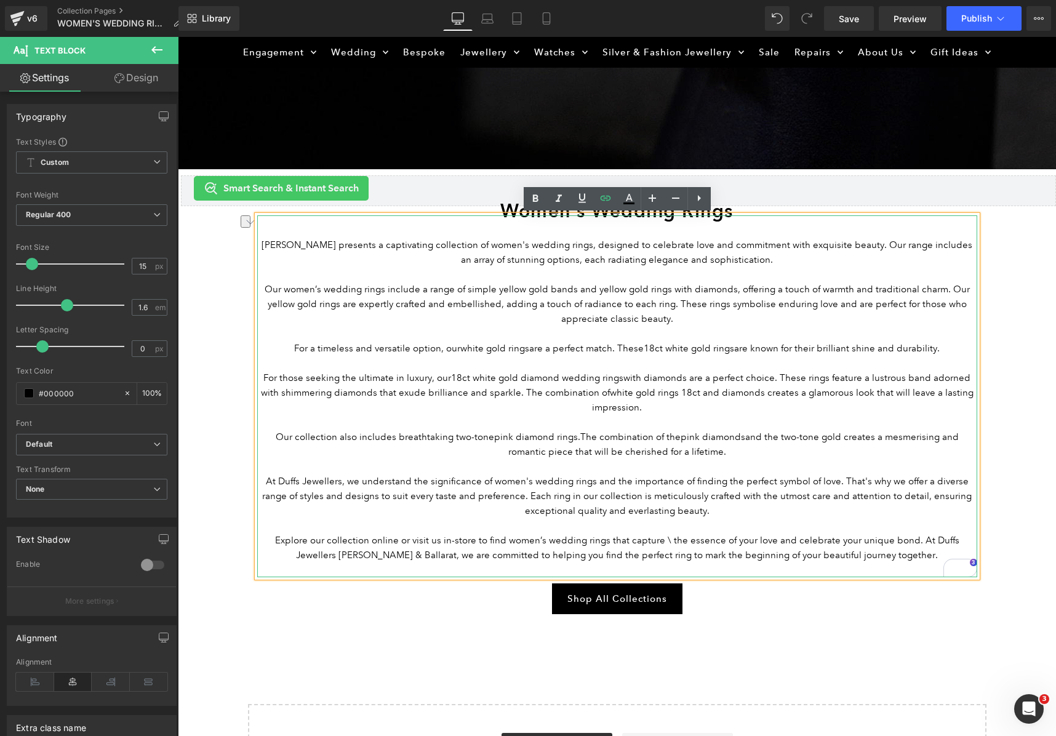
click at [701, 494] on p "At Duffs Jewellers, we understand the significance of women's wedding rings and…" at bounding box center [617, 496] width 720 height 44
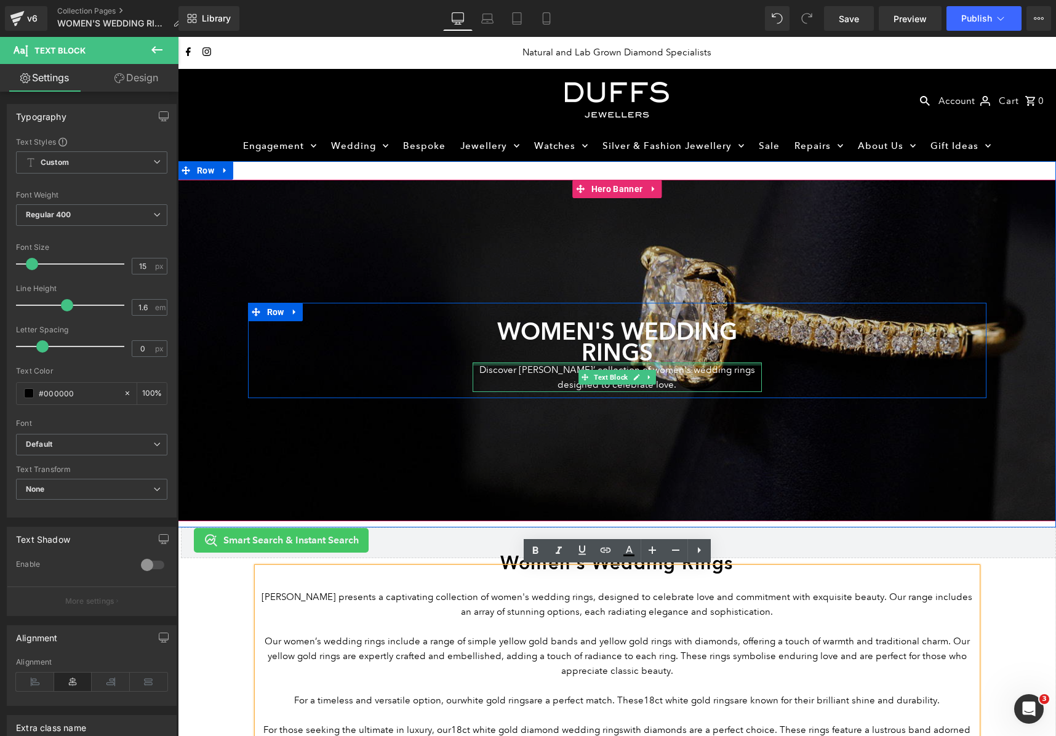
click at [600, 361] on div "WOMEN'S WEDDING RINGS Heading" at bounding box center [617, 341] width 265 height 41
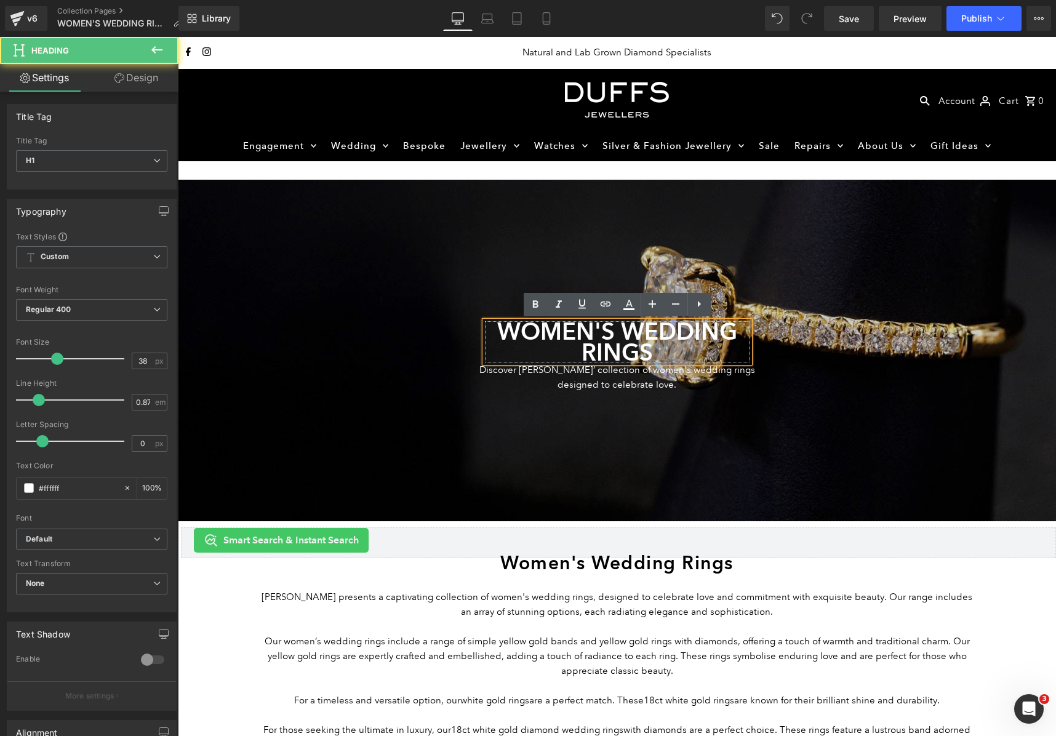
click at [600, 343] on h1 "WOMEN'S WEDDING RINGS" at bounding box center [617, 341] width 265 height 41
click at [704, 305] on icon at bounding box center [699, 304] width 15 height 15
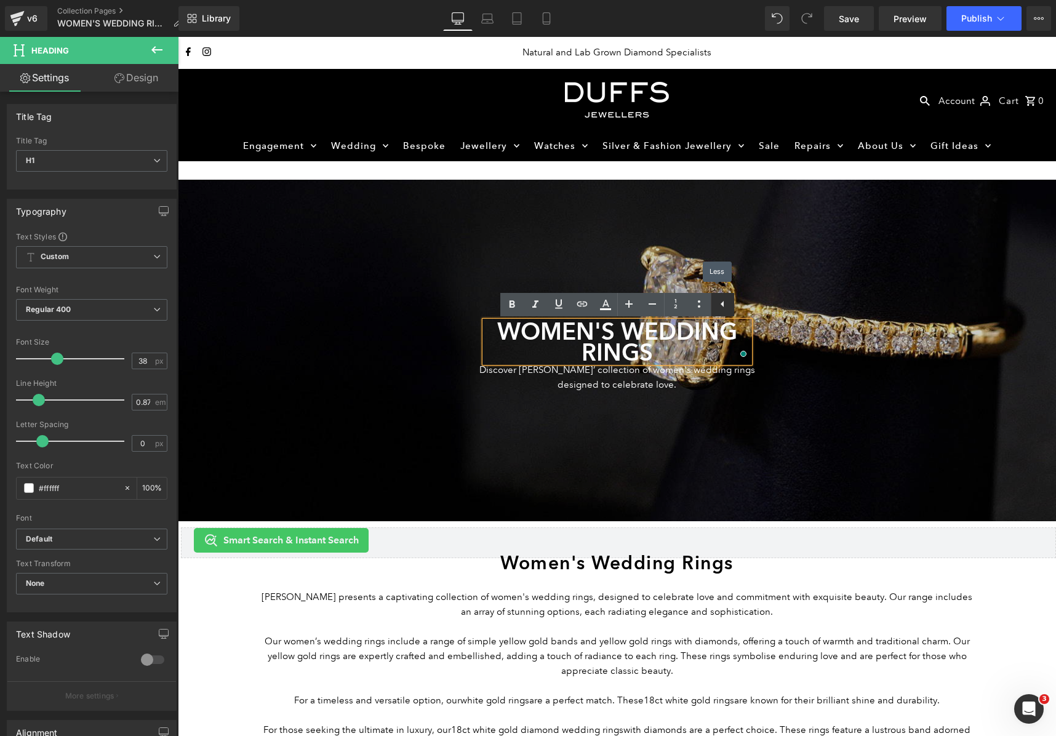
click at [720, 304] on icon at bounding box center [722, 304] width 15 height 15
click at [766, 337] on div "WOMEN'S WEDDING RINGS Heading Discover Duffs Jewellers’ collection of women's w…" at bounding box center [618, 356] width 308 height 70
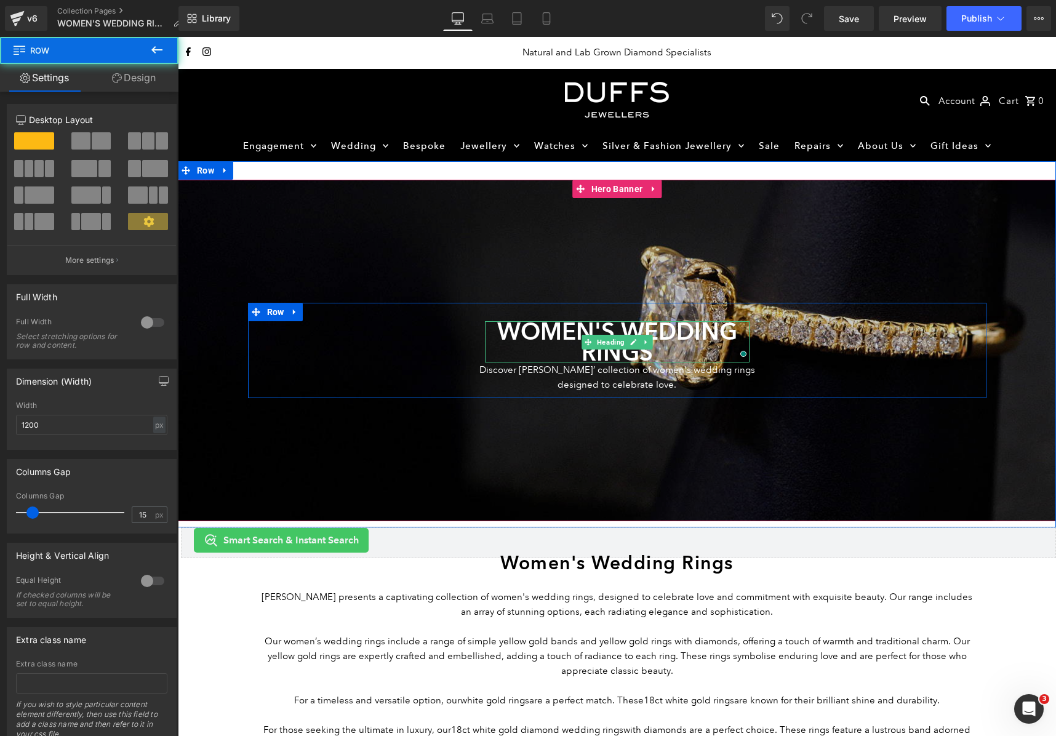
click at [743, 335] on h1 "WOMEN'S WEDDING RINGS" at bounding box center [617, 341] width 265 height 41
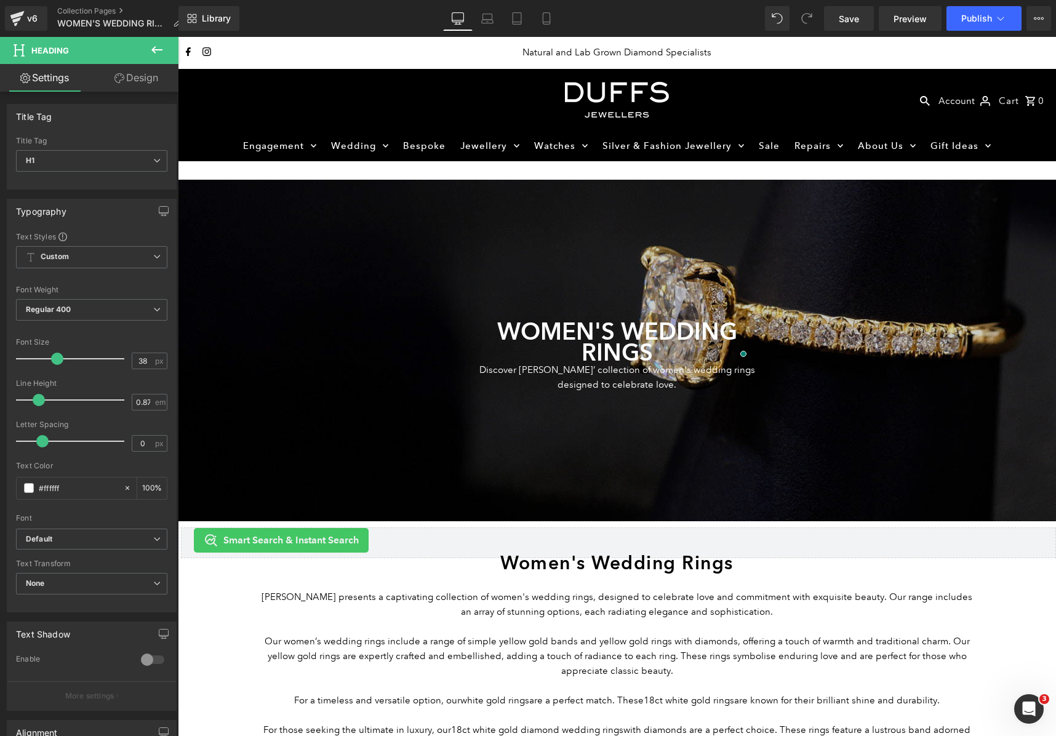
click at [119, 79] on icon at bounding box center [120, 78] width 10 height 10
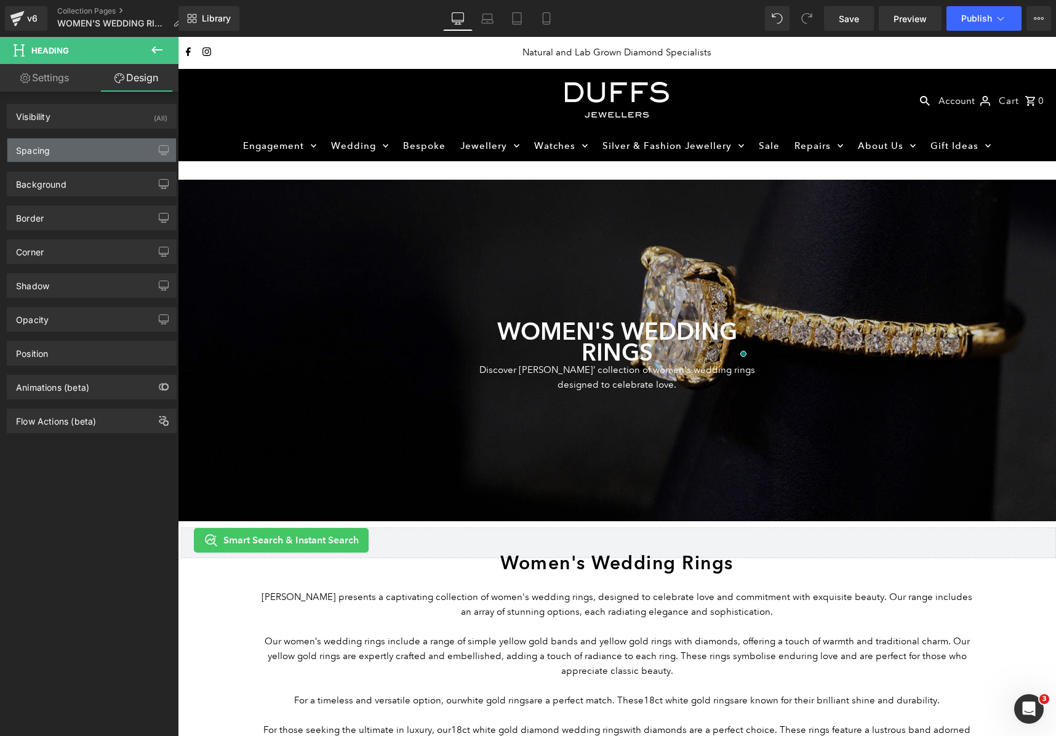
click at [121, 152] on div "Spacing" at bounding box center [91, 150] width 169 height 23
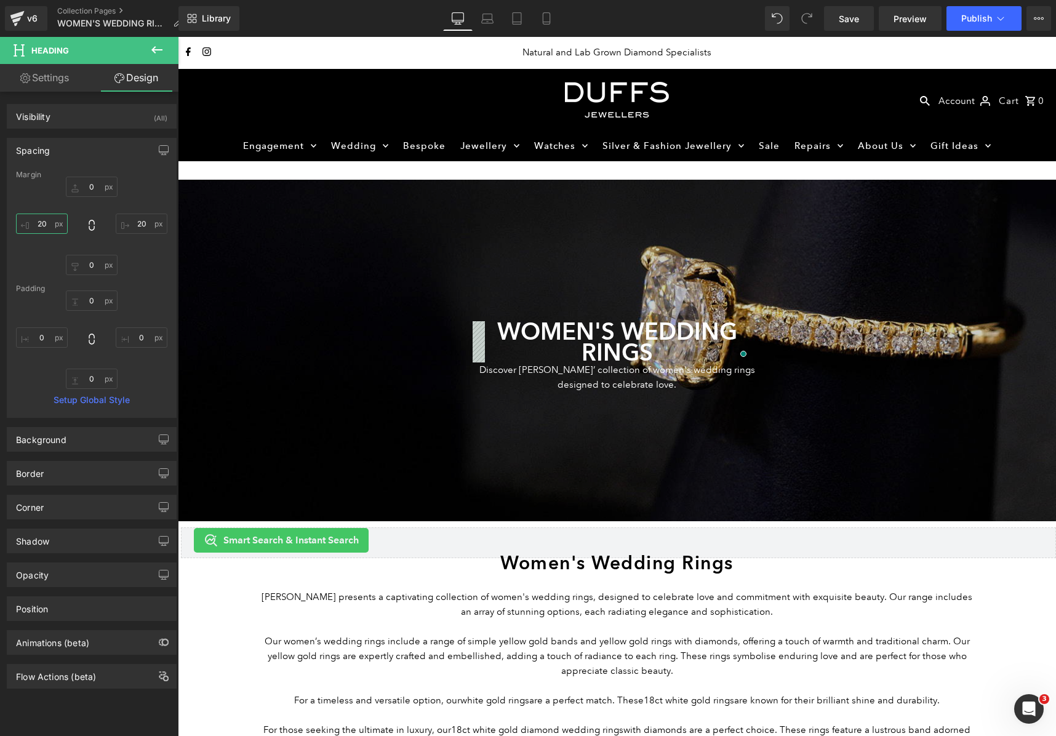
click at [42, 230] on input "20" at bounding box center [42, 224] width 52 height 20
click at [42, 223] on input "20" at bounding box center [42, 224] width 52 height 20
type input "100"
click at [132, 219] on input "20" at bounding box center [142, 224] width 52 height 20
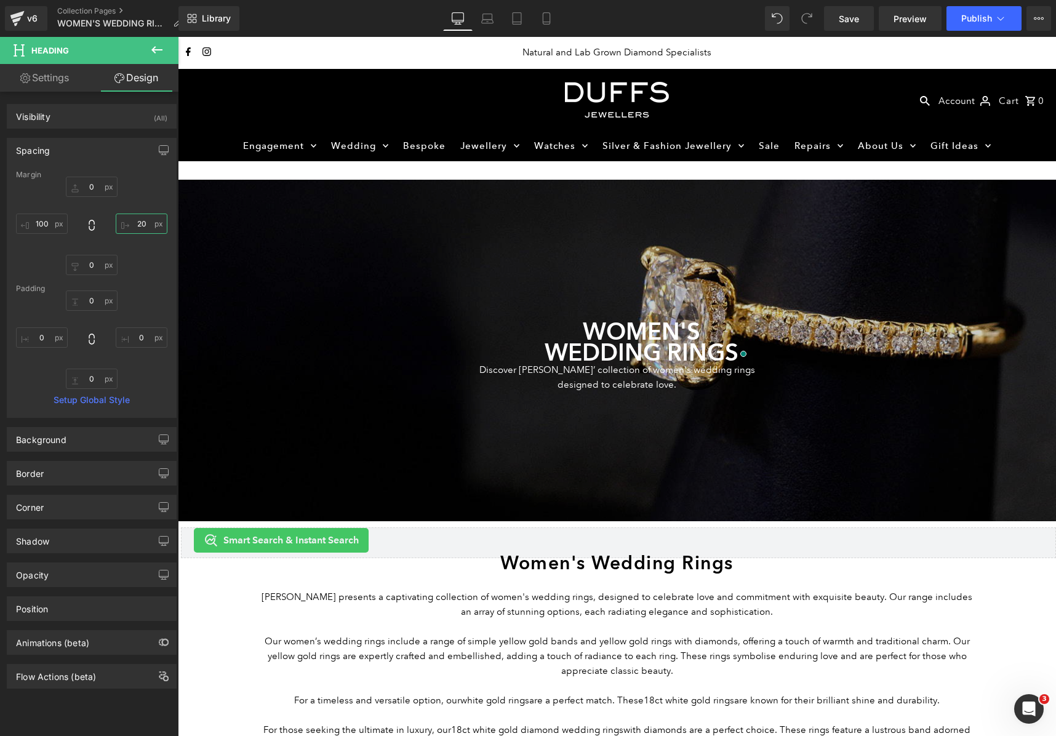
click at [132, 219] on input "20" at bounding box center [142, 224] width 52 height 20
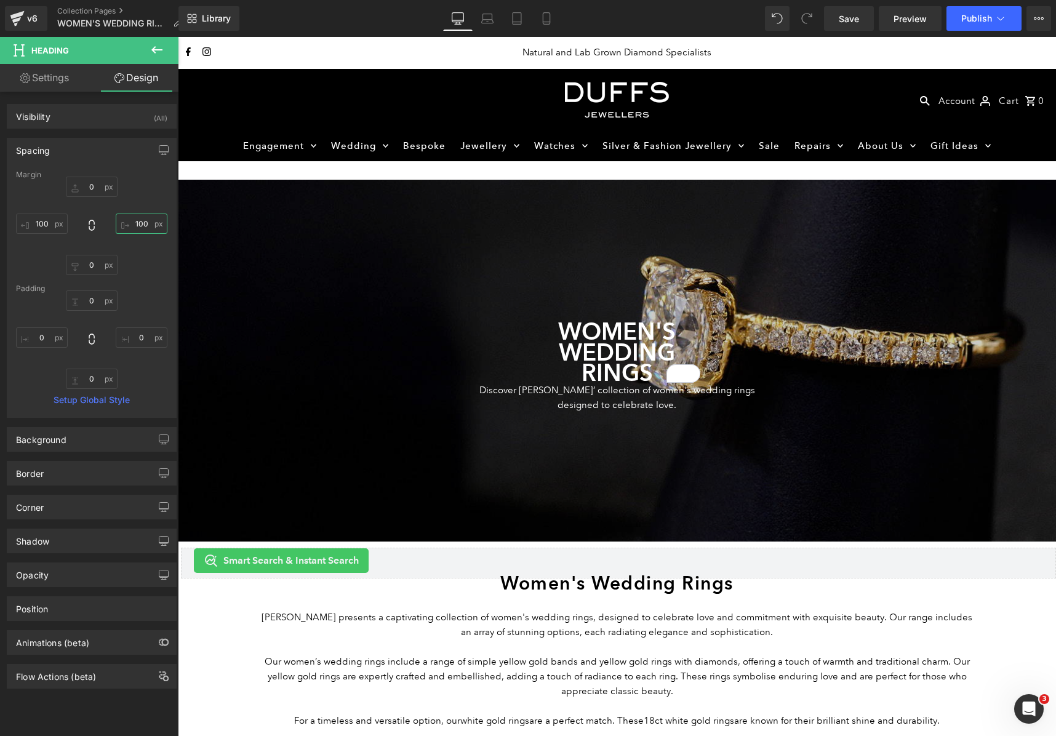
click at [134, 228] on input "100" at bounding box center [142, 224] width 52 height 20
click at [136, 222] on input "100" at bounding box center [142, 224] width 52 height 20
click at [138, 221] on input "100" at bounding box center [142, 224] width 52 height 20
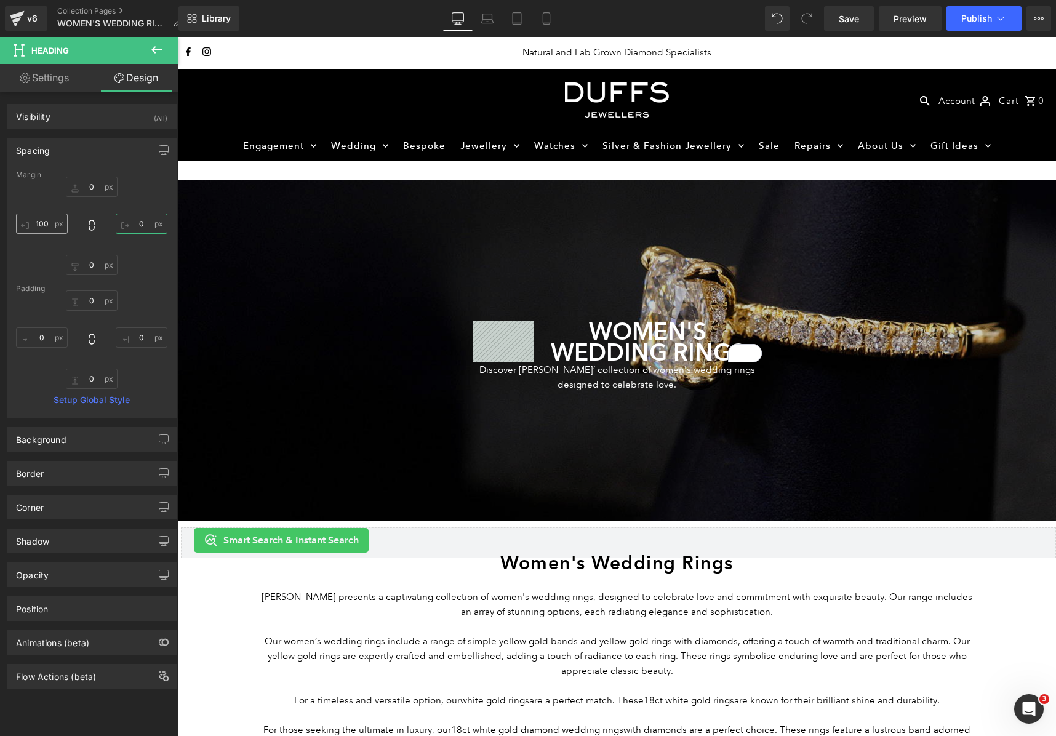
type input "0"
click at [42, 219] on input "100" at bounding box center [42, 224] width 52 height 20
type input "0"
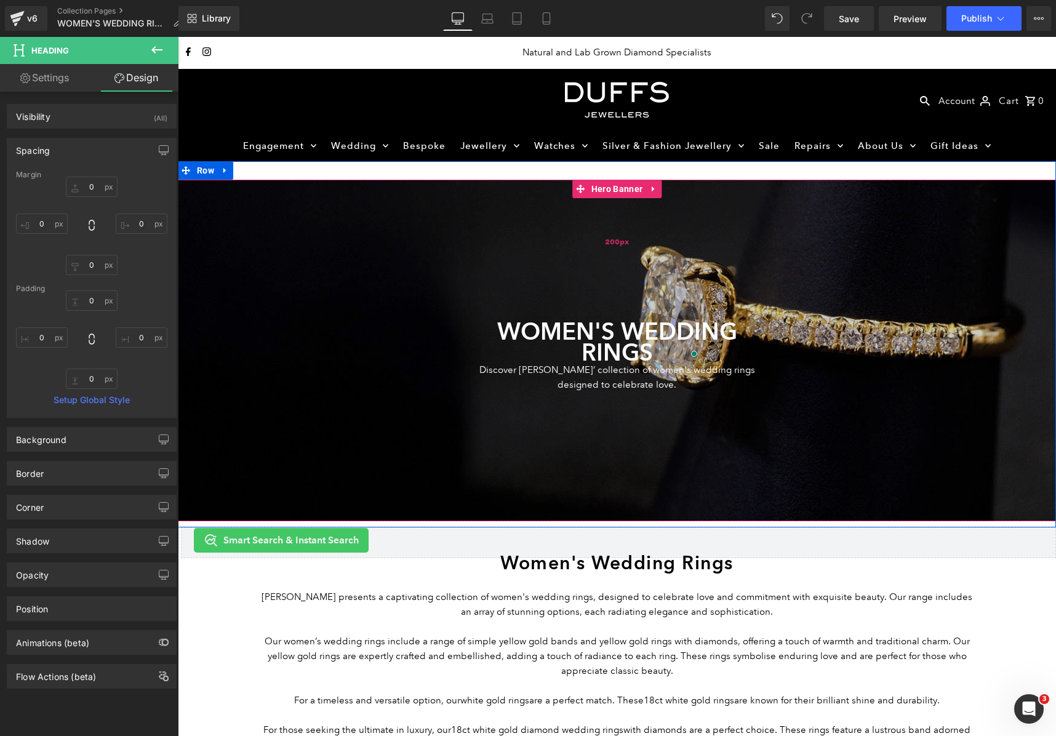
click at [376, 292] on div "200px" at bounding box center [617, 241] width 879 height 123
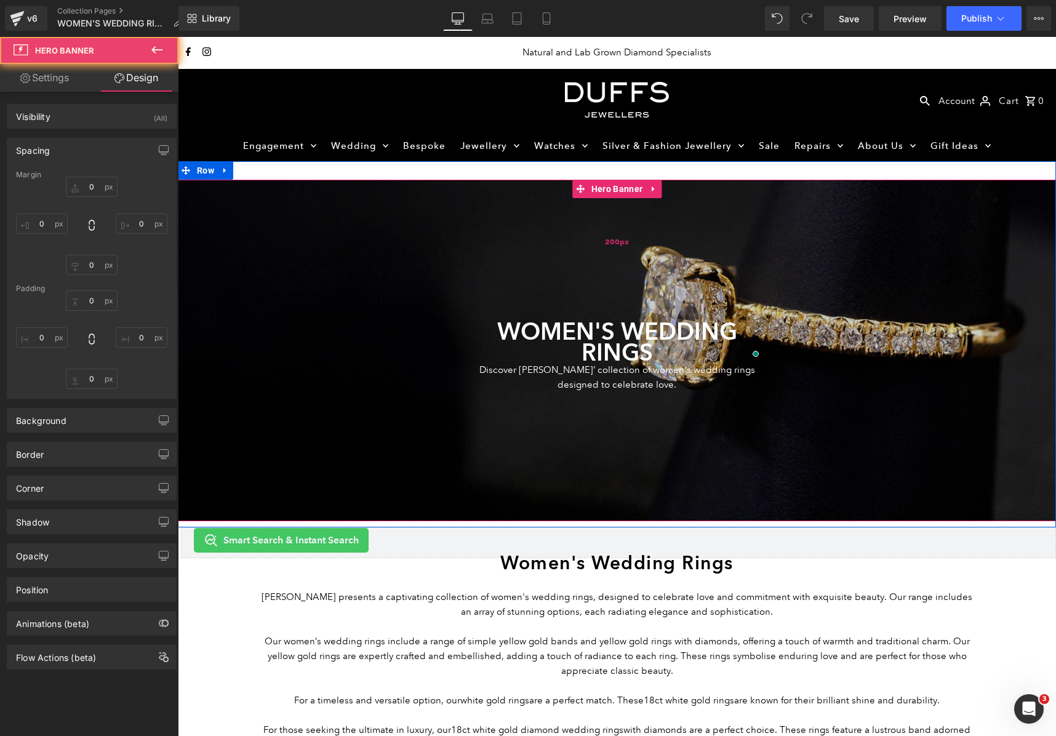
type input "0"
type input "200"
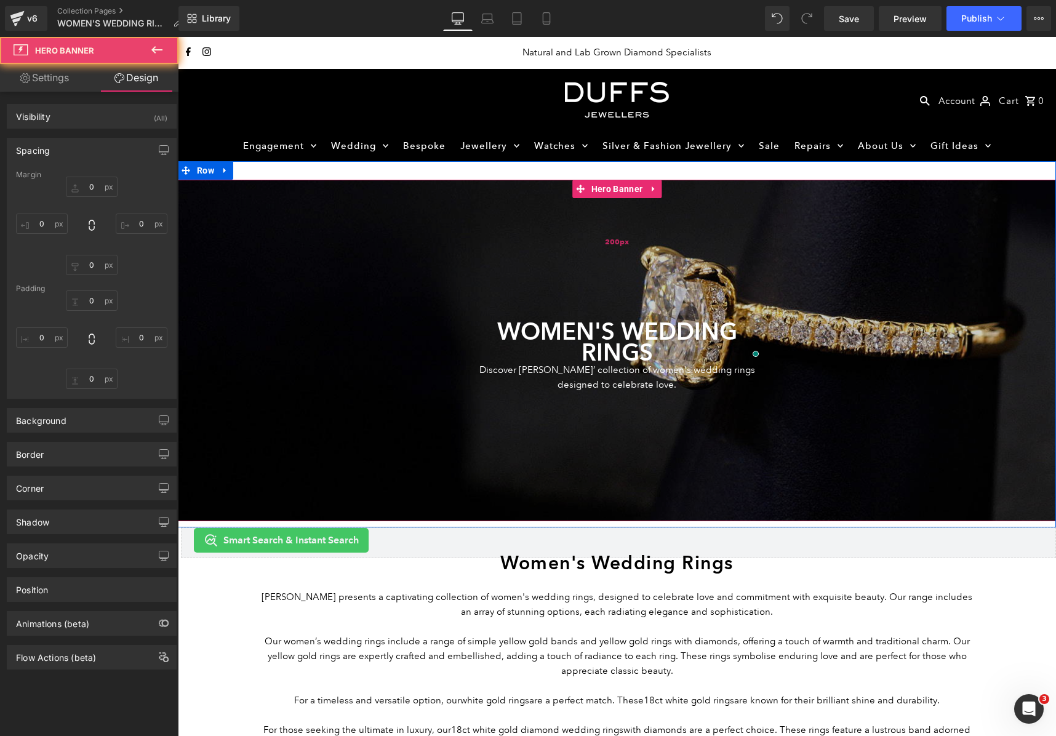
type input "0"
type input "200"
type input "0"
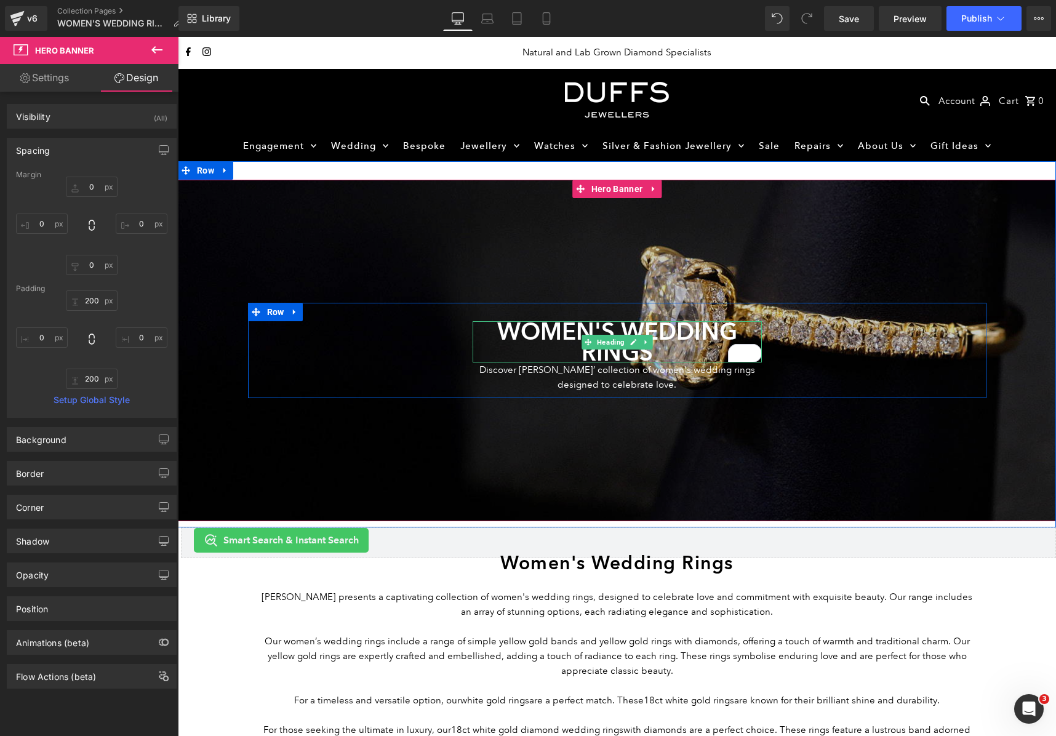
click at [544, 339] on h1 "WOMEN'S WEDDING RINGS" at bounding box center [617, 341] width 289 height 41
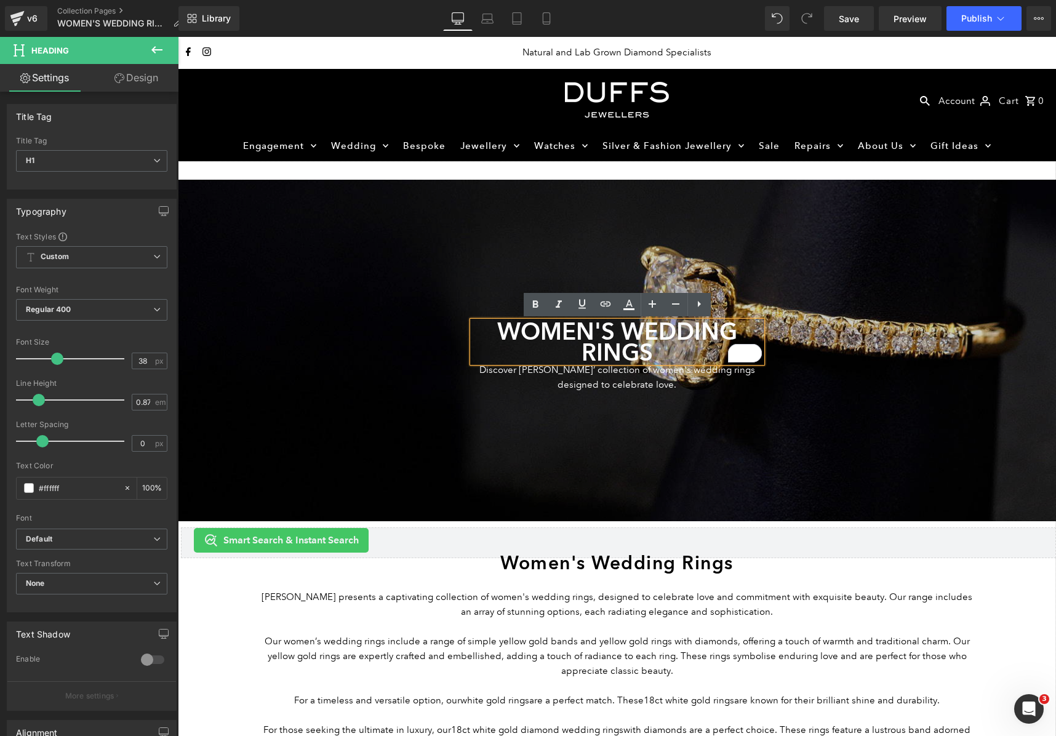
click at [542, 457] on div at bounding box center [617, 350] width 879 height 341
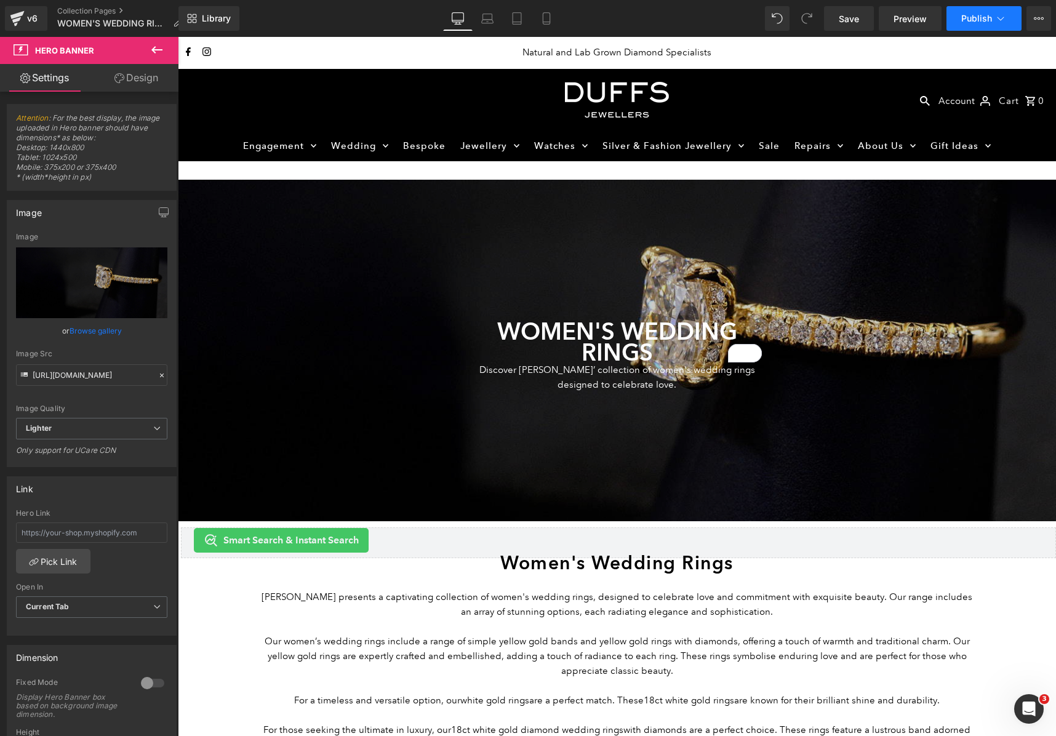
click at [965, 20] on span "Publish" at bounding box center [977, 19] width 31 height 10
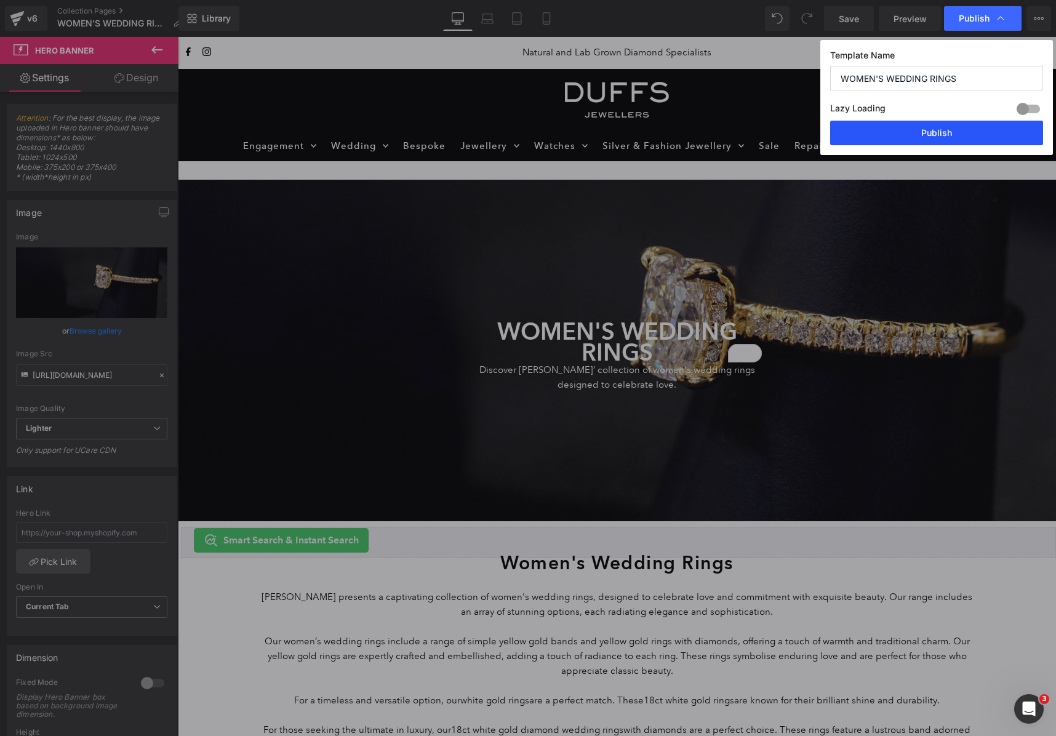
click at [949, 127] on button "Publish" at bounding box center [937, 133] width 213 height 25
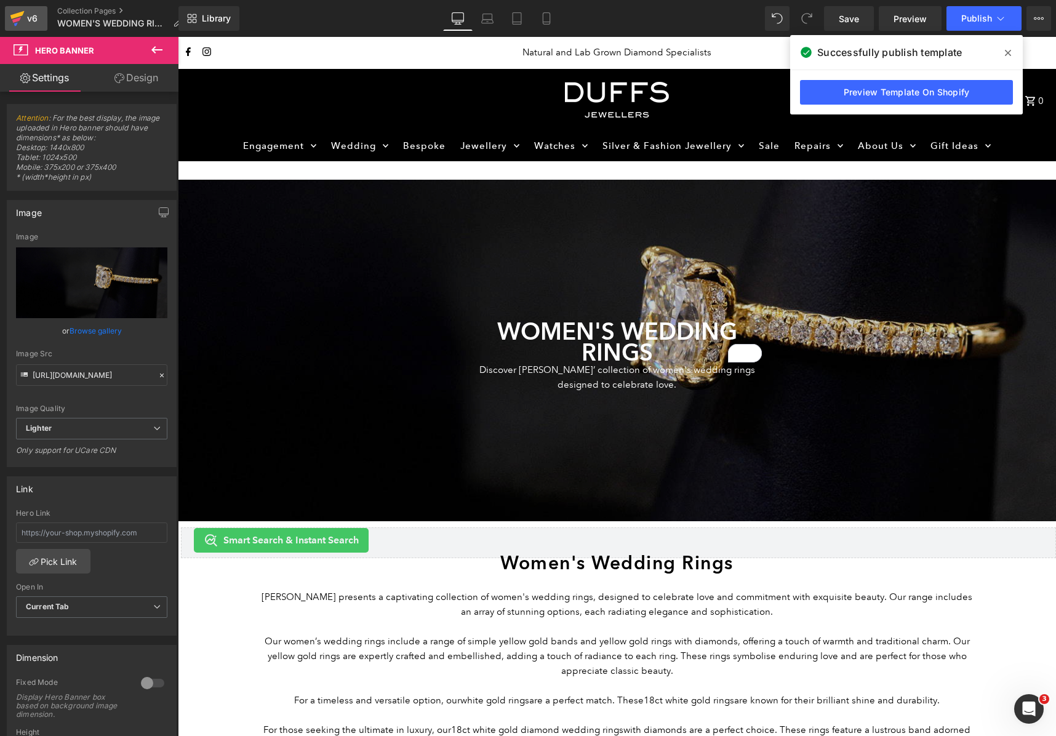
click at [31, 22] on div "v6" at bounding box center [32, 18] width 15 height 16
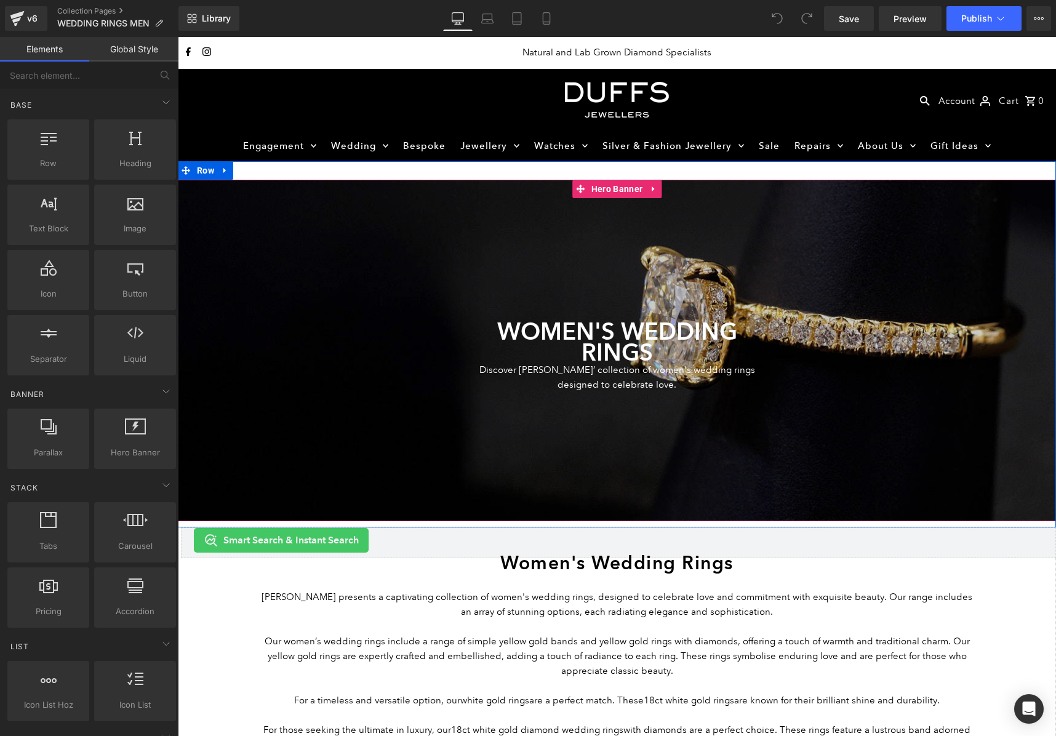
click at [515, 239] on div at bounding box center [617, 350] width 879 height 341
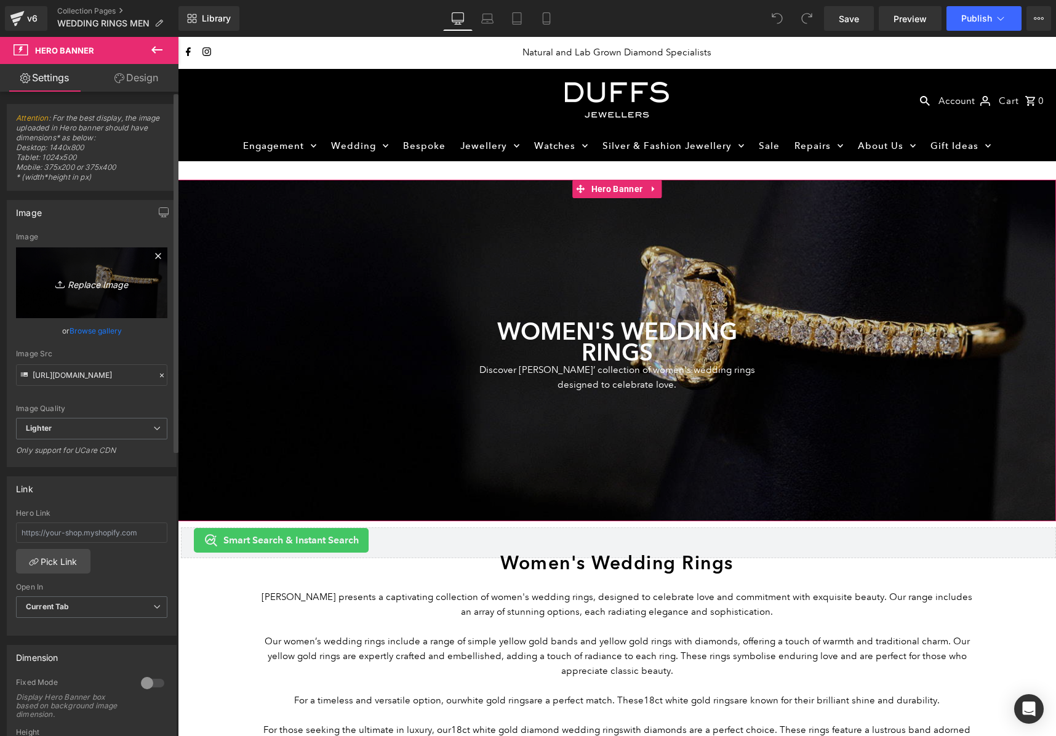
click at [100, 286] on icon "Replace Image" at bounding box center [91, 282] width 99 height 15
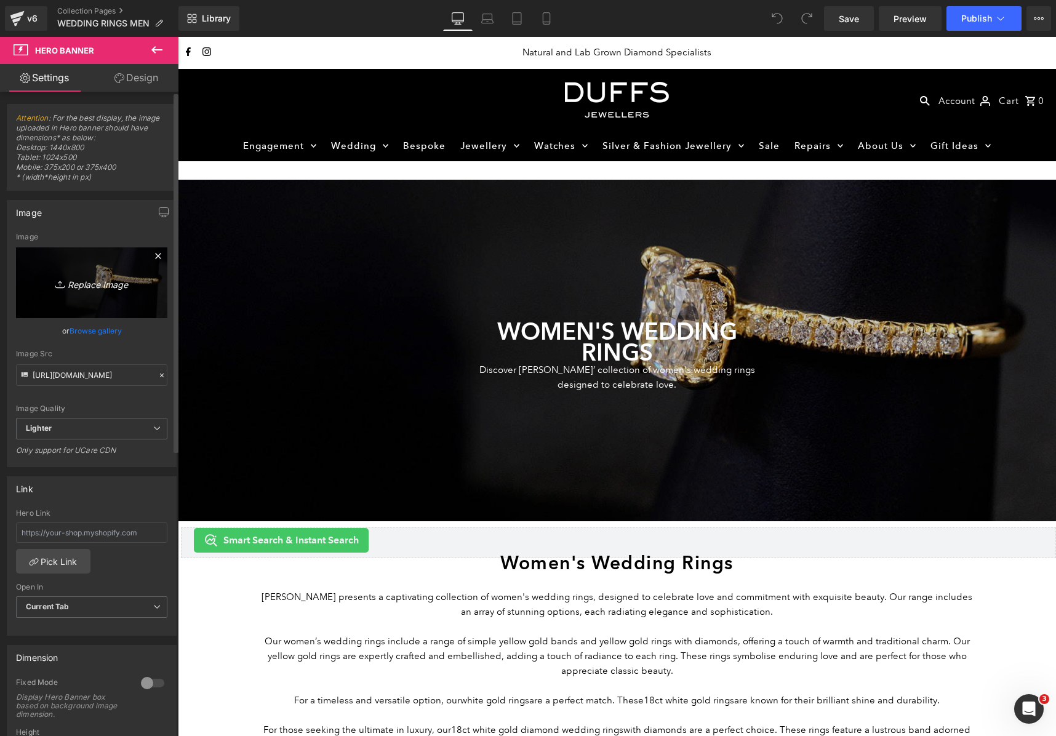
type input "C:\fakepath\duffs-jewellers-wedding-rings-header.jpg"
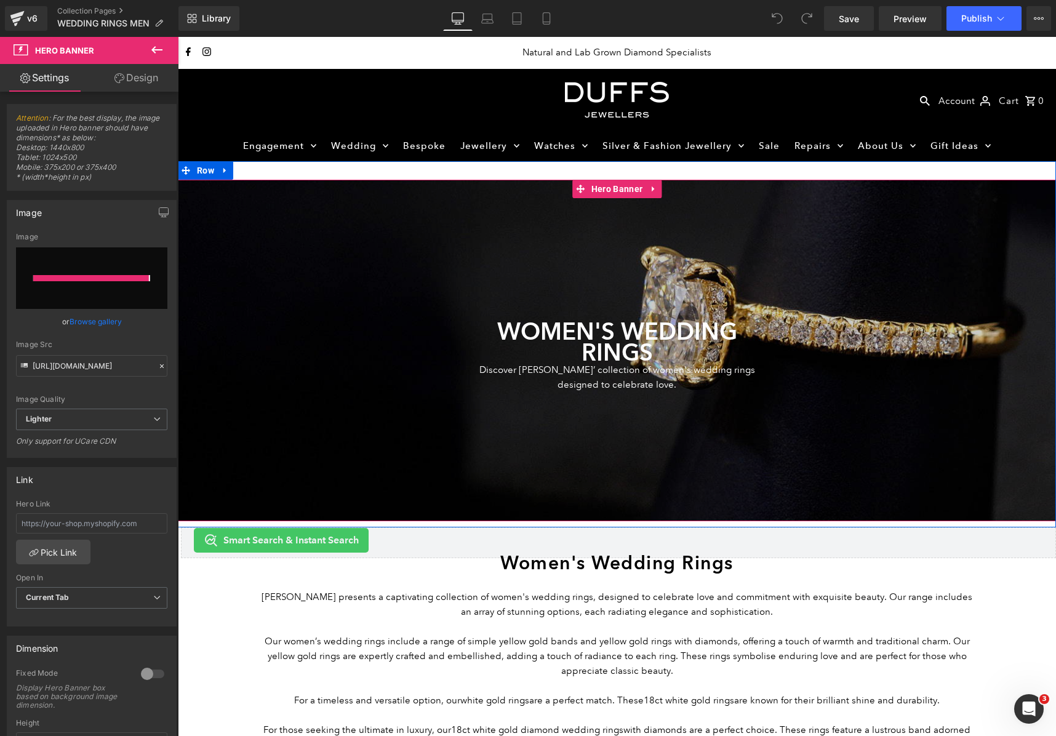
type input "[URL][DOMAIN_NAME]"
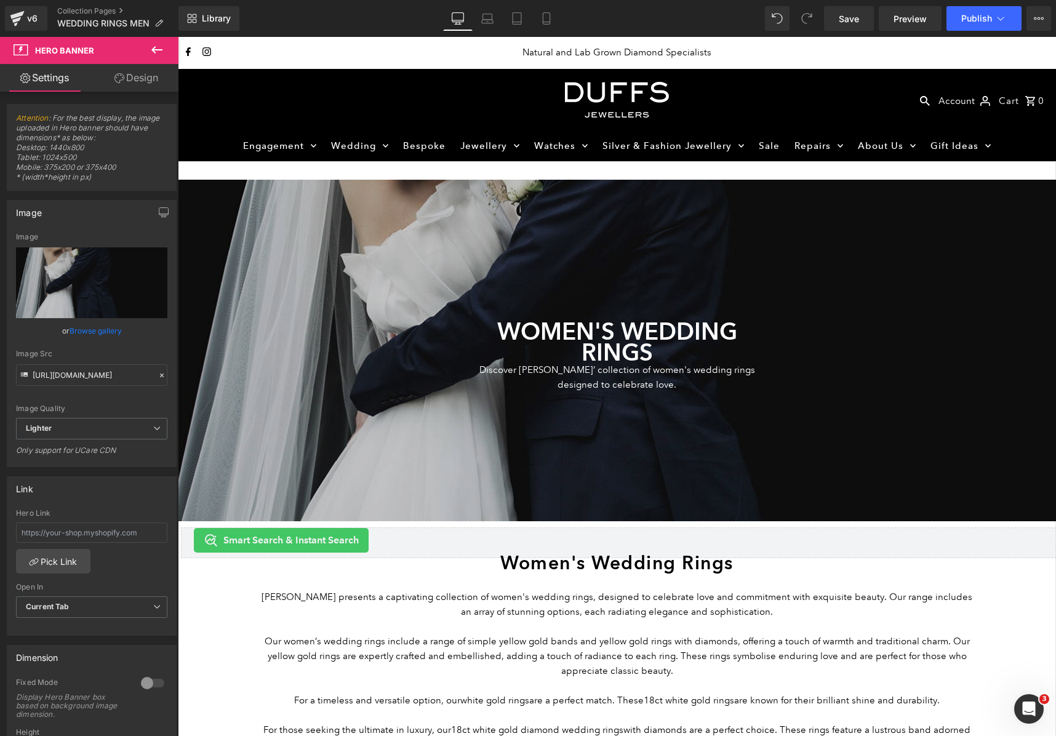
click at [533, 337] on h1 "WOMEN'S WEDDING RINGS" at bounding box center [617, 341] width 289 height 41
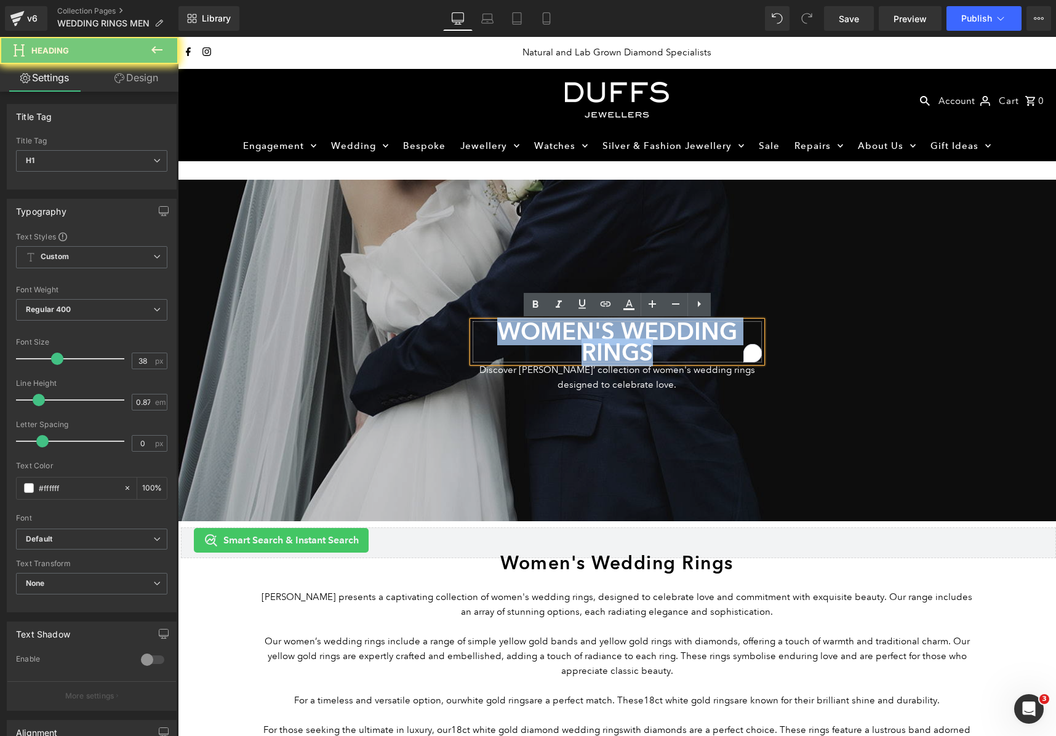
click at [533, 337] on h1 "WOMEN'S WEDDING RINGS" at bounding box center [617, 341] width 289 height 41
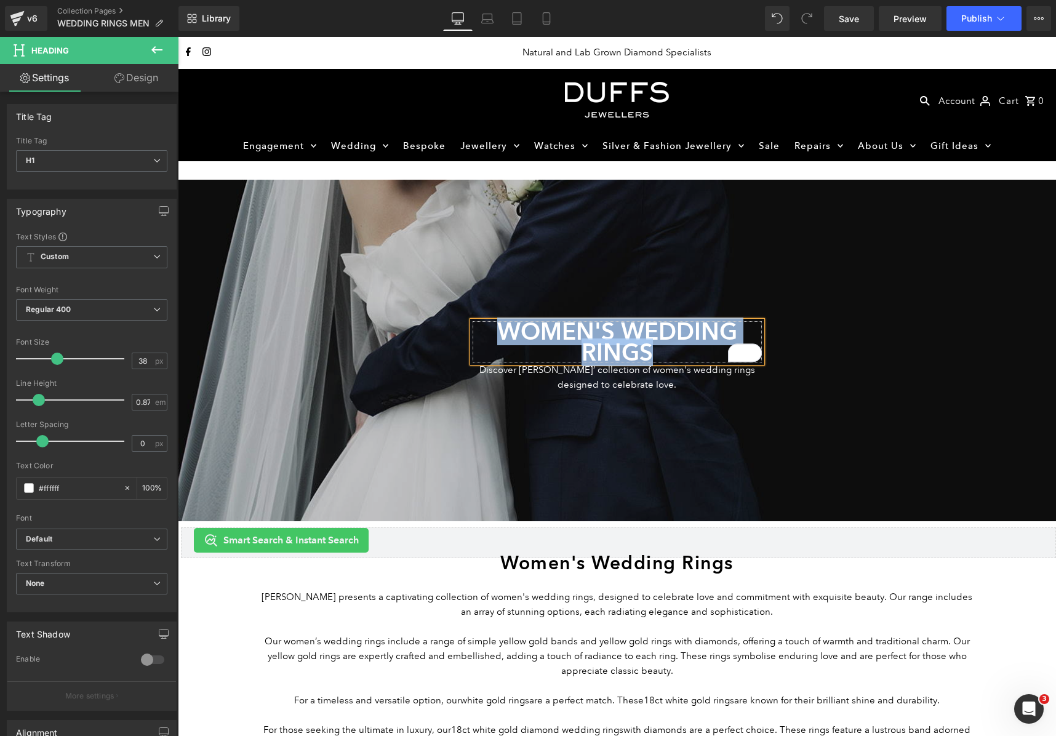
paste div "To enrich screen reader interactions, please activate Accessibility in Grammarl…"
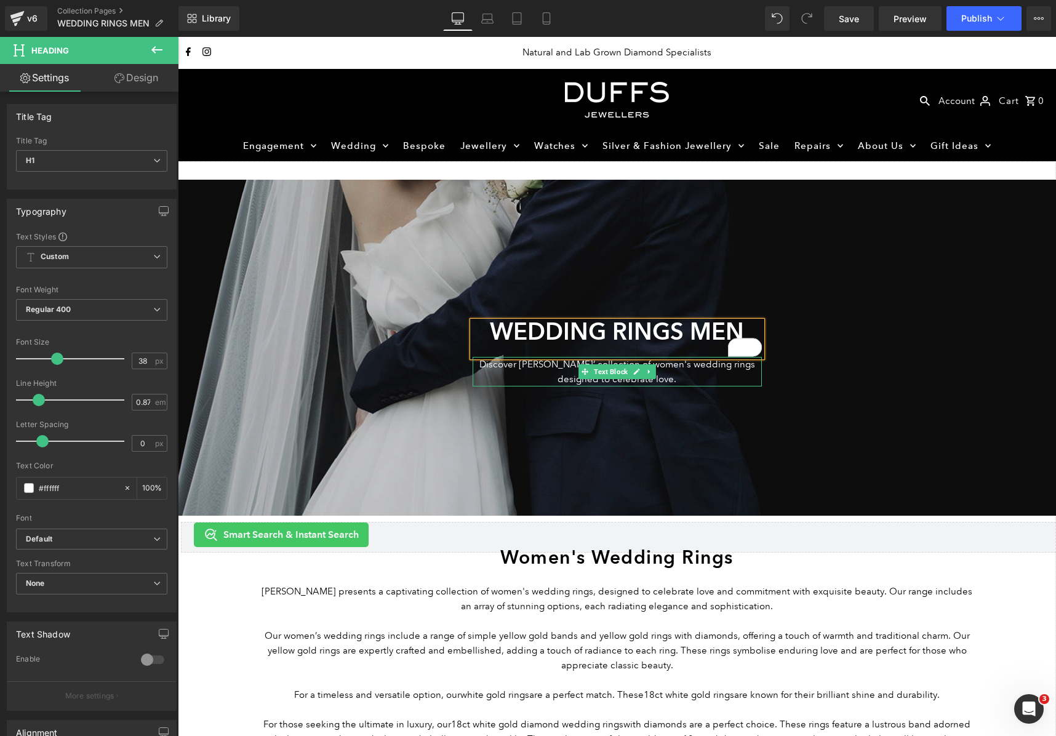
click at [566, 371] on p "Discover [PERSON_NAME]’ collection of women's wedding rings designed to celebra…" at bounding box center [617, 372] width 289 height 30
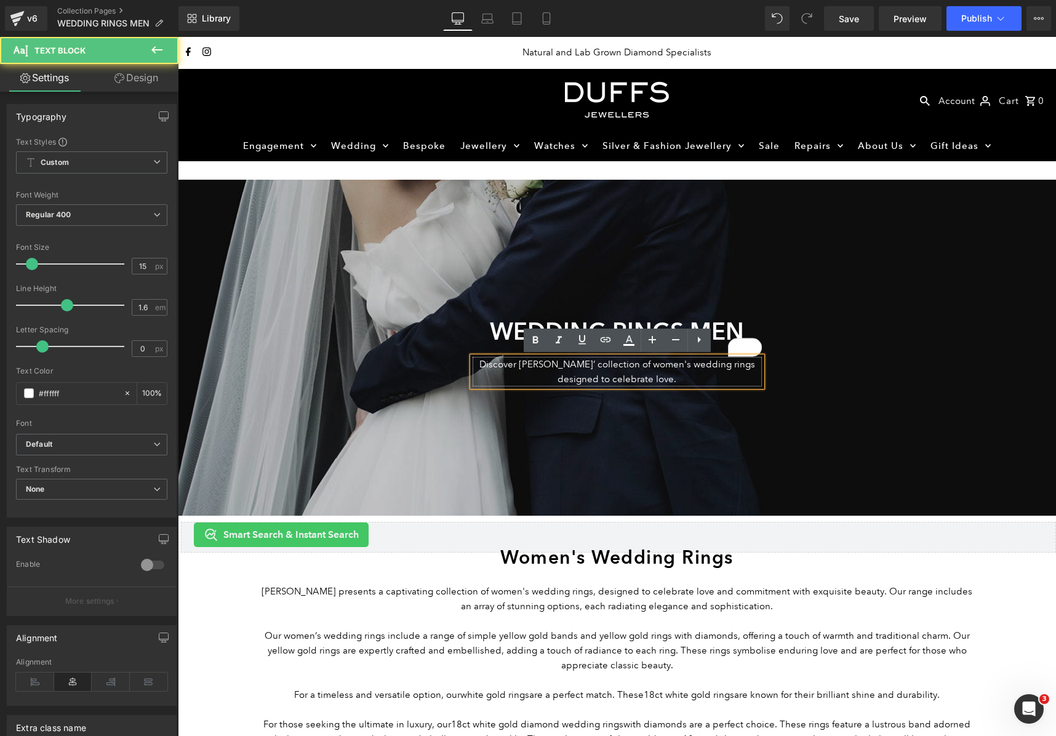
click at [664, 365] on p "Discover [PERSON_NAME]’ collection of women's wedding rings designed to celebra…" at bounding box center [617, 372] width 289 height 30
click at [526, 364] on p "Discover [PERSON_NAME]’ collection of women's wedding rings designed to celebra…" at bounding box center [617, 372] width 289 height 30
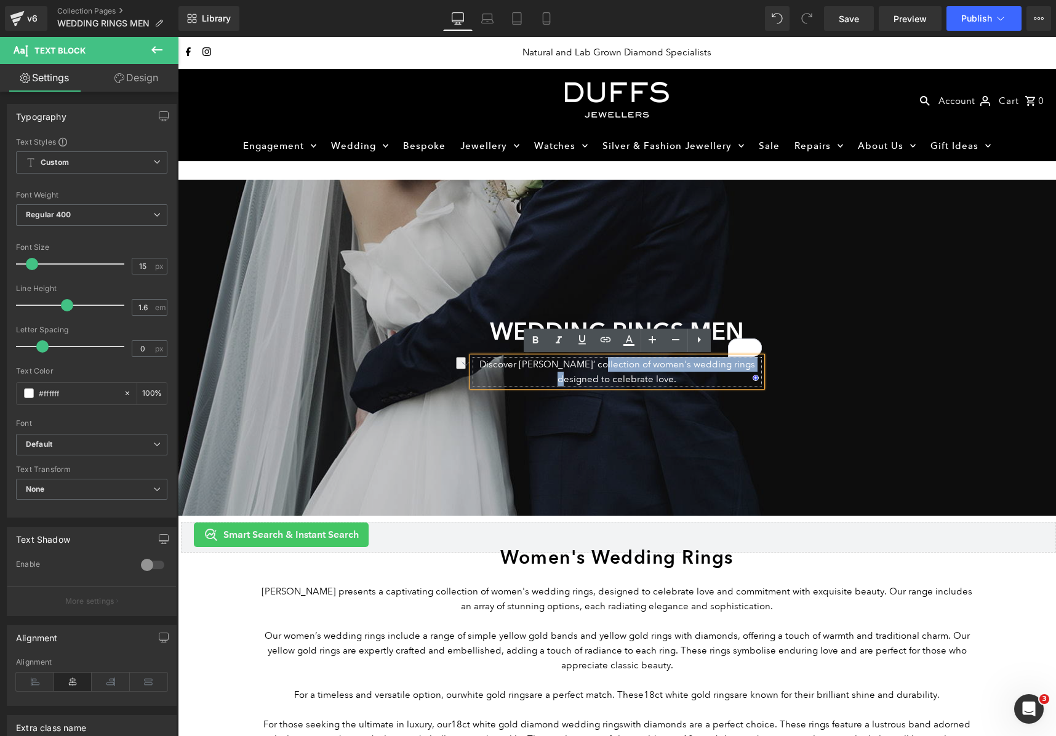
drag, startPoint x: 605, startPoint y: 367, endPoint x: 747, endPoint y: 368, distance: 142.8
click at [747, 368] on p "Discover [PERSON_NAME]’ collection of women's wedding rings designed to celebra…" at bounding box center [617, 372] width 289 height 30
paste div "To enrich screen reader interactions, please activate Accessibility in Grammarl…"
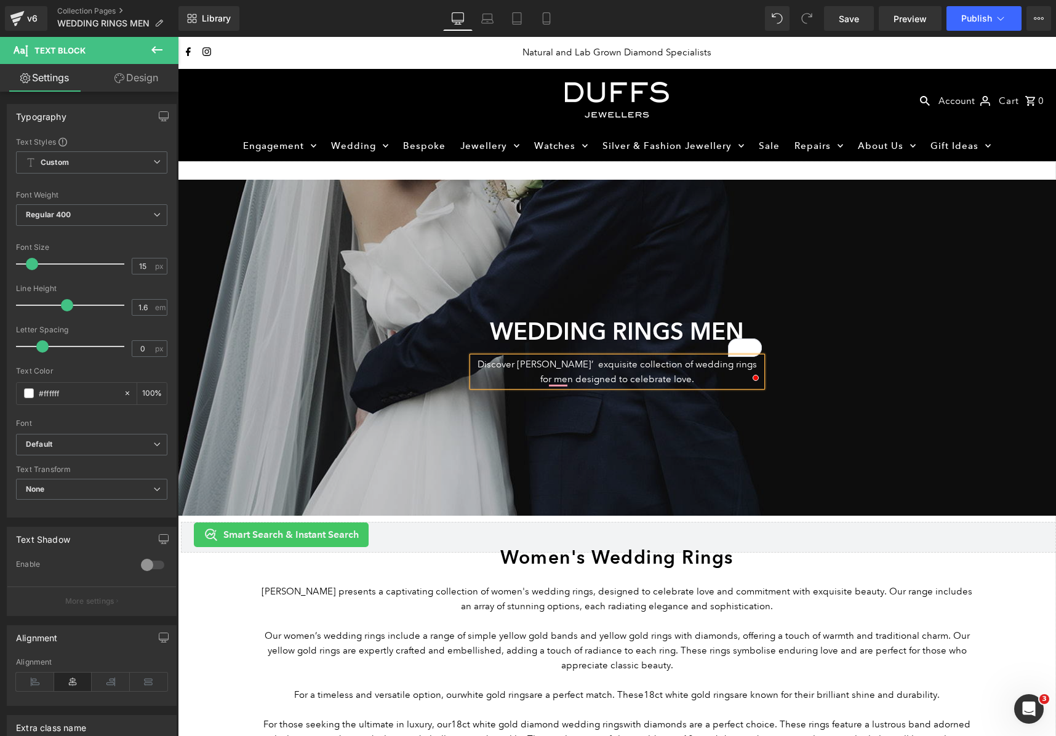
click at [587, 422] on div at bounding box center [617, 348] width 879 height 336
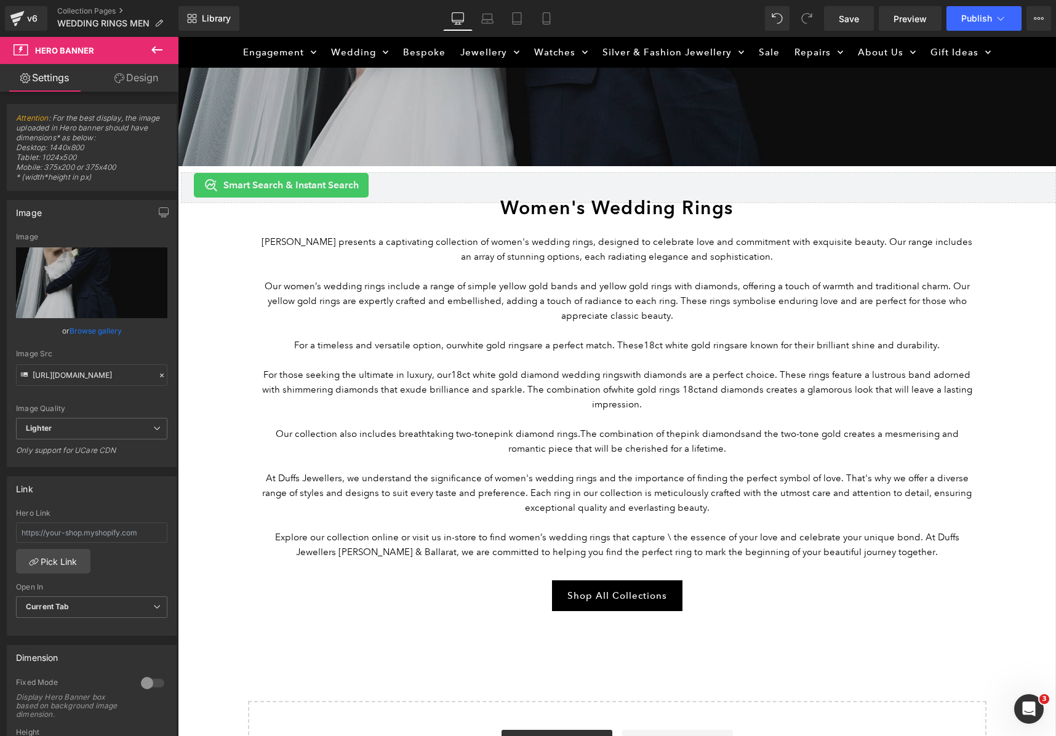
scroll to position [392, 0]
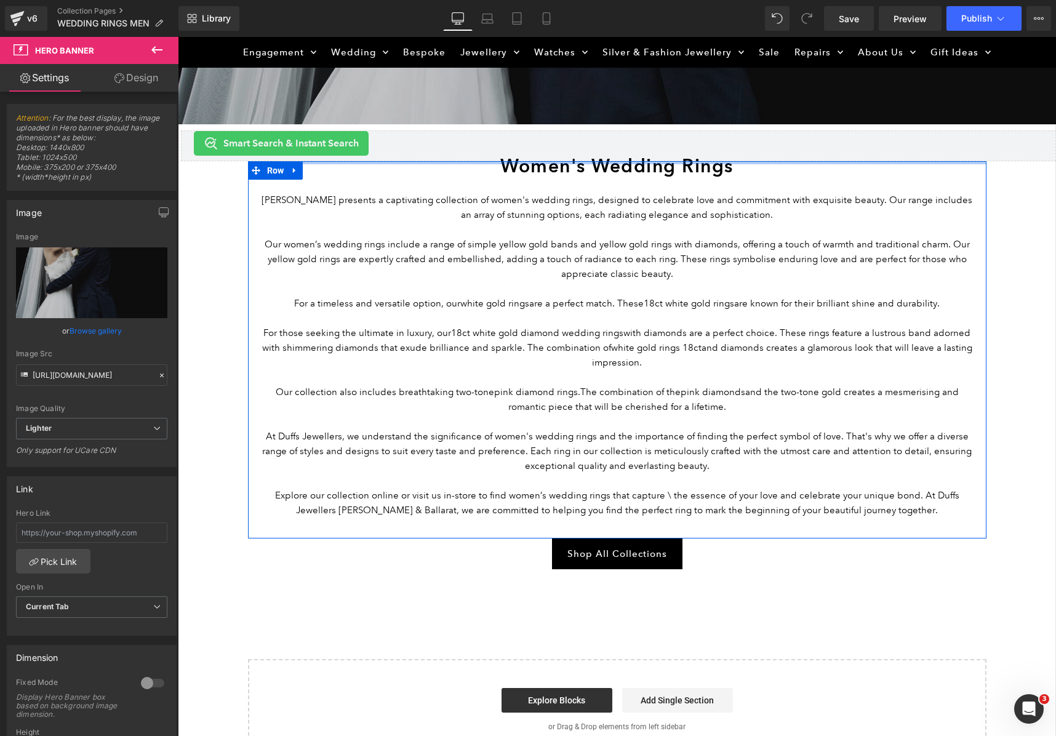
click at [589, 162] on div at bounding box center [617, 162] width 739 height 3
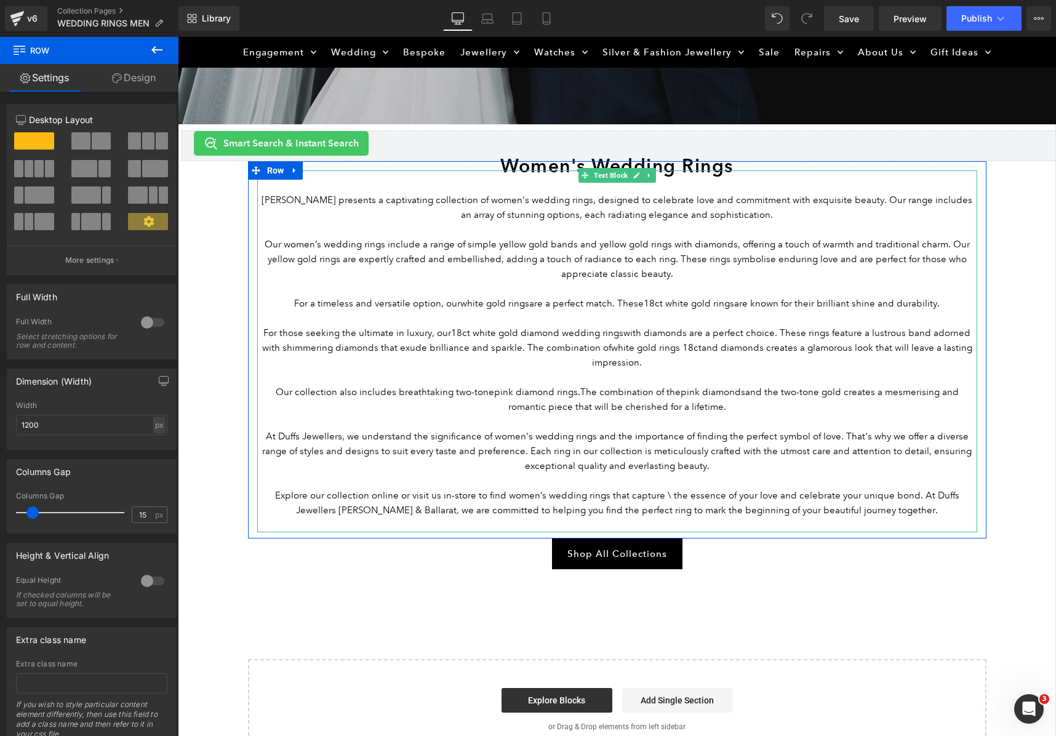
click at [783, 191] on div "[PERSON_NAME] presents a captivating collection of women's wedding rings, desig…" at bounding box center [617, 352] width 720 height 362
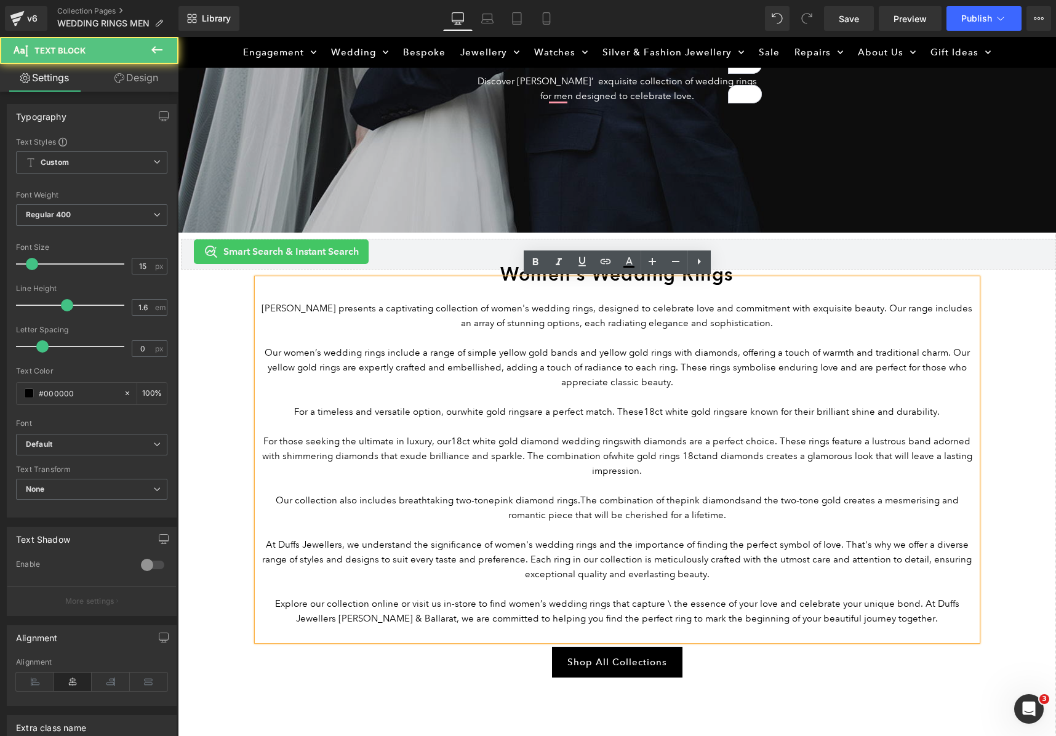
scroll to position [259, 0]
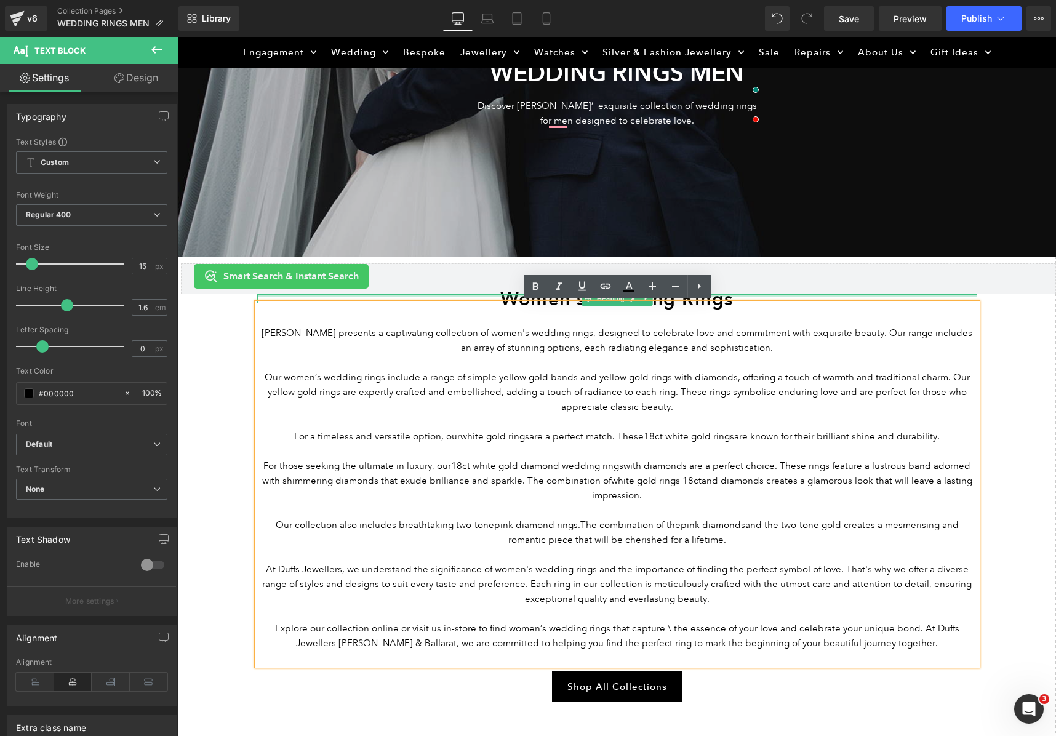
click at [733, 295] on div at bounding box center [617, 295] width 720 height 3
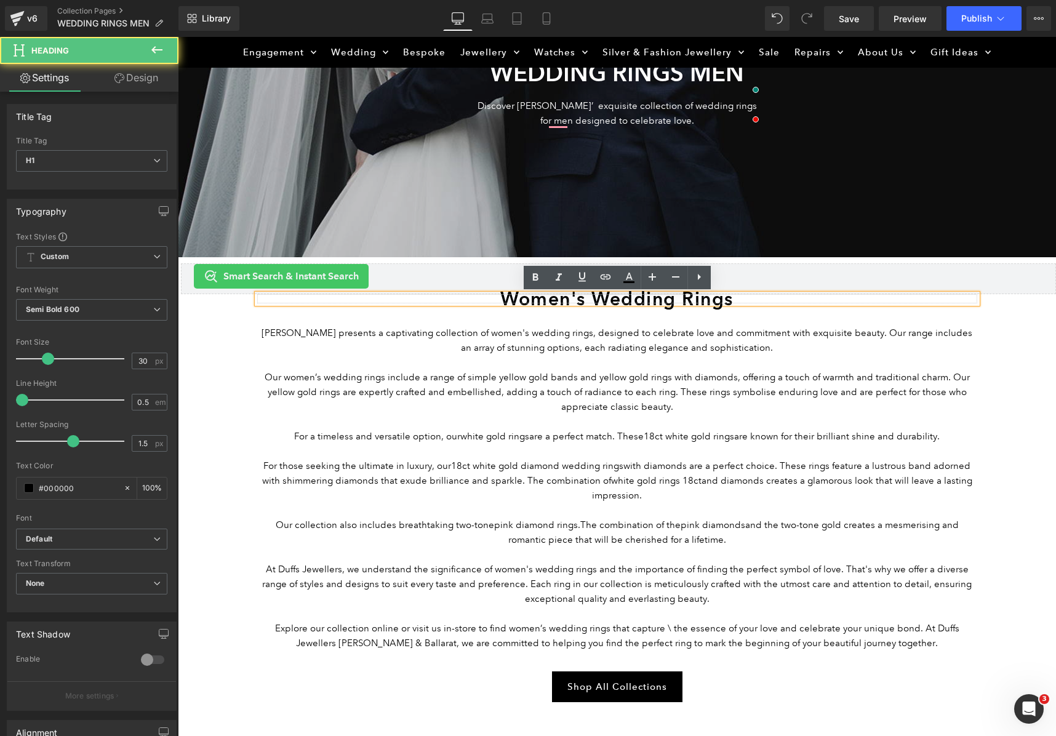
click at [723, 299] on h1 "Women's Wedding Rings" at bounding box center [617, 298] width 720 height 9
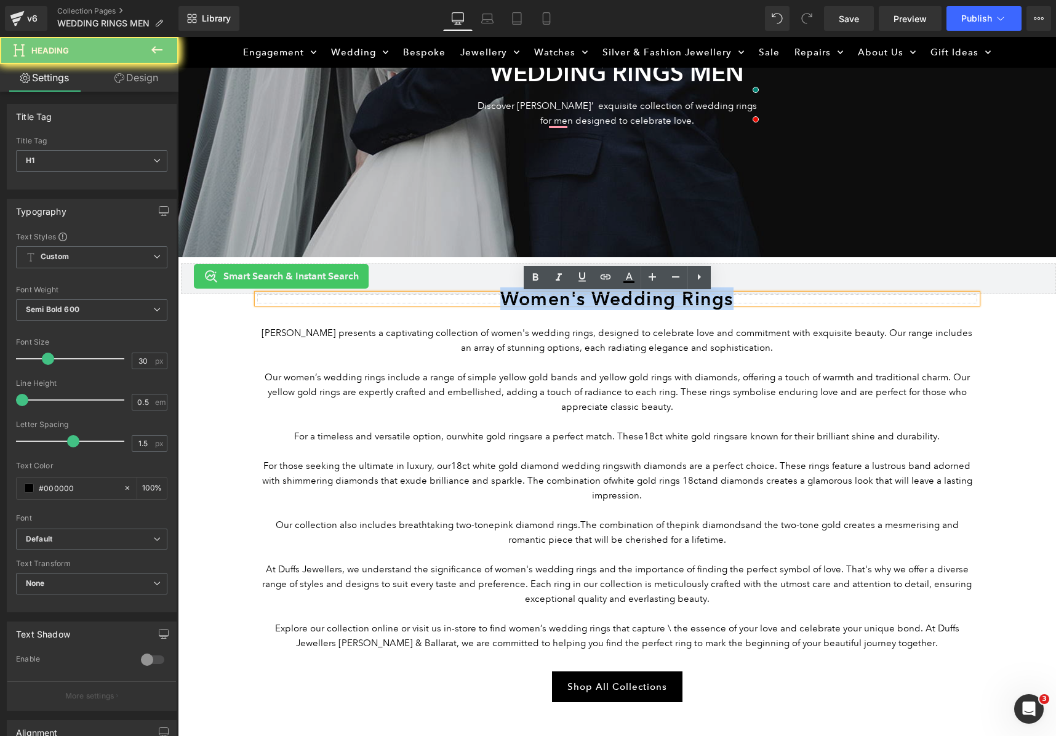
click at [723, 299] on h1 "Women's Wedding Rings" at bounding box center [617, 298] width 720 height 9
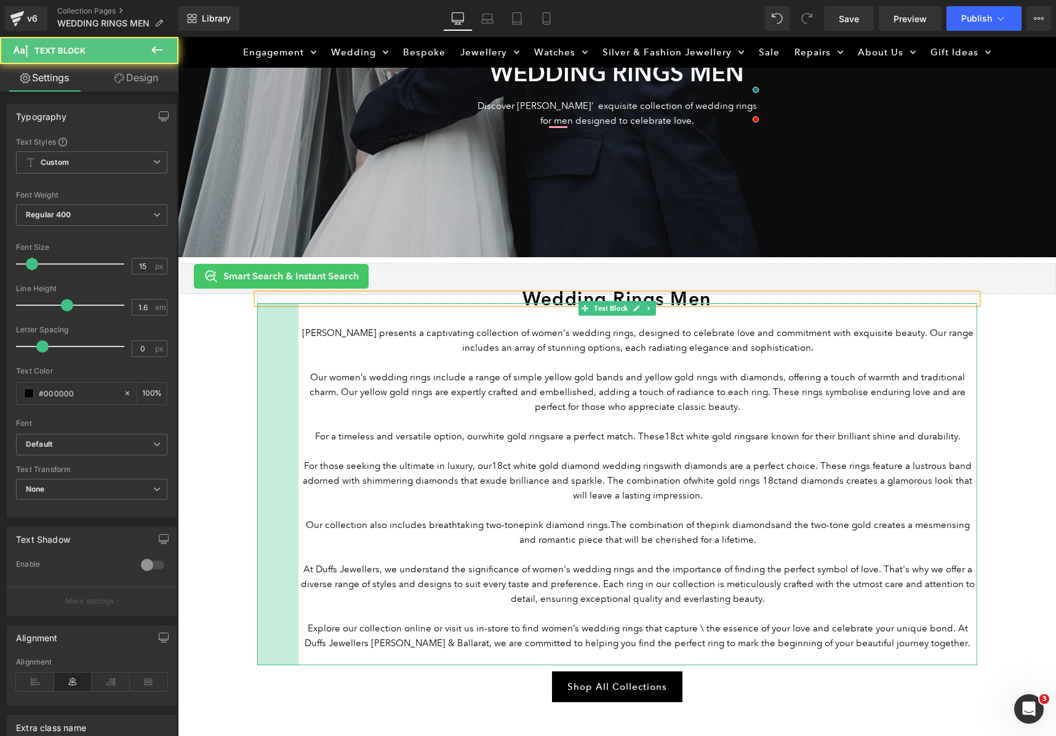
drag, startPoint x: 260, startPoint y: 335, endPoint x: 302, endPoint y: 355, distance: 46.8
click at [302, 355] on div "[PERSON_NAME] presents a captivating collection of women's wedding rings, desig…" at bounding box center [617, 485] width 720 height 362
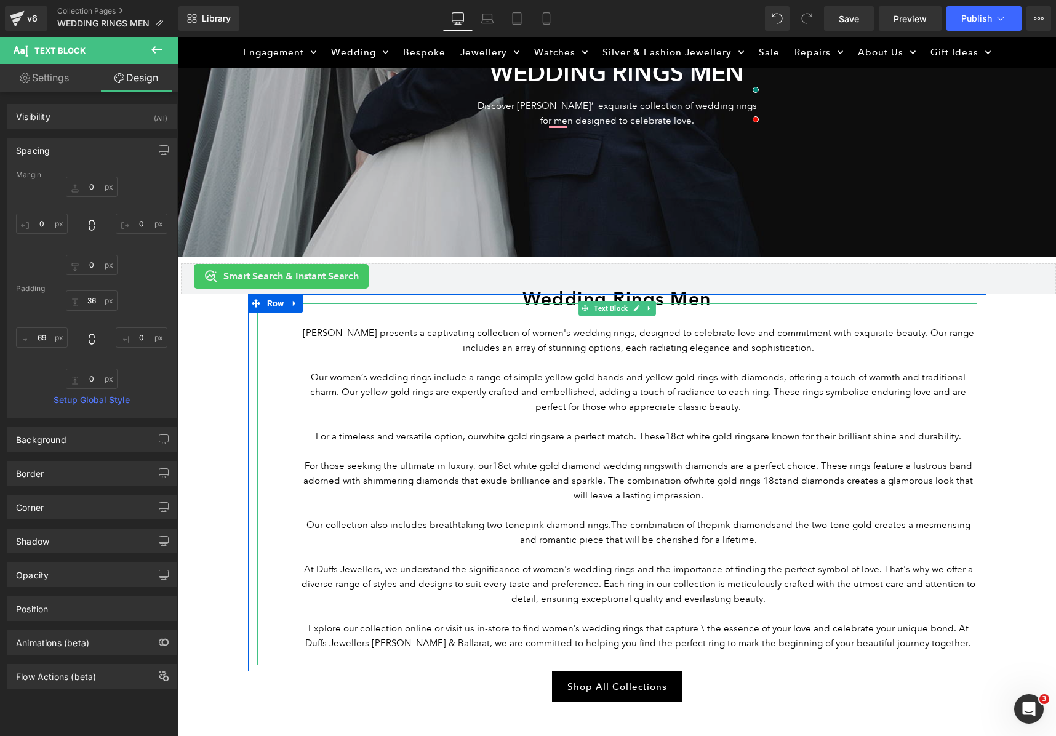
click at [302, 430] on p "For a timeless and versatile option, our white gold rings are a perfect match. …" at bounding box center [639, 436] width 678 height 15
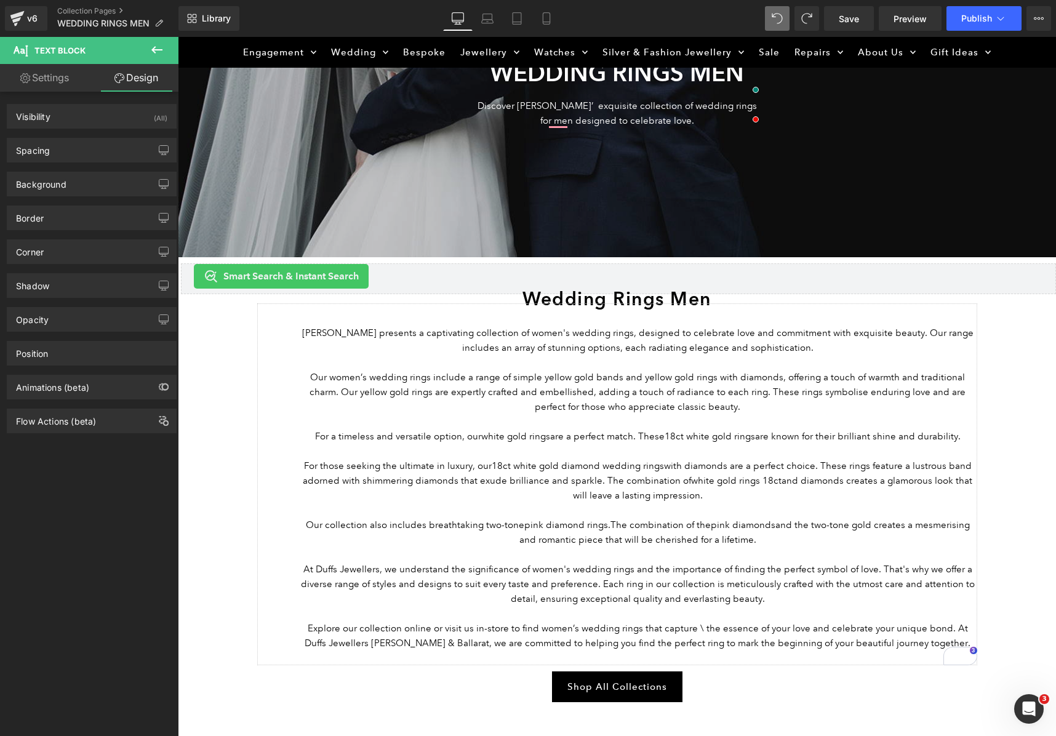
click at [485, 445] on p "To enrich screen reader interactions, please activate Accessibility in Grammarl…" at bounding box center [638, 451] width 679 height 15
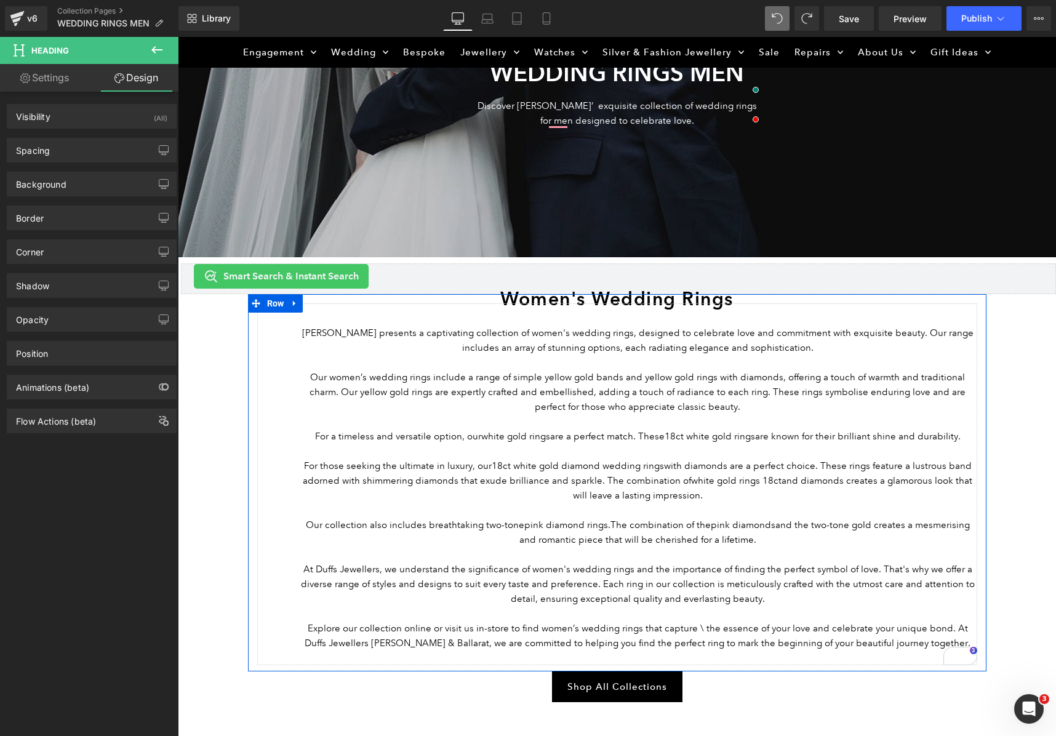
click at [315, 411] on p "Our women’s wedding rings include a range of simple yellow gold bands and yello…" at bounding box center [638, 392] width 679 height 44
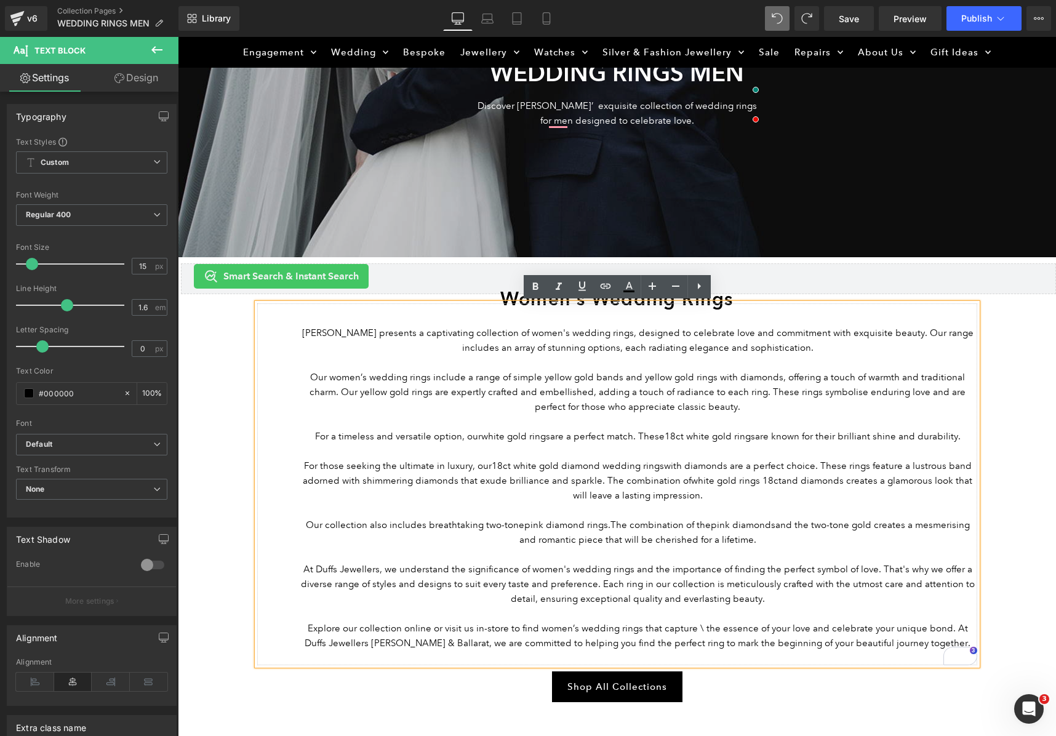
click at [271, 377] on div "[PERSON_NAME] presents a captivating collection of women's wedding rings, desig…" at bounding box center [617, 485] width 720 height 362
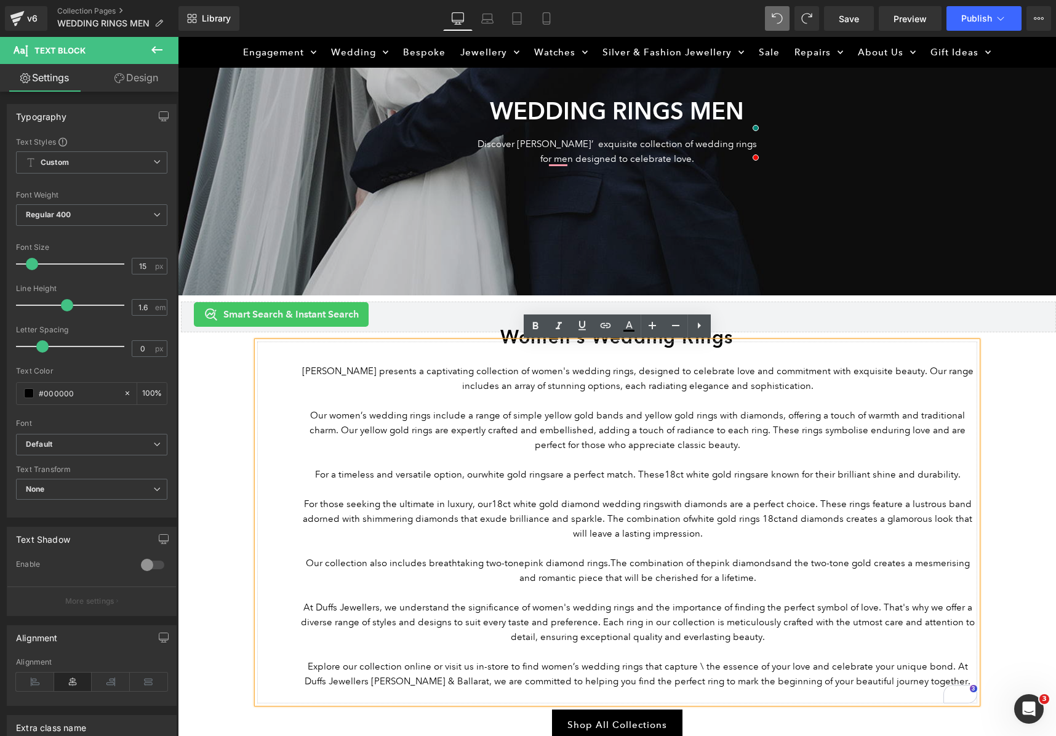
scroll to position [218, 0]
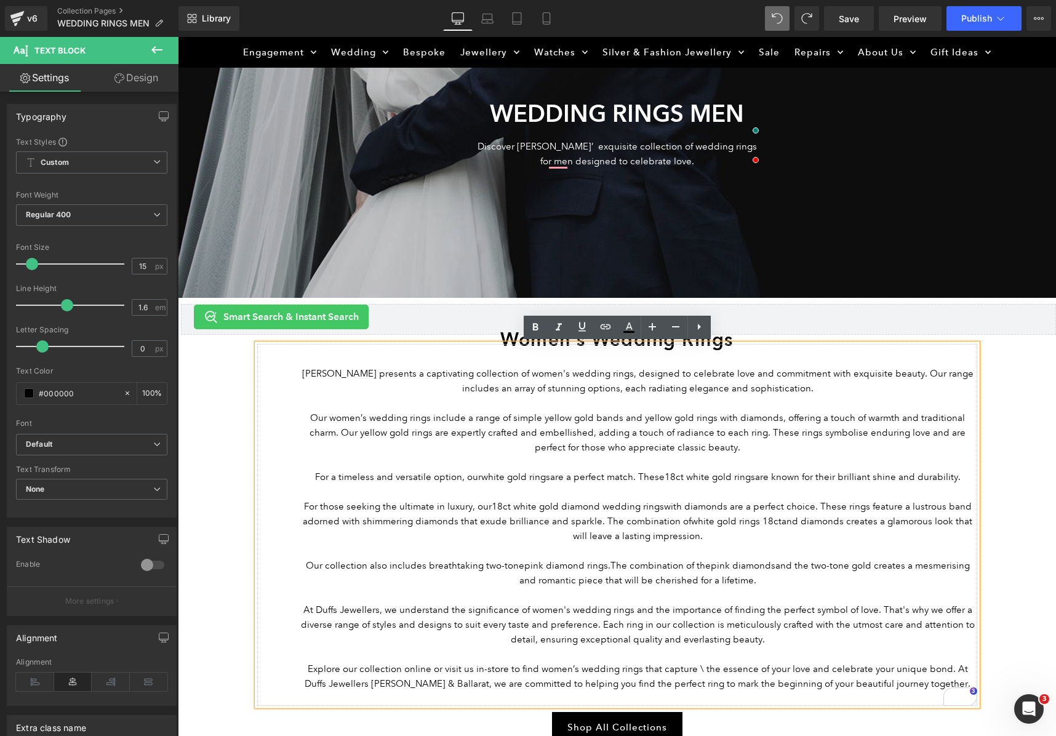
click at [178, 37] on div "200px" at bounding box center [178, 37] width 0 height 0
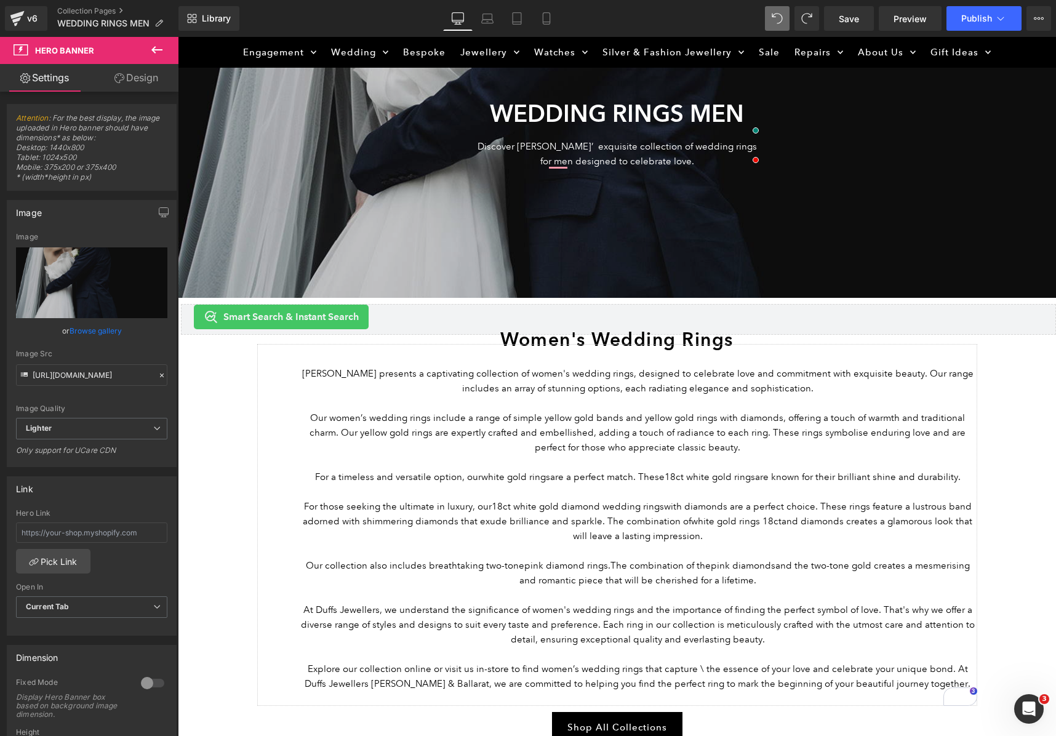
click at [456, 424] on p "Our women’s wedding rings include a range of simple yellow gold bands and yello…" at bounding box center [638, 433] width 679 height 44
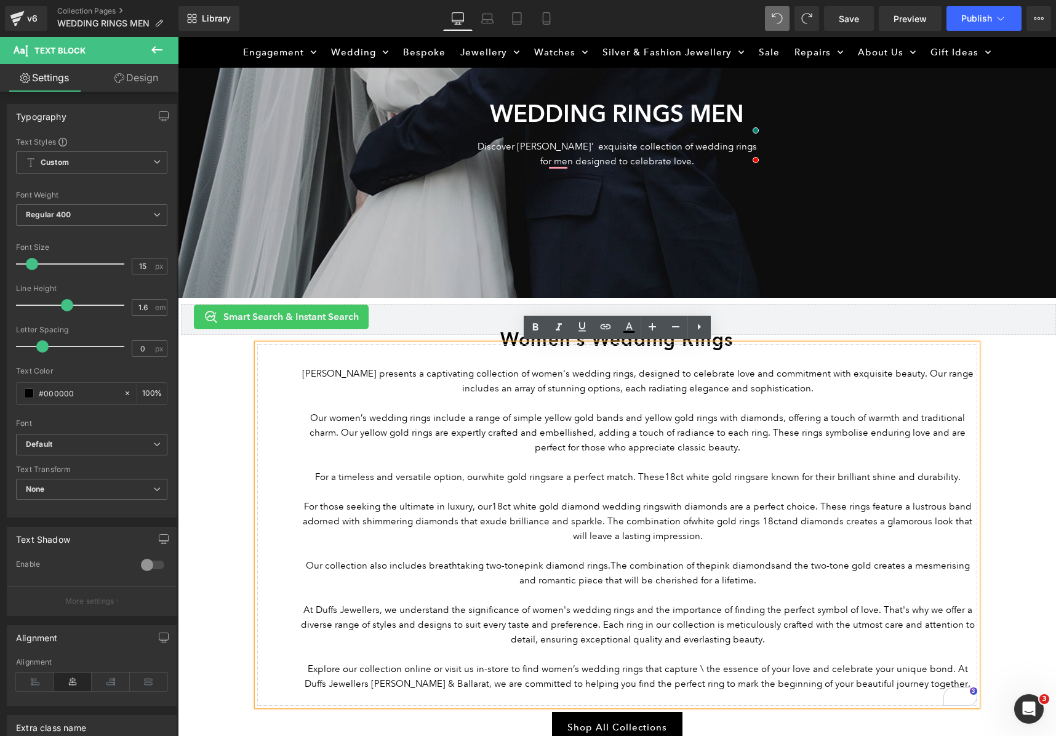
click at [311, 374] on p "[PERSON_NAME] presents a captivating collection of women's wedding rings, desig…" at bounding box center [638, 381] width 679 height 30
drag, startPoint x: 286, startPoint y: 380, endPoint x: 268, endPoint y: 380, distance: 17.9
click at [268, 380] on div "[PERSON_NAME] presents a captivating collection of women's wedding rings, desig…" at bounding box center [617, 525] width 720 height 362
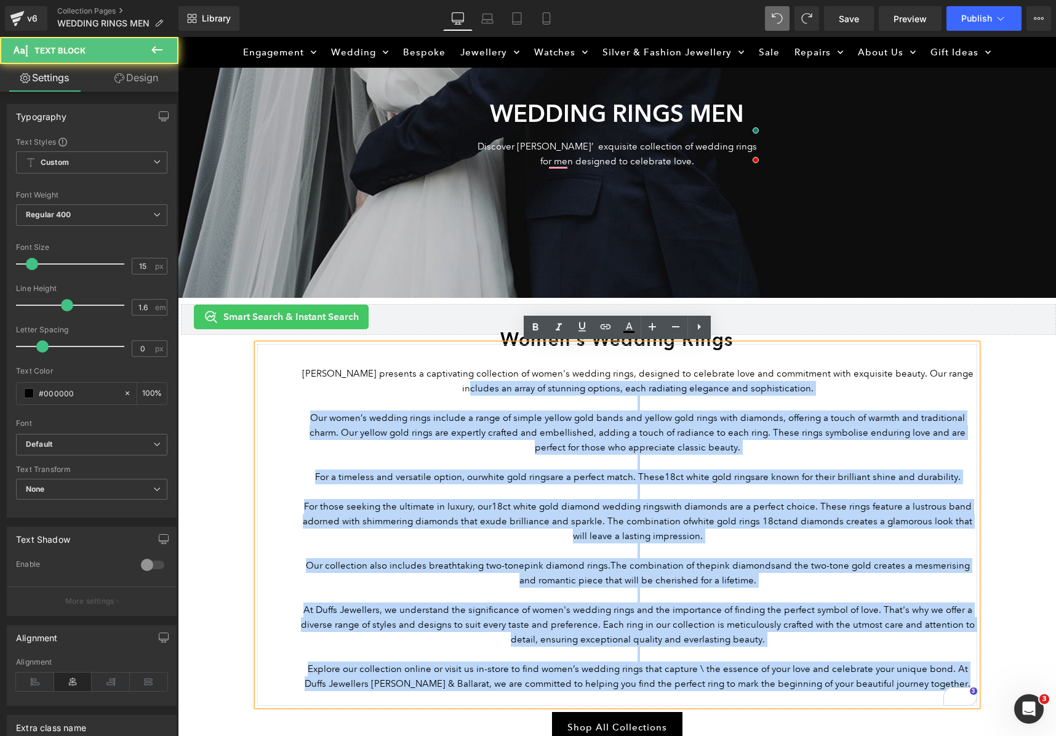
drag, startPoint x: 255, startPoint y: 384, endPoint x: 239, endPoint y: 382, distance: 16.1
click at [239, 382] on div "WEDDING RINGS MEN Heading Discover [PERSON_NAME]’ exquisite collection of weddi…" at bounding box center [617, 447] width 879 height 1008
click at [303, 428] on p "Our women’s wedding rings include a range of simple yellow gold bands and yello…" at bounding box center [638, 433] width 679 height 44
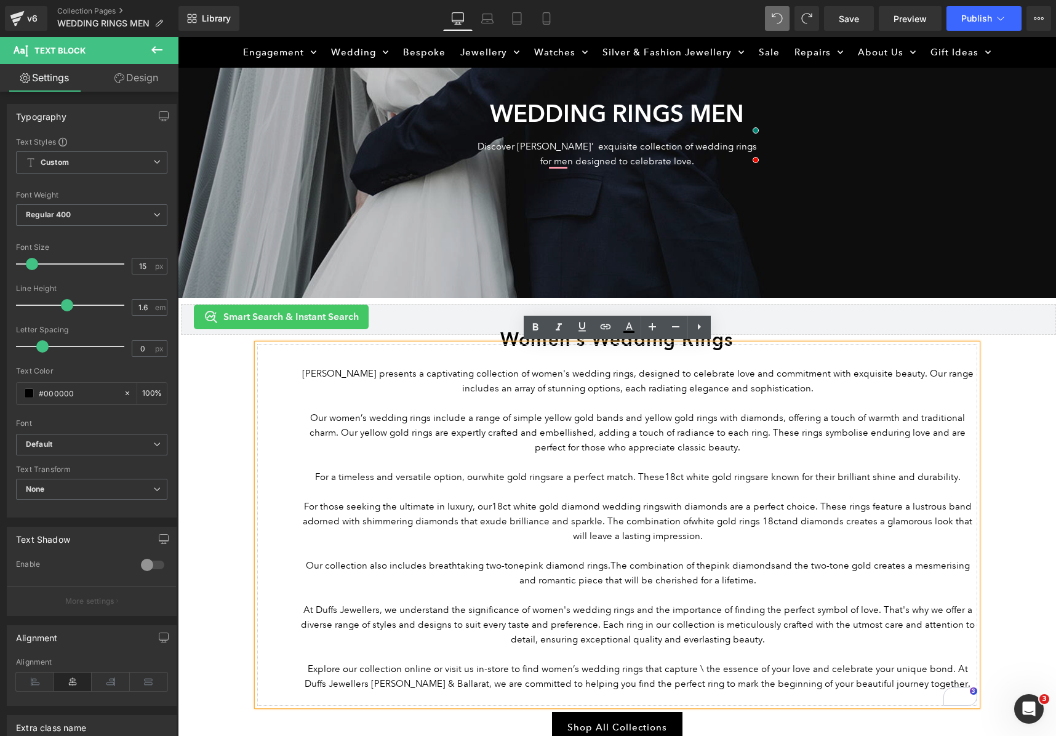
click at [301, 421] on p "Our women’s wedding rings include a range of simple yellow gold bands and yello…" at bounding box center [638, 433] width 679 height 44
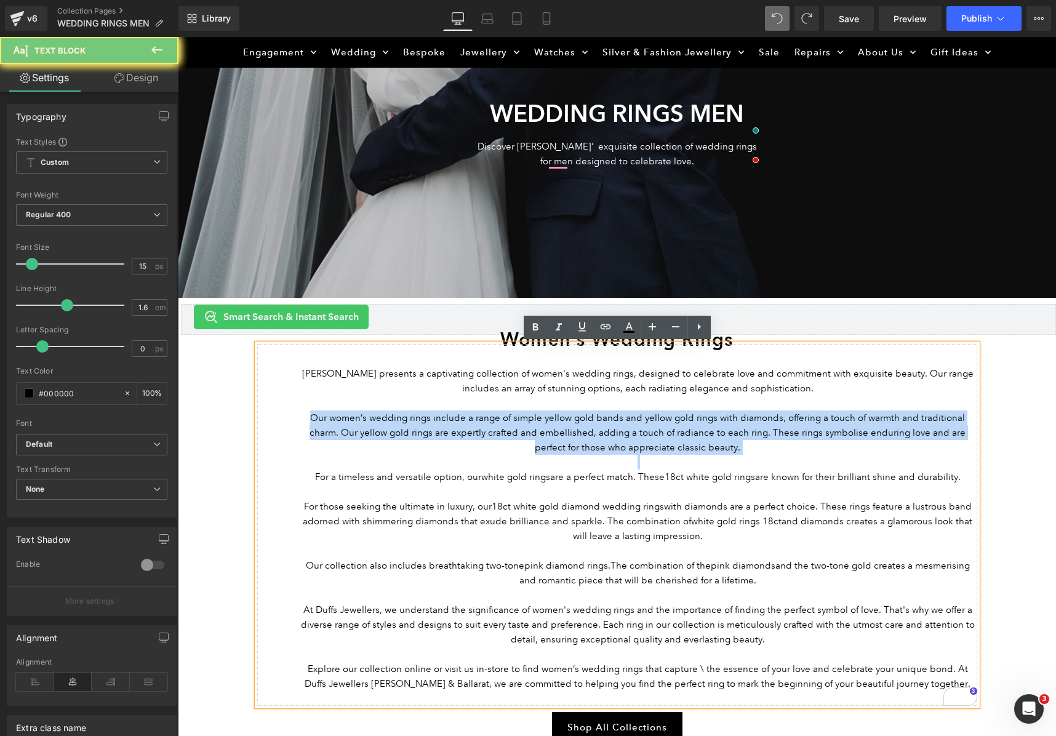
click at [300, 421] on p "Our women’s wedding rings include a range of simple yellow gold bands and yello…" at bounding box center [638, 433] width 679 height 44
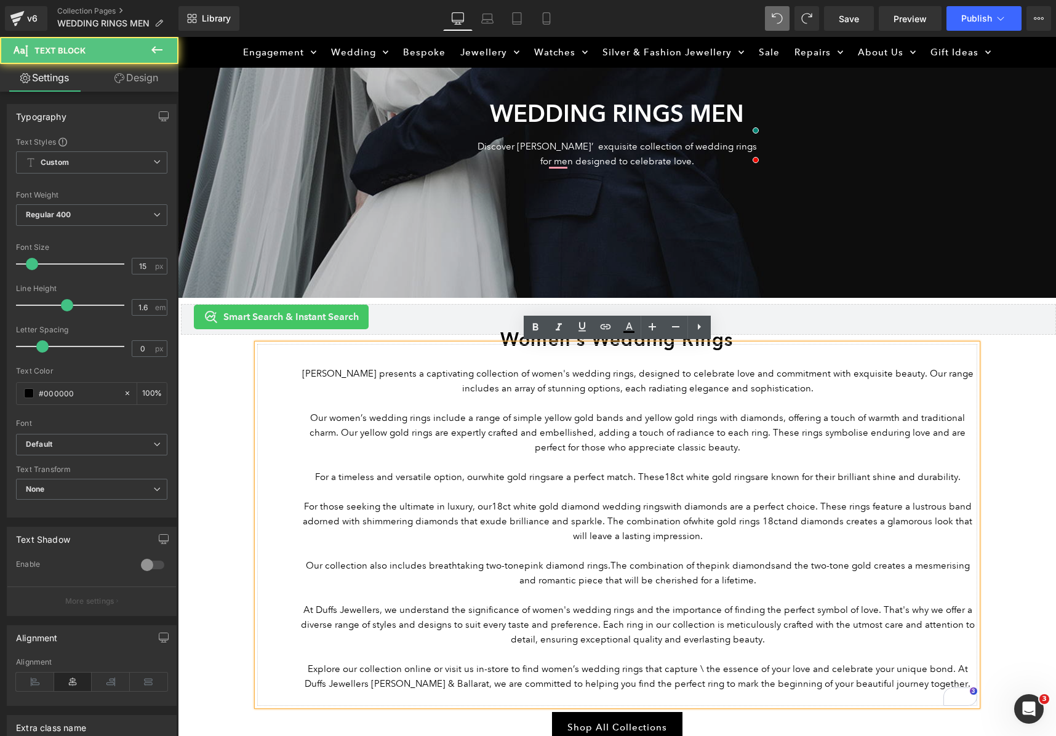
click at [287, 391] on div "[PERSON_NAME] presents a captivating collection of women's wedding rings, desig…" at bounding box center [617, 525] width 720 height 362
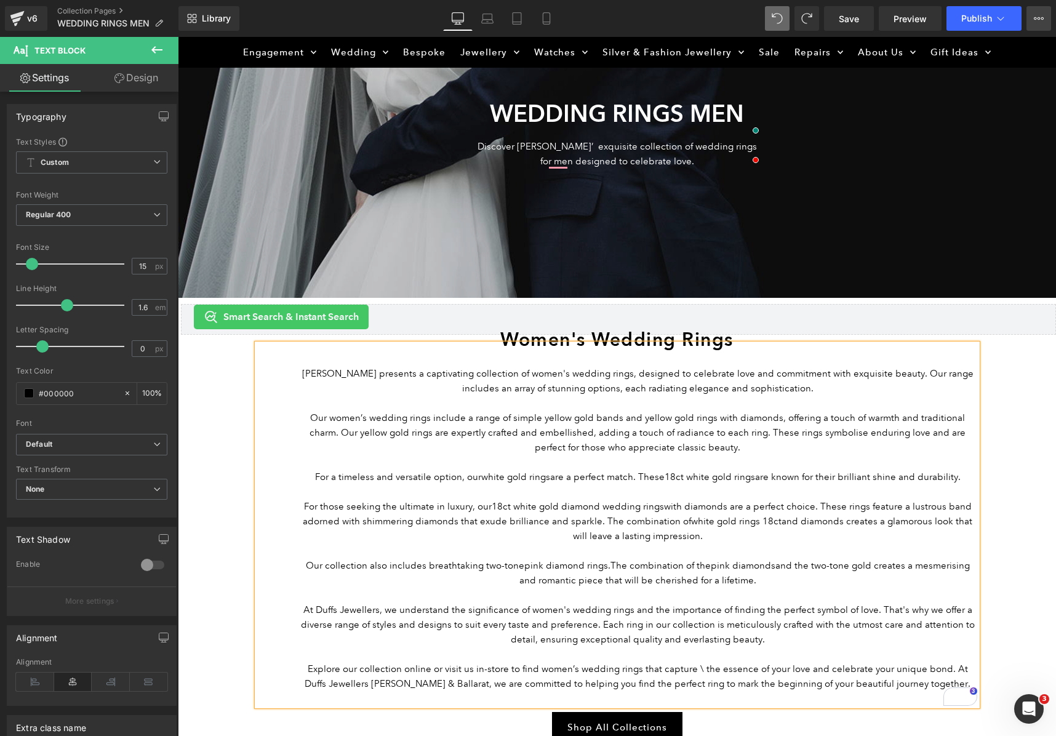
click at [1036, 23] on icon at bounding box center [1039, 19] width 10 height 10
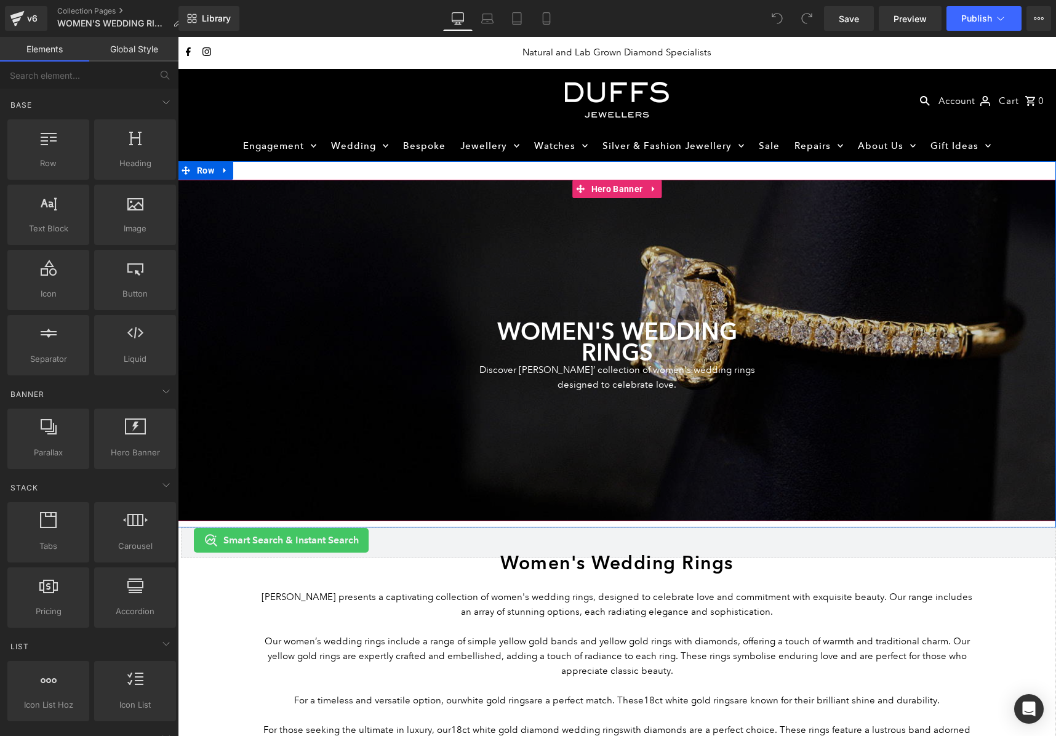
click at [523, 257] on div at bounding box center [617, 350] width 879 height 341
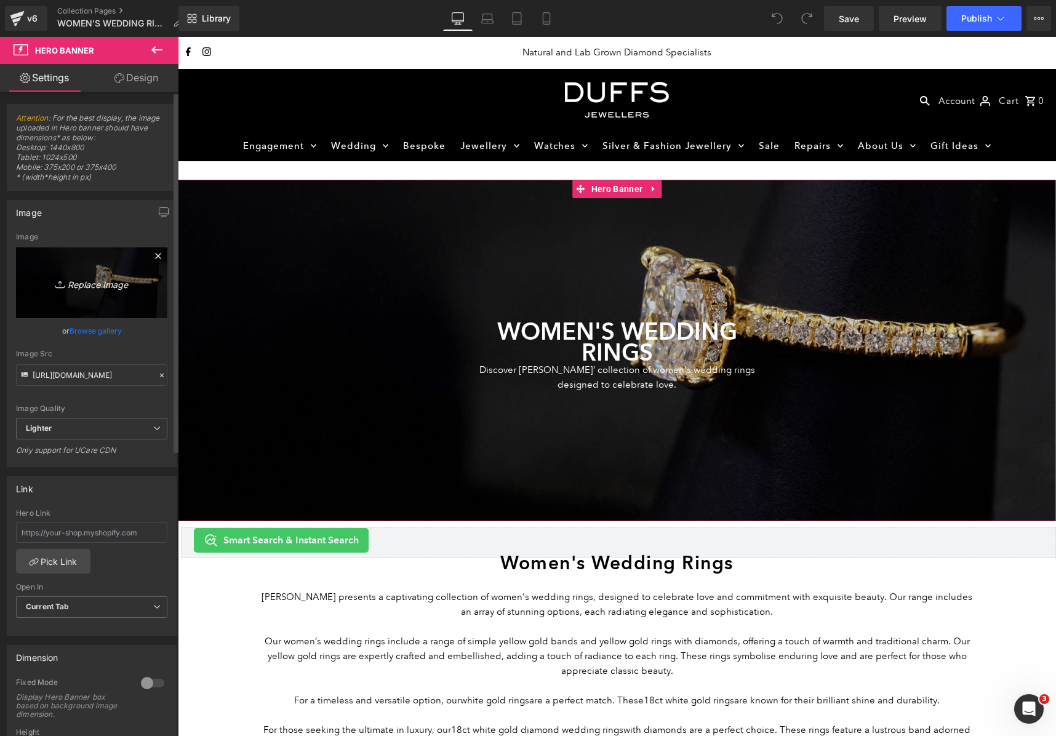
click at [105, 281] on icon "Replace Image" at bounding box center [91, 282] width 99 height 15
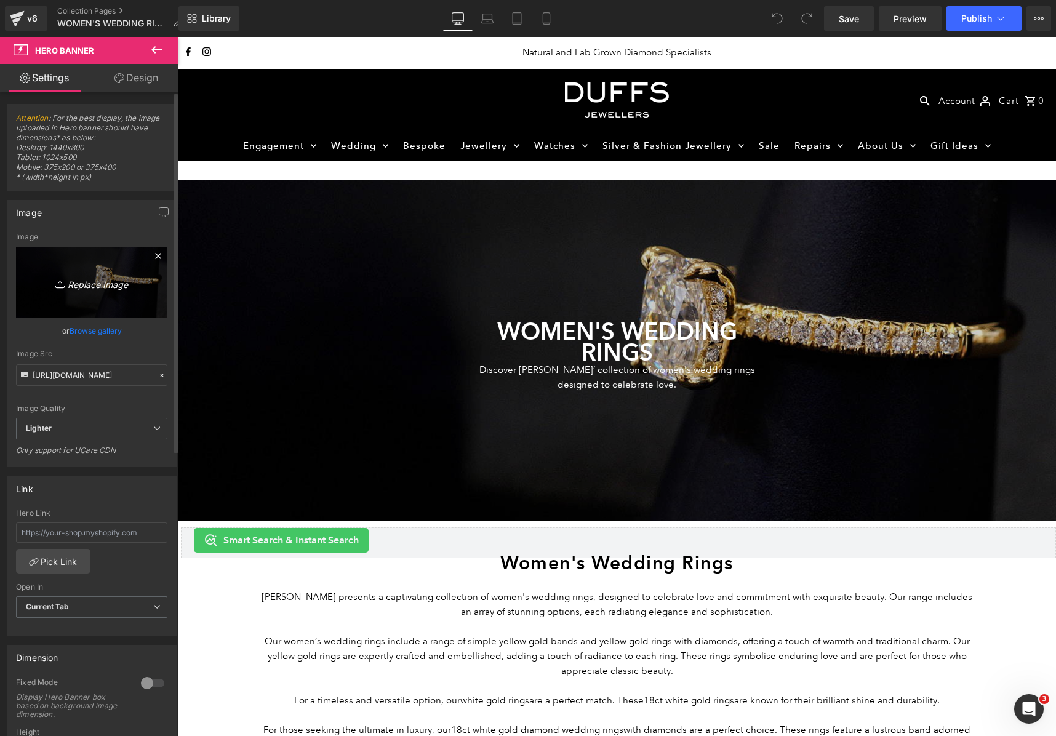
type input "C:\fakepath\duffs-jewellers-wedding-rings-header.jpg"
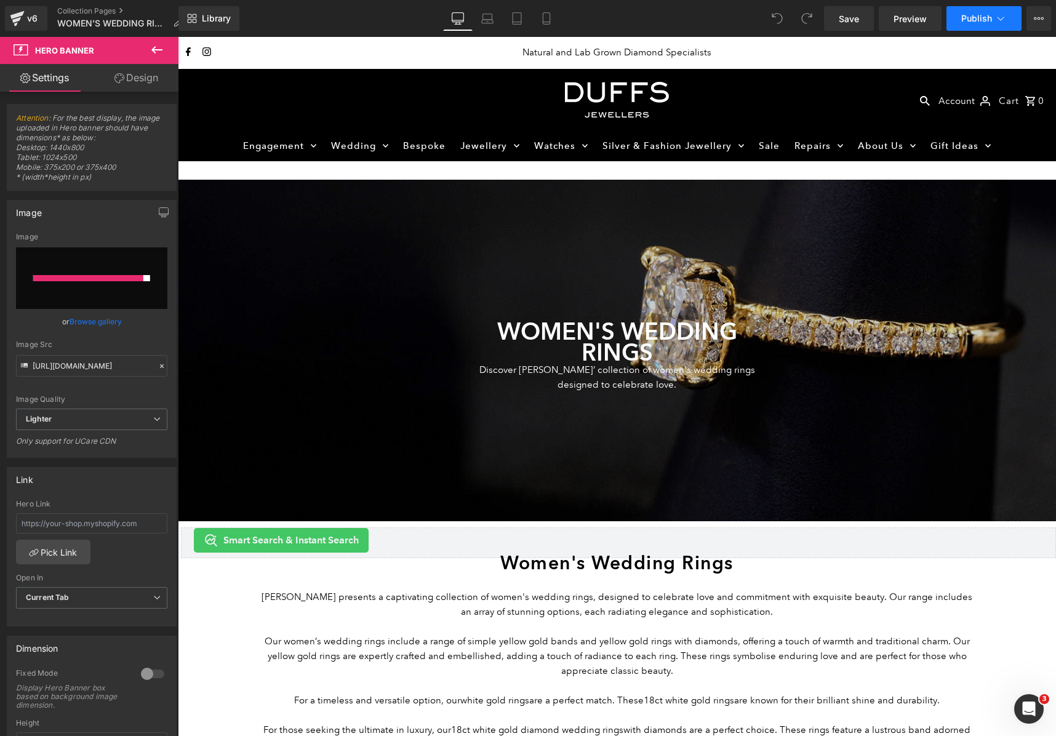
type input "[URL][DOMAIN_NAME]"
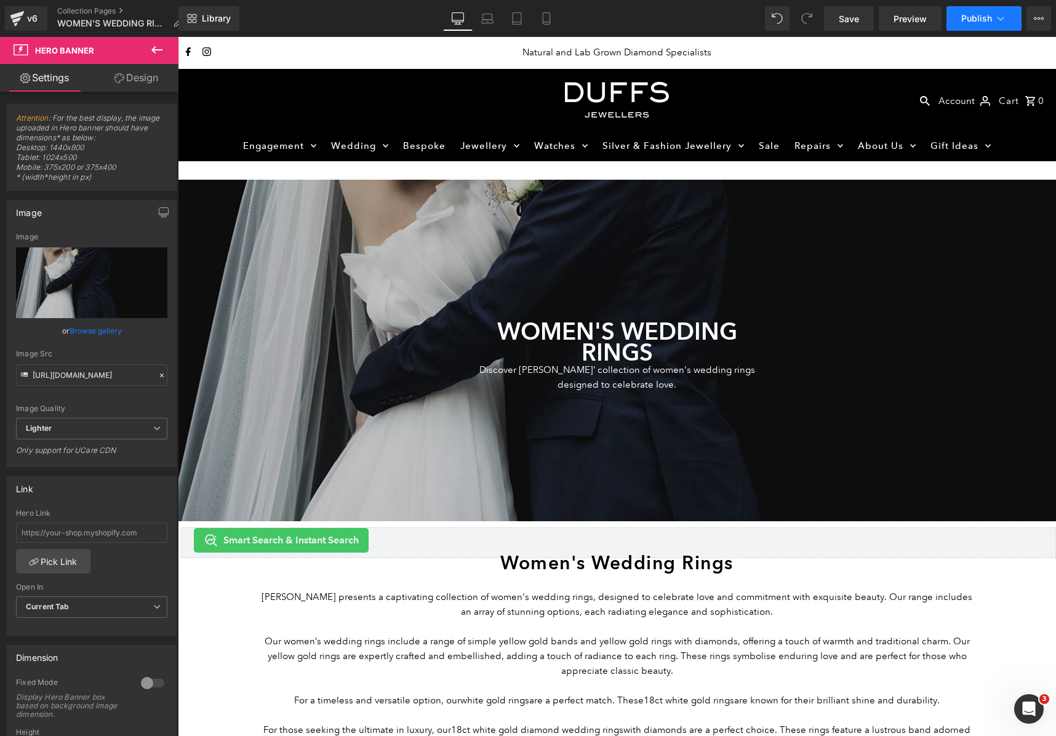
click at [989, 18] on span "Publish" at bounding box center [977, 19] width 31 height 10
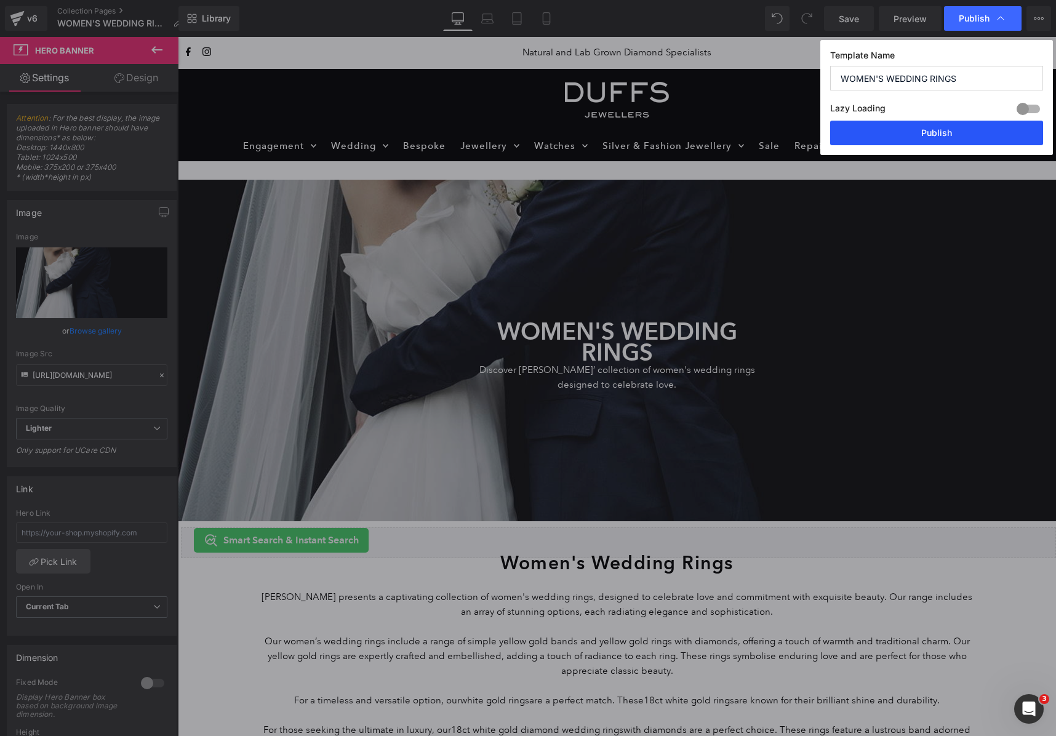
click at [973, 139] on button "Publish" at bounding box center [937, 133] width 213 height 25
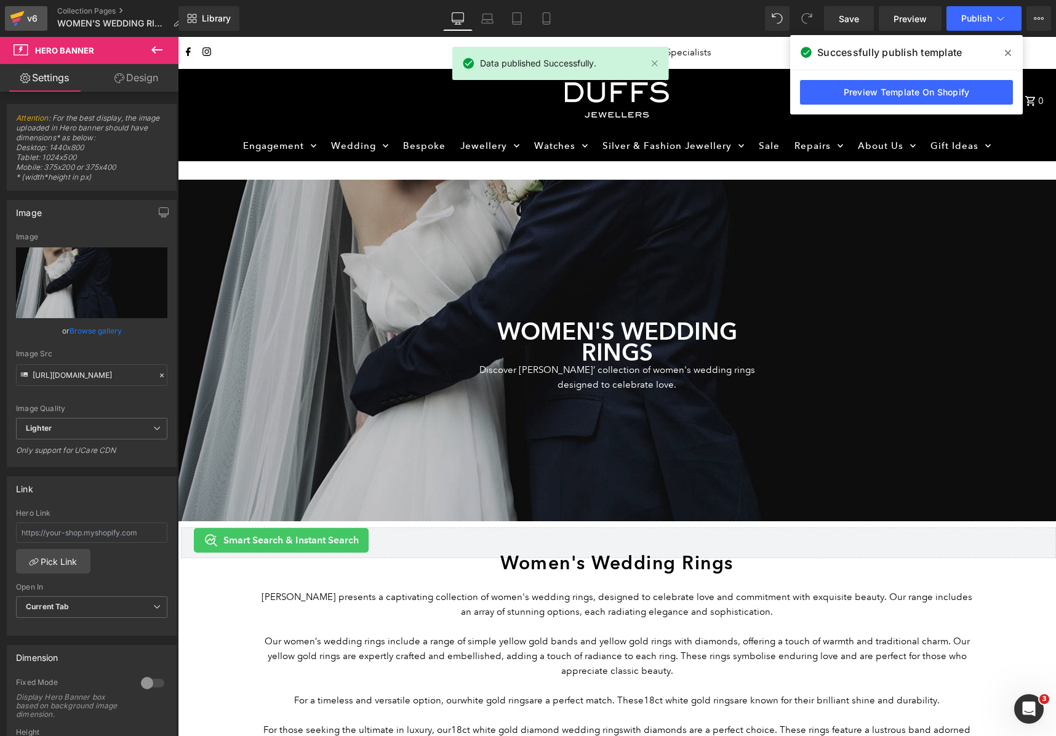
click at [22, 15] on icon at bounding box center [17, 18] width 15 height 31
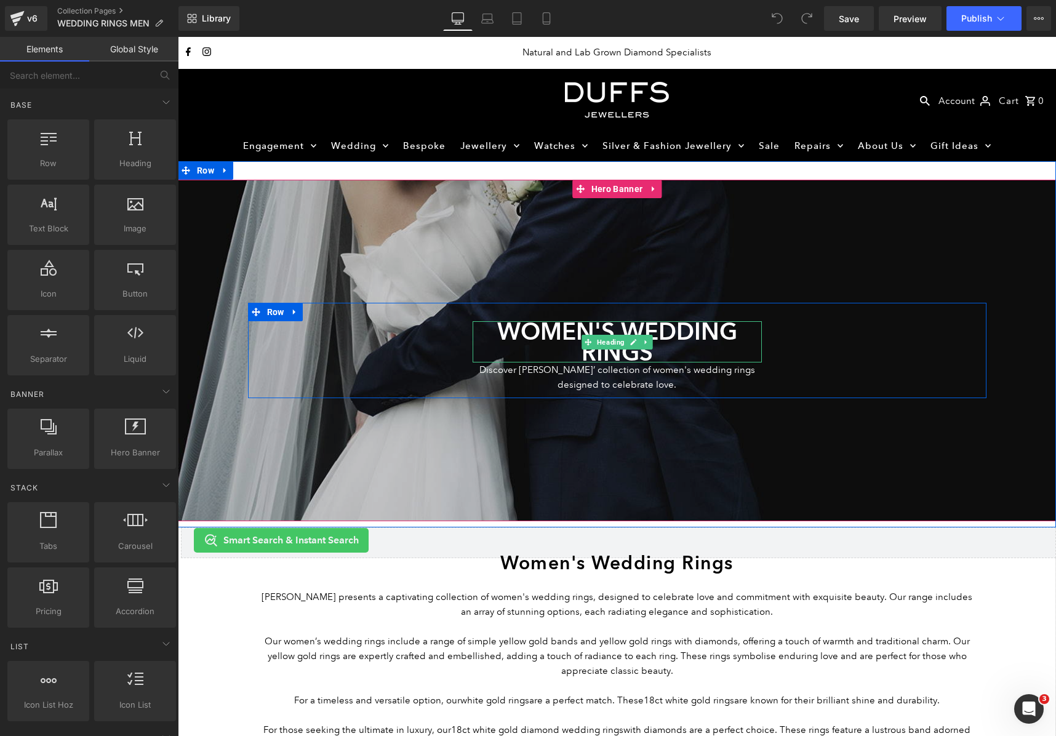
click at [682, 339] on h1 "WOMEN'S WEDDING RINGS" at bounding box center [617, 341] width 289 height 41
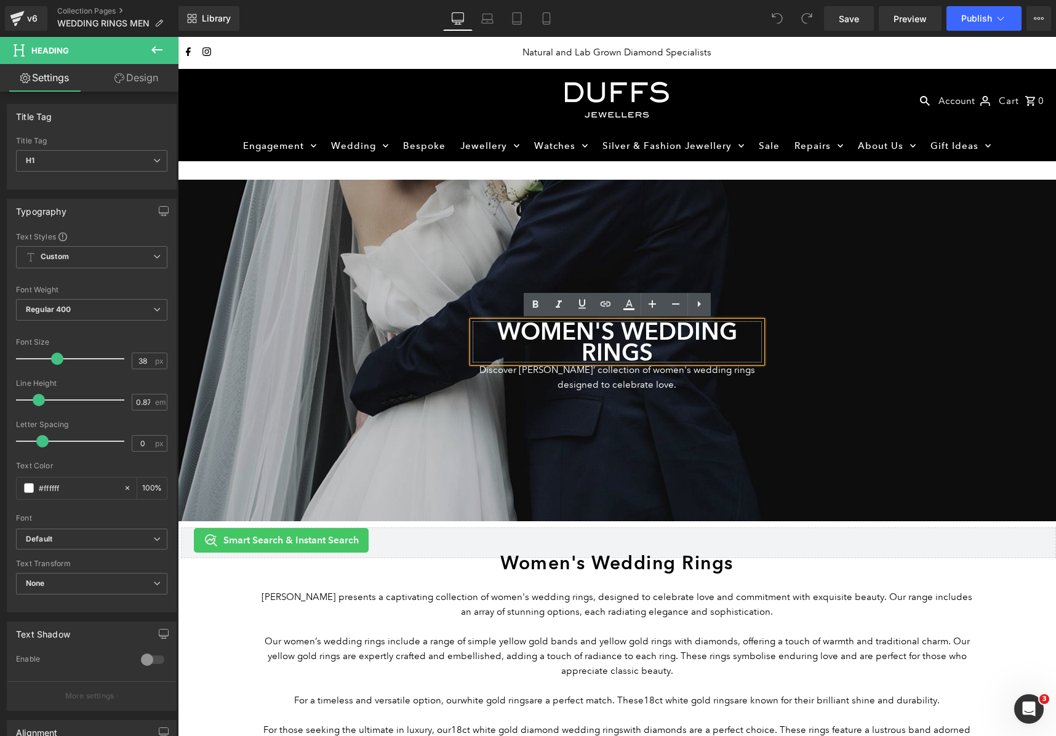
click at [547, 327] on h1 "WOMEN'S WEDDING RINGS" at bounding box center [617, 341] width 289 height 41
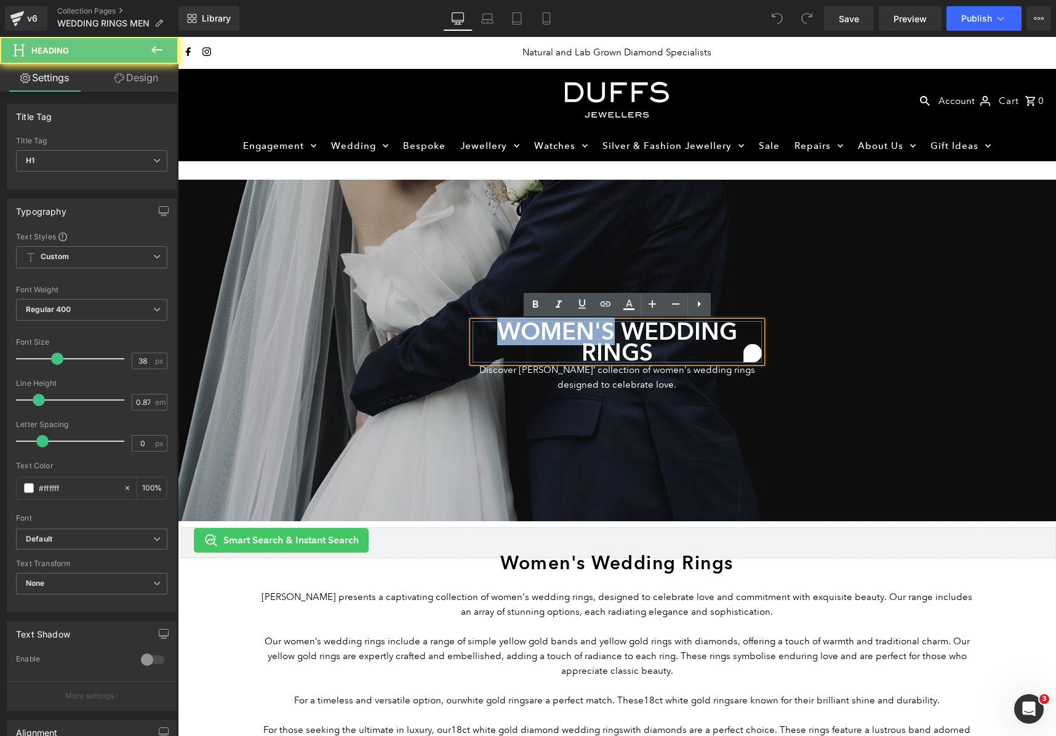
click at [547, 327] on h1 "WOMEN'S WEDDING RINGS" at bounding box center [617, 341] width 289 height 41
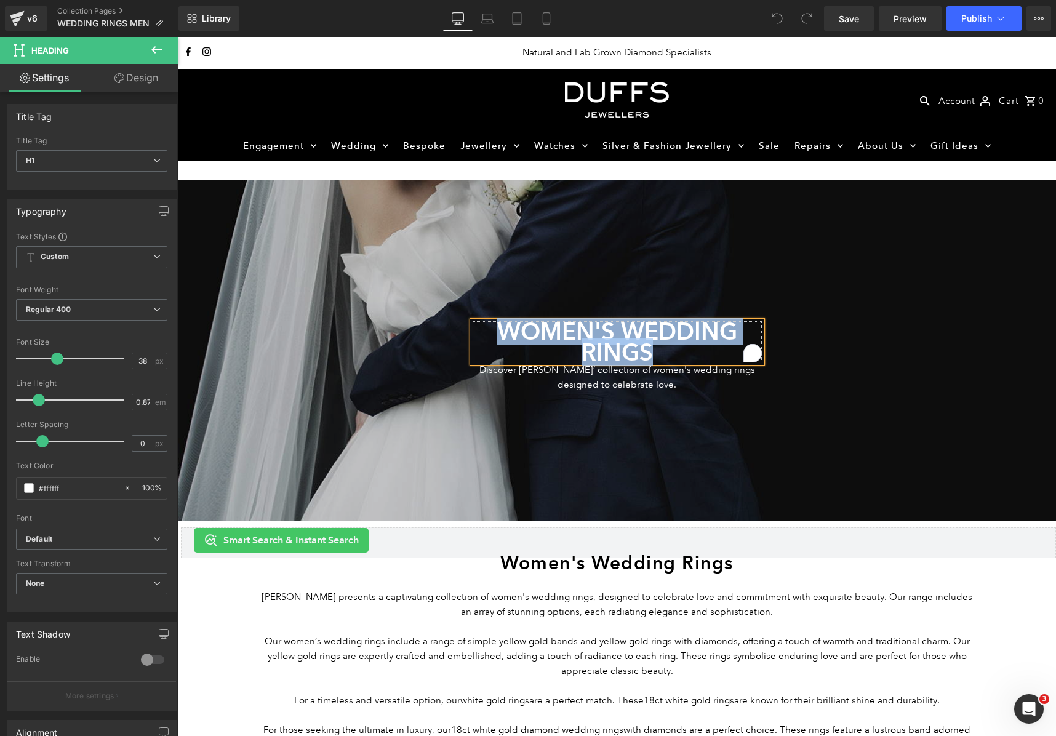
paste div "To enrich screen reader interactions, please activate Accessibility in Grammarl…"
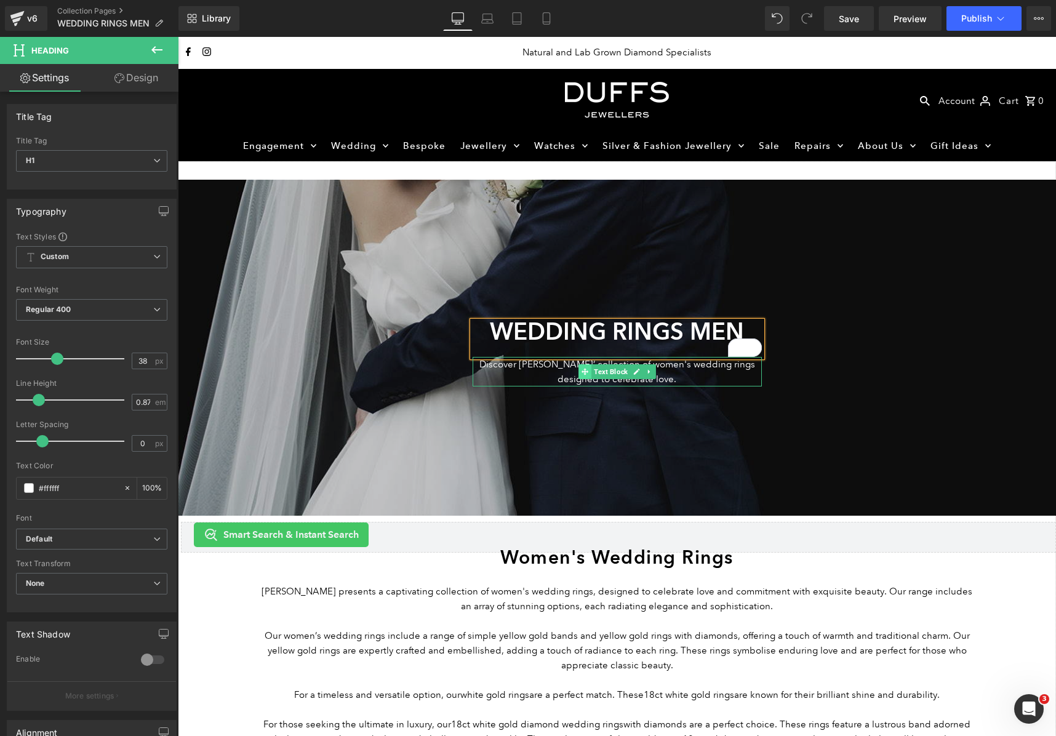
click at [540, 369] on p "Discover [PERSON_NAME]’ collection of women's wedding rings designed to celebra…" at bounding box center [617, 372] width 289 height 30
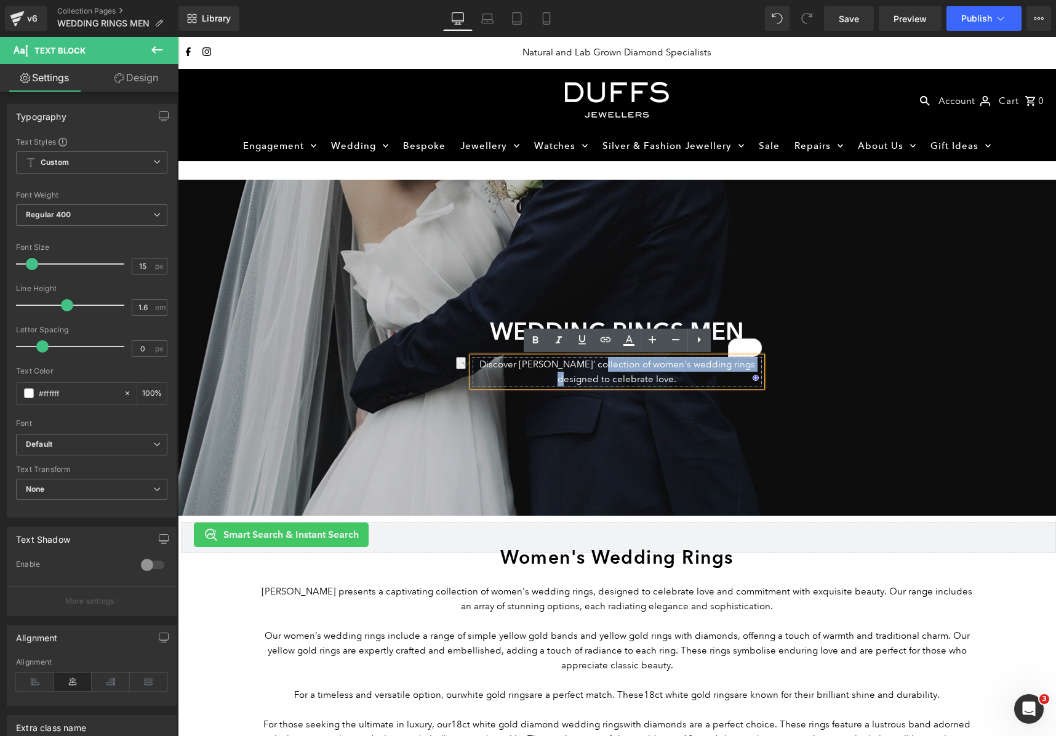
drag, startPoint x: 593, startPoint y: 365, endPoint x: 746, endPoint y: 369, distance: 152.7
click at [746, 369] on p "Discover [PERSON_NAME]’ collection of women's wedding rings designed to celebra…" at bounding box center [617, 372] width 289 height 30
paste div "To enrich screen reader interactions, please activate Accessibility in Grammarl…"
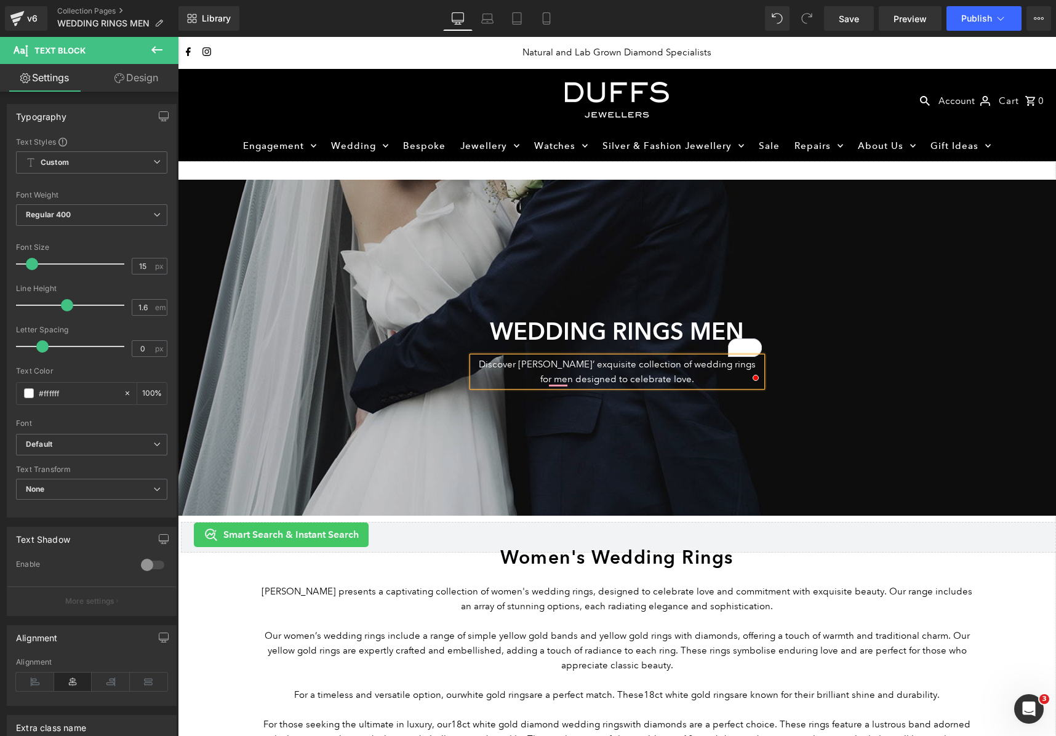
click at [670, 425] on div at bounding box center [617, 348] width 879 height 336
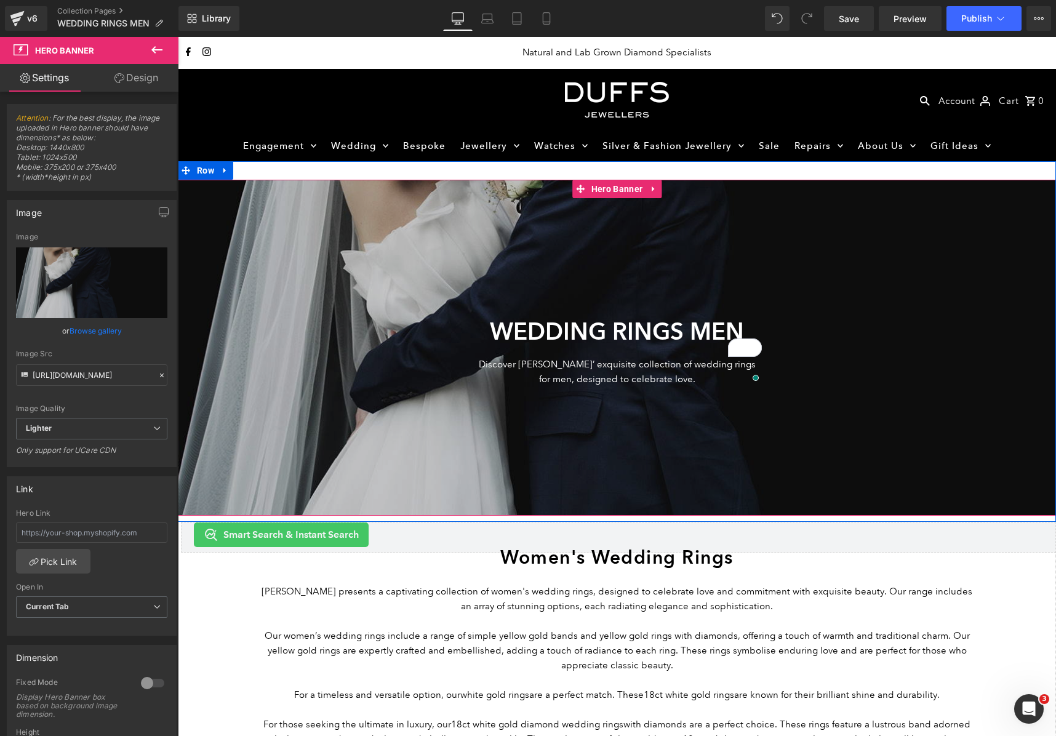
click at [632, 491] on div at bounding box center [617, 348] width 879 height 336
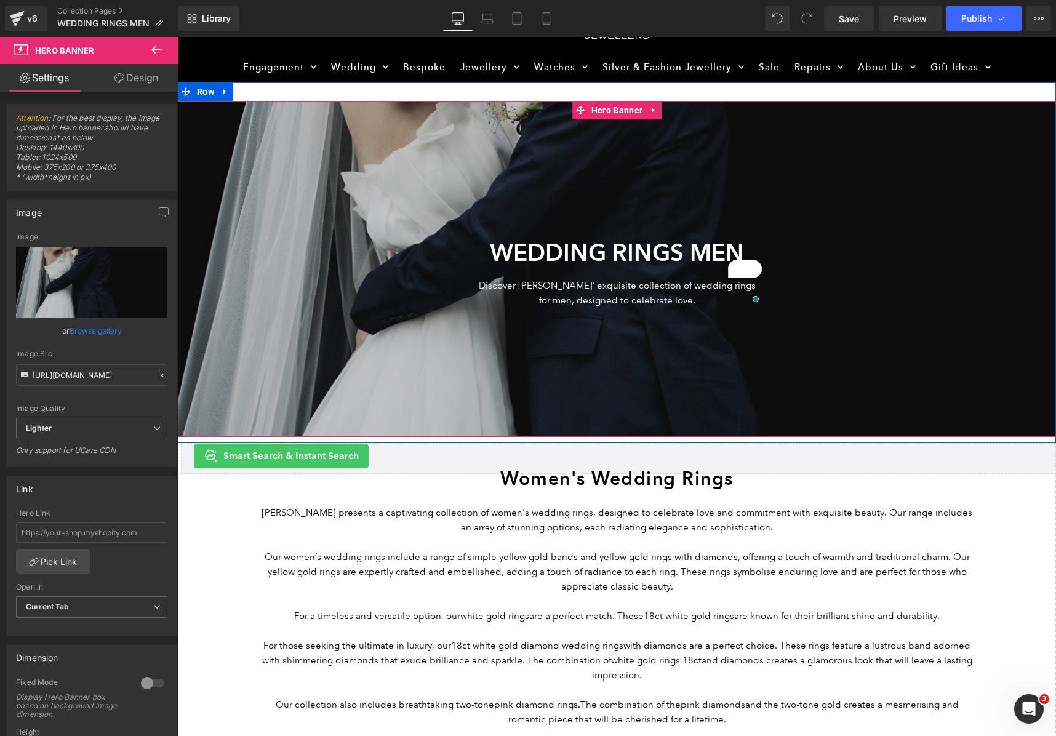
scroll to position [80, 0]
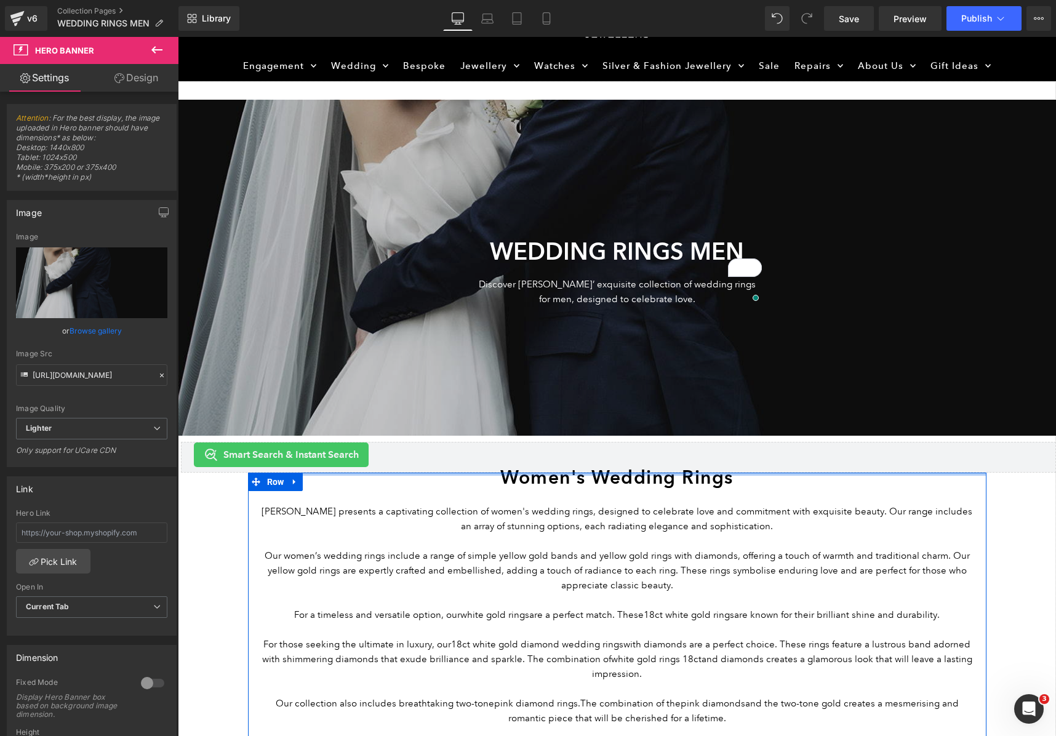
click at [564, 476] on h1 "Women's Wedding Rings" at bounding box center [617, 477] width 720 height 9
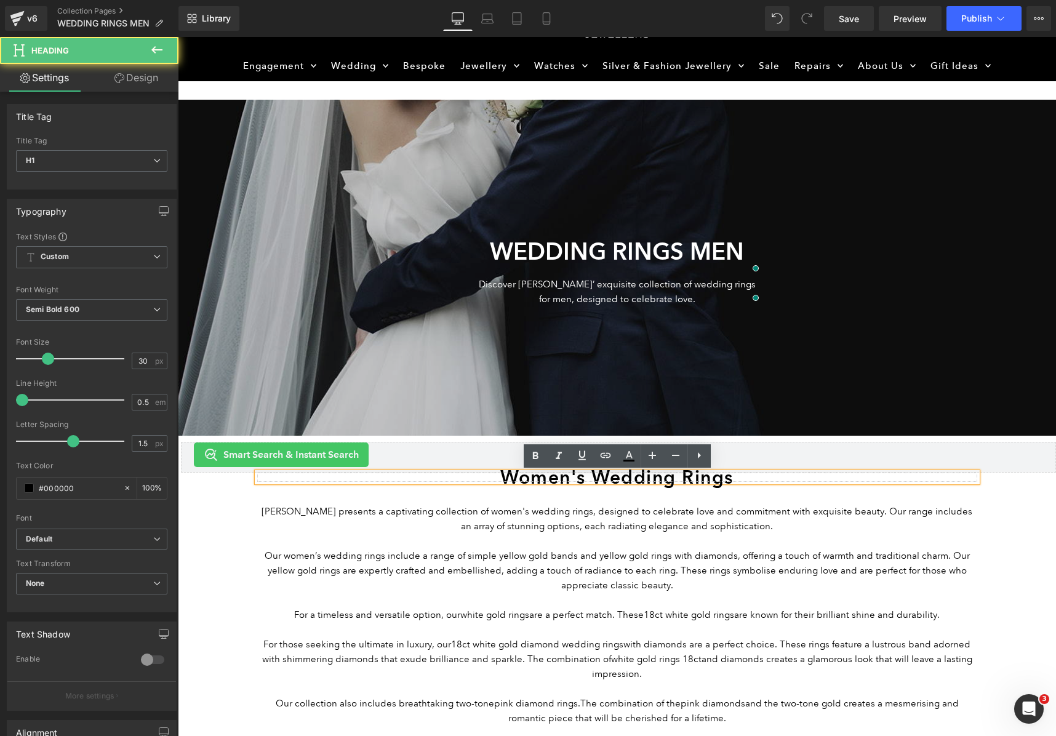
click at [562, 477] on h1 "Women's Wedding Rings" at bounding box center [617, 477] width 720 height 9
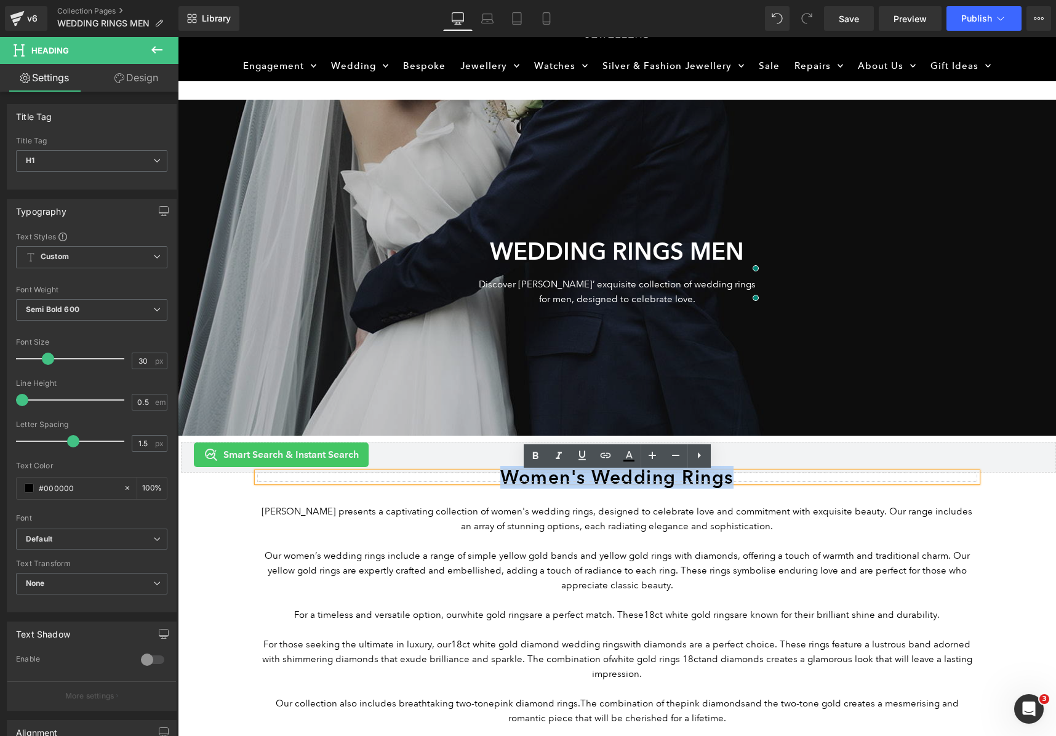
click at [562, 477] on h1 "Women's Wedding Rings" at bounding box center [617, 477] width 720 height 9
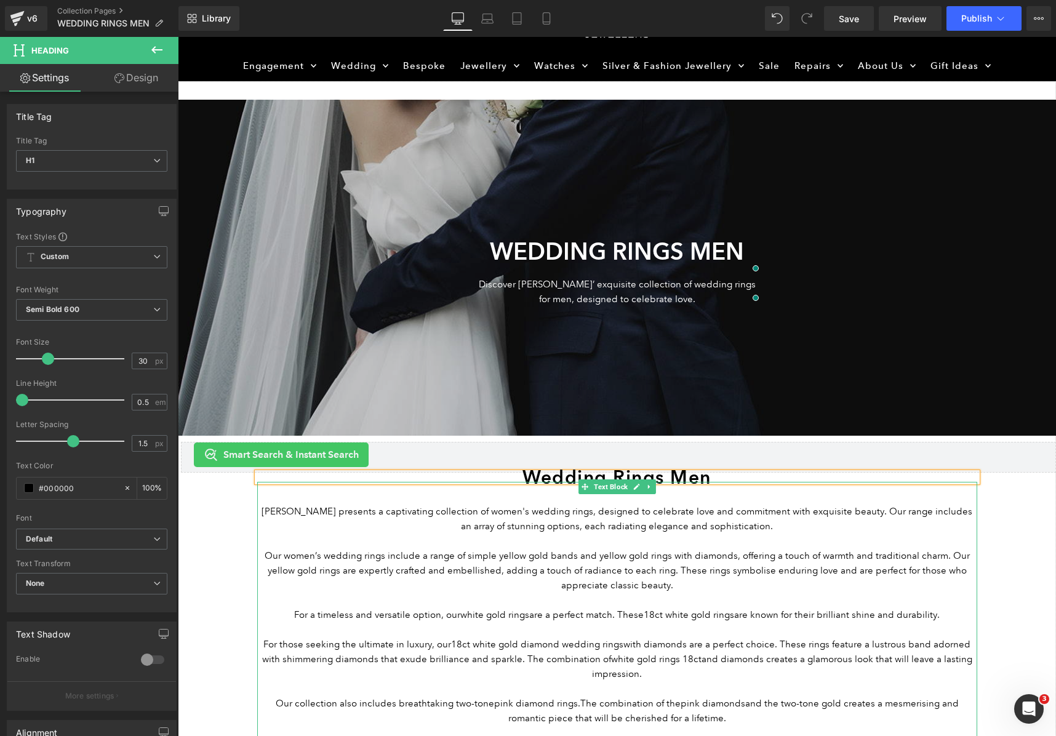
click at [260, 509] on p "[PERSON_NAME] presents a captivating collection of women's wedding rings, desig…" at bounding box center [617, 519] width 720 height 30
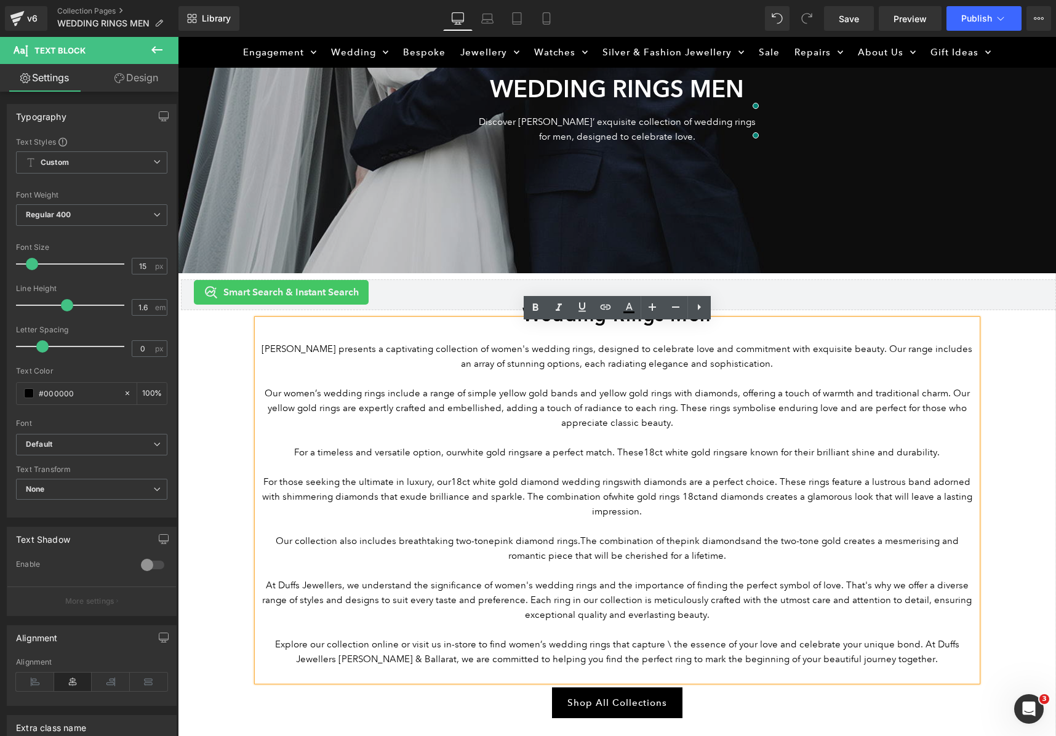
scroll to position [245, 0]
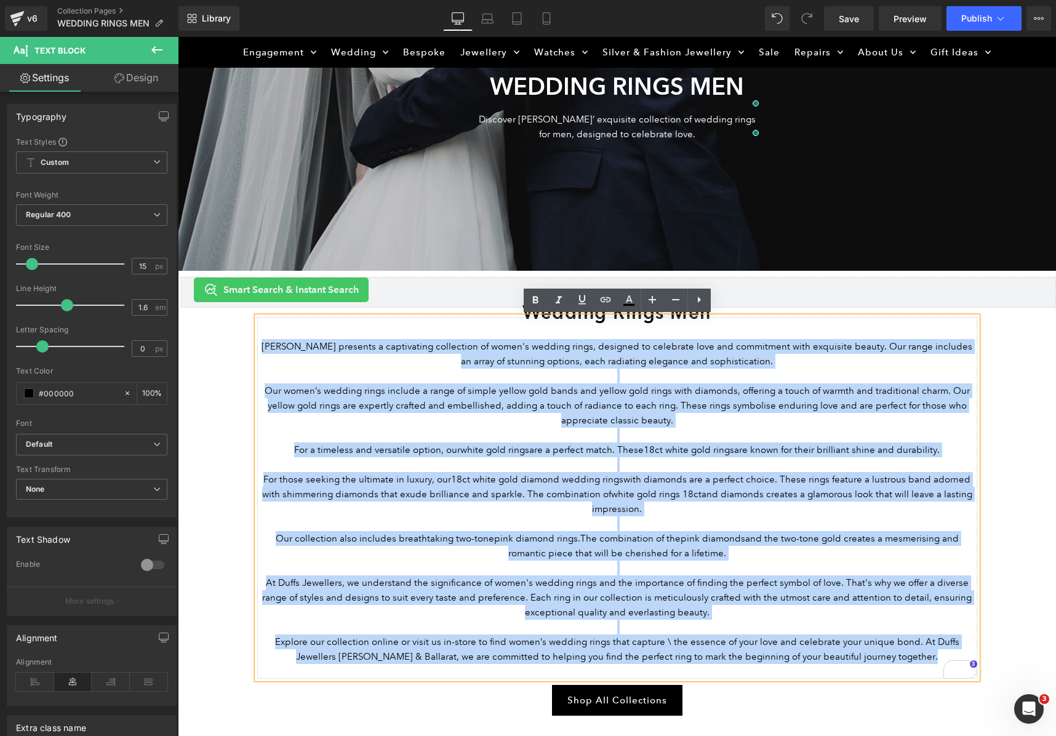
drag, startPoint x: 896, startPoint y: 662, endPoint x: 257, endPoint y: 352, distance: 710.1
click at [257, 350] on div "[PERSON_NAME] presents a captivating collection of women's wedding rings, desig…" at bounding box center [617, 498] width 720 height 362
click at [549, 504] on p "For those seeking the ultimate in luxury, our 18ct white gold diamond wedding r…" at bounding box center [617, 494] width 720 height 44
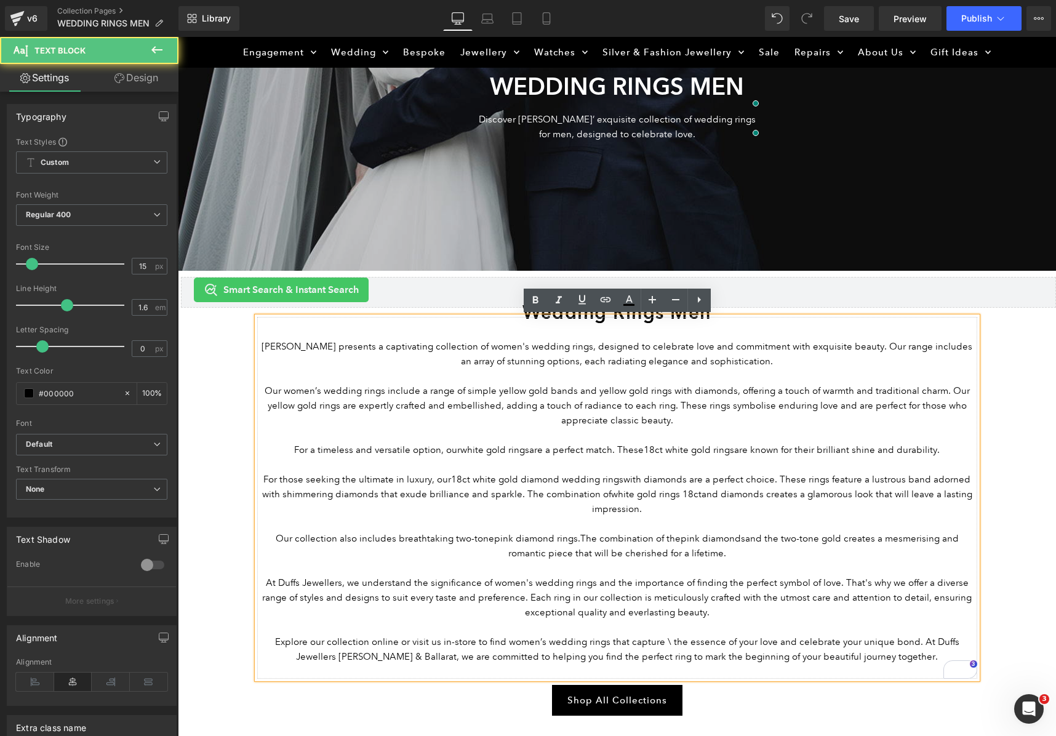
click at [257, 347] on p "[PERSON_NAME] presents a captivating collection of women's wedding rings, desig…" at bounding box center [617, 354] width 720 height 30
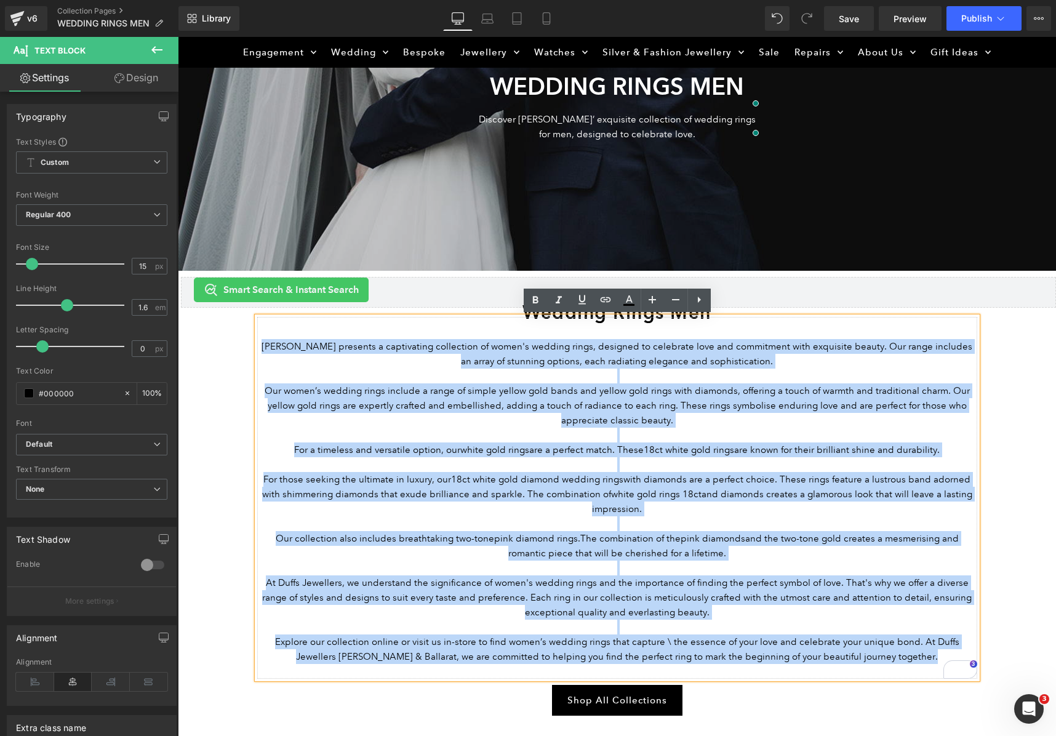
drag, startPoint x: 258, startPoint y: 347, endPoint x: 970, endPoint y: 680, distance: 785.8
click at [972, 679] on div "[PERSON_NAME] presents a captivating collection of women's wedding rings, desig…" at bounding box center [617, 498] width 720 height 362
paste div "To enrich screen reader interactions, please activate Accessibility in Grammarl…"
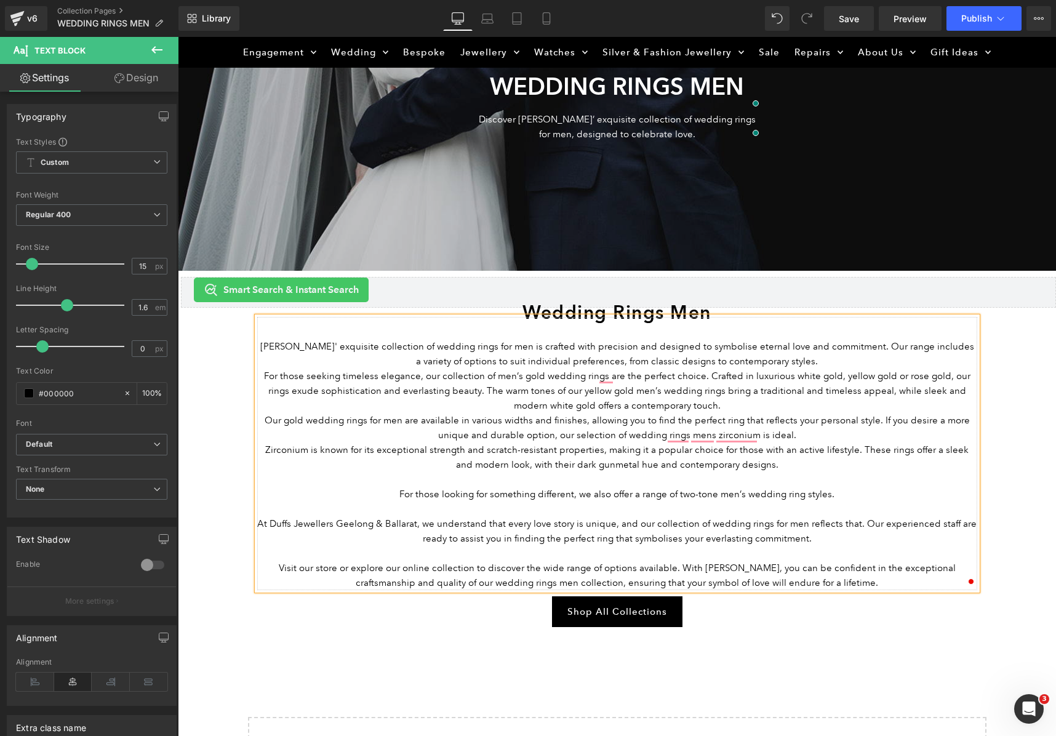
click at [701, 404] on p "For those seeking timeless elegance, our collection of men’s gold wedding rings…" at bounding box center [617, 391] width 720 height 44
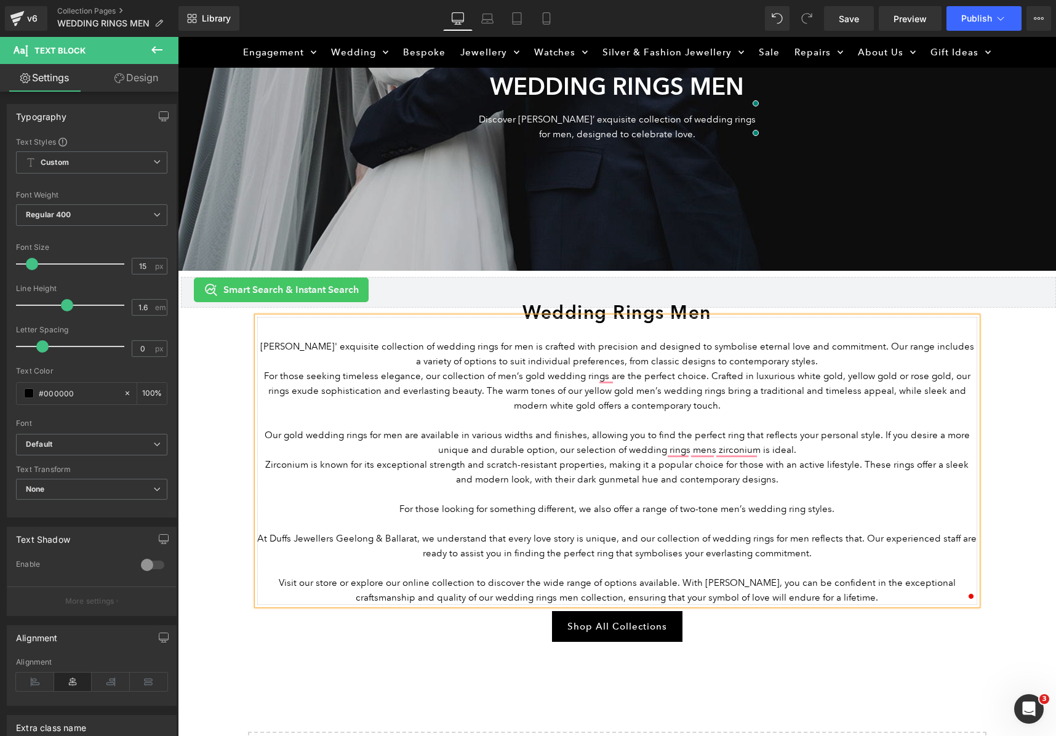
click at [844, 361] on p "[PERSON_NAME]' exquisite collection of wedding rings for men is crafted with pr…" at bounding box center [617, 354] width 720 height 30
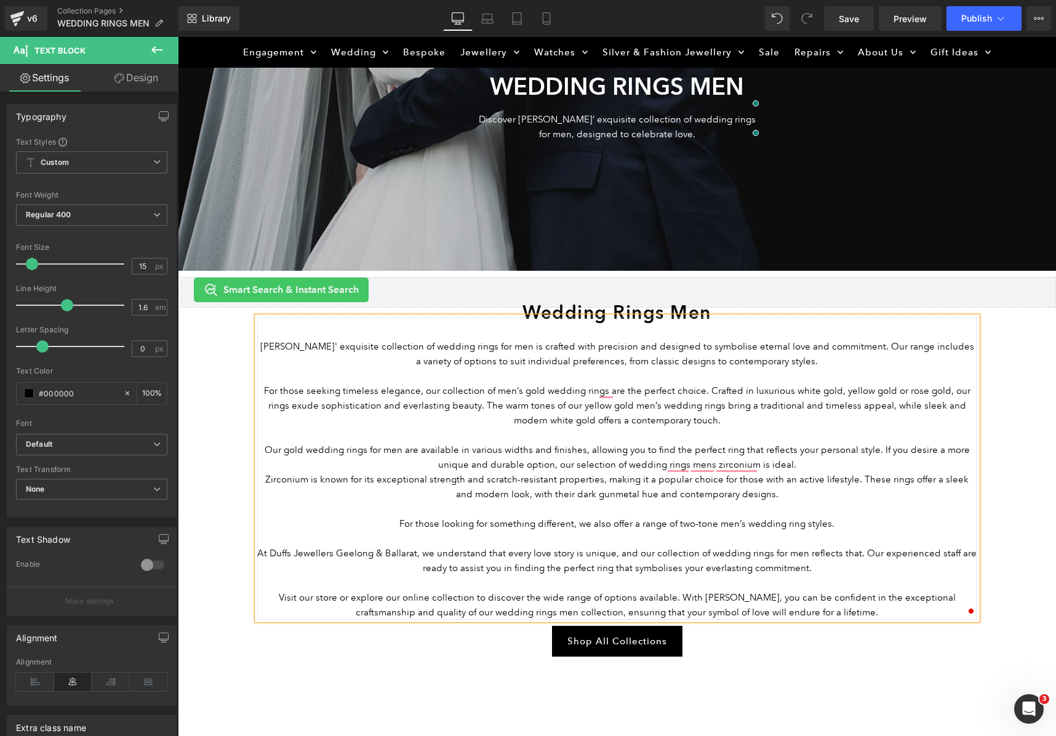
click at [795, 465] on p "Our gold wedding rings for men are available in various widths and finishes, al…" at bounding box center [617, 458] width 720 height 30
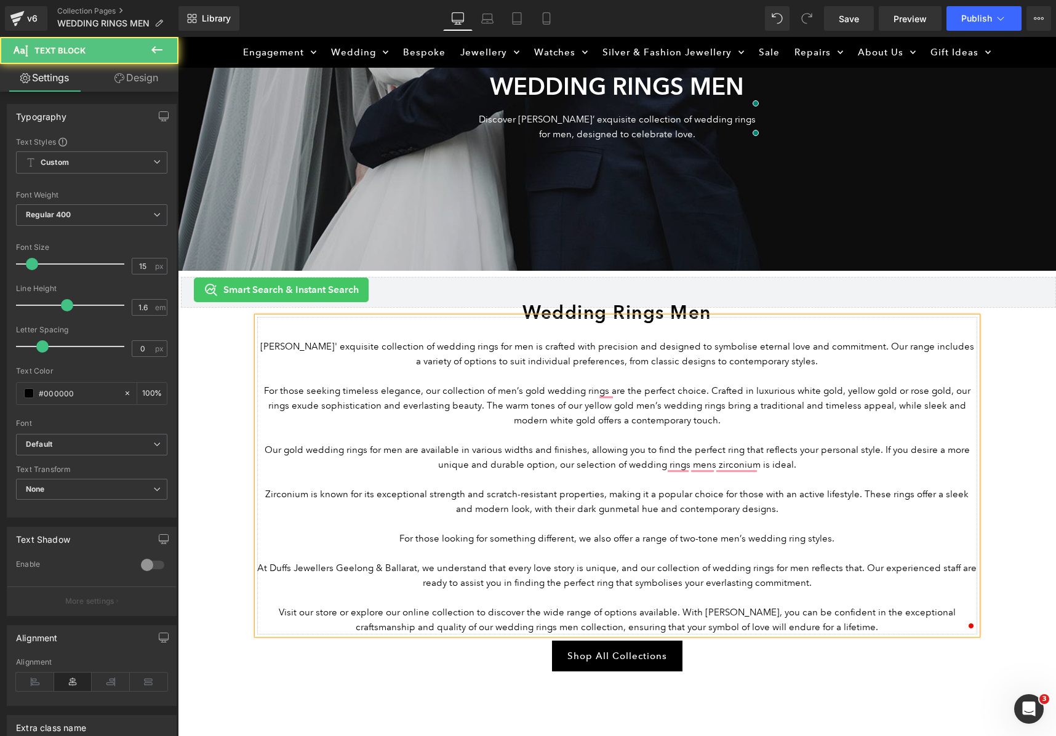
click at [632, 466] on p "Our gold wedding rings for men are available in various widths and finishes, al…" at bounding box center [617, 458] width 720 height 30
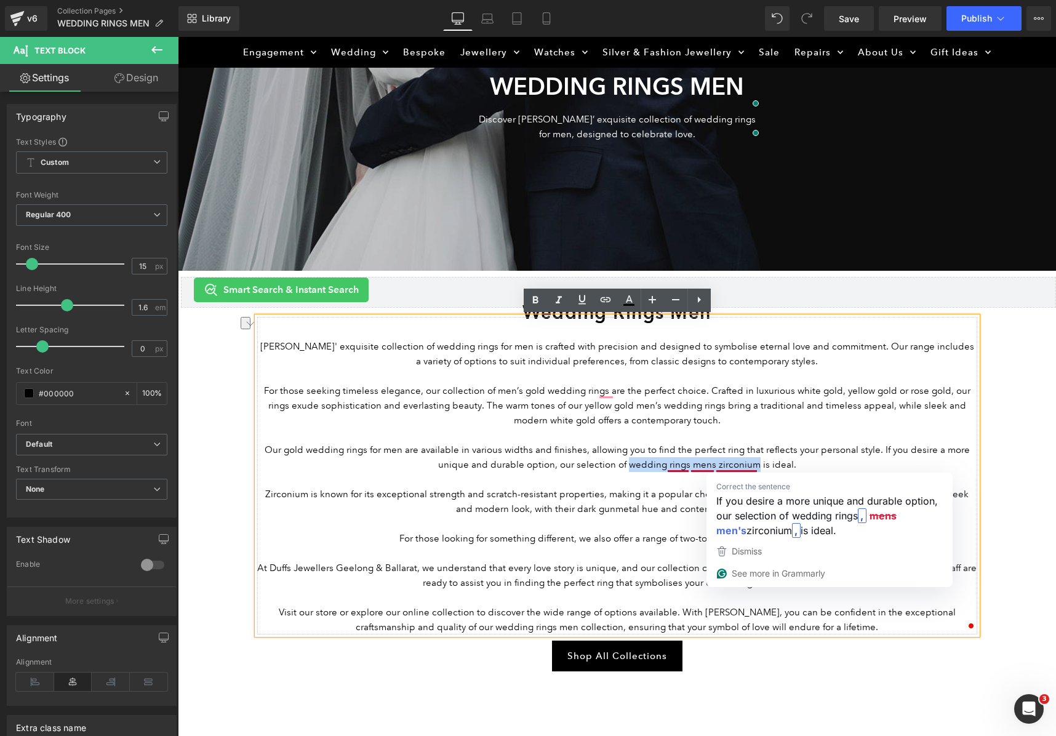
drag, startPoint x: 630, startPoint y: 468, endPoint x: 755, endPoint y: 470, distance: 125.6
click at [755, 470] on p "Our gold wedding rings for men are available in various widths and finishes, al…" at bounding box center [617, 458] width 720 height 30
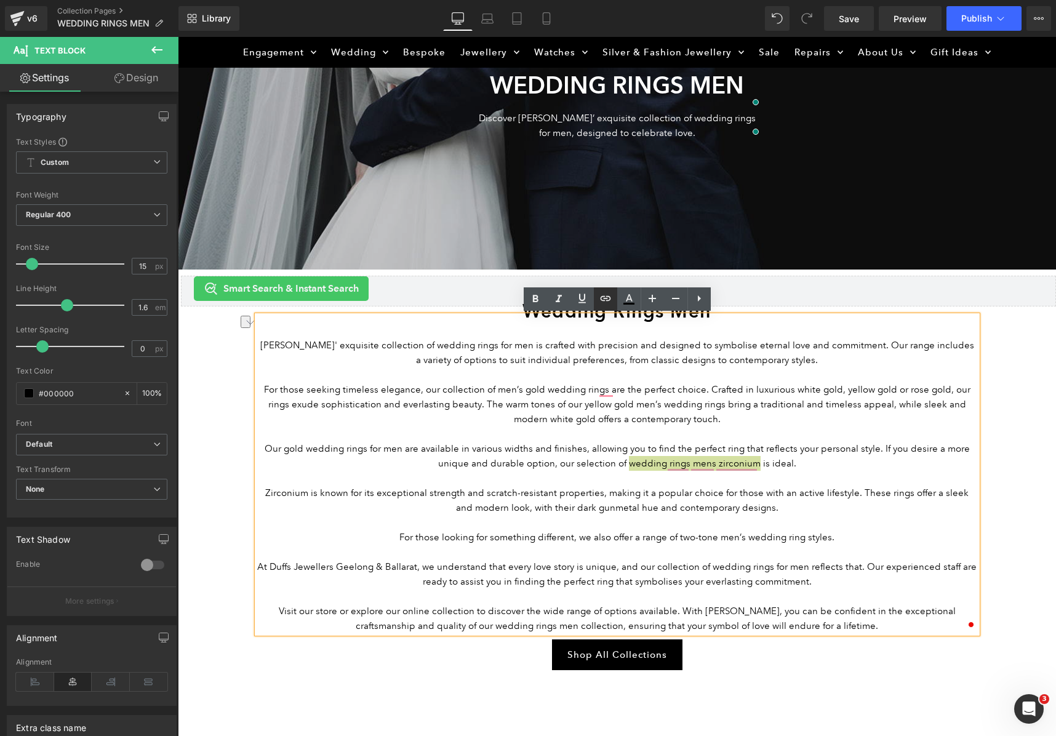
click at [604, 299] on icon at bounding box center [605, 298] width 15 height 15
click at [688, 497] on input "text" at bounding box center [726, 490] width 190 height 31
paste input "[URL][DOMAIN_NAME]"
type input "[URL][DOMAIN_NAME]"
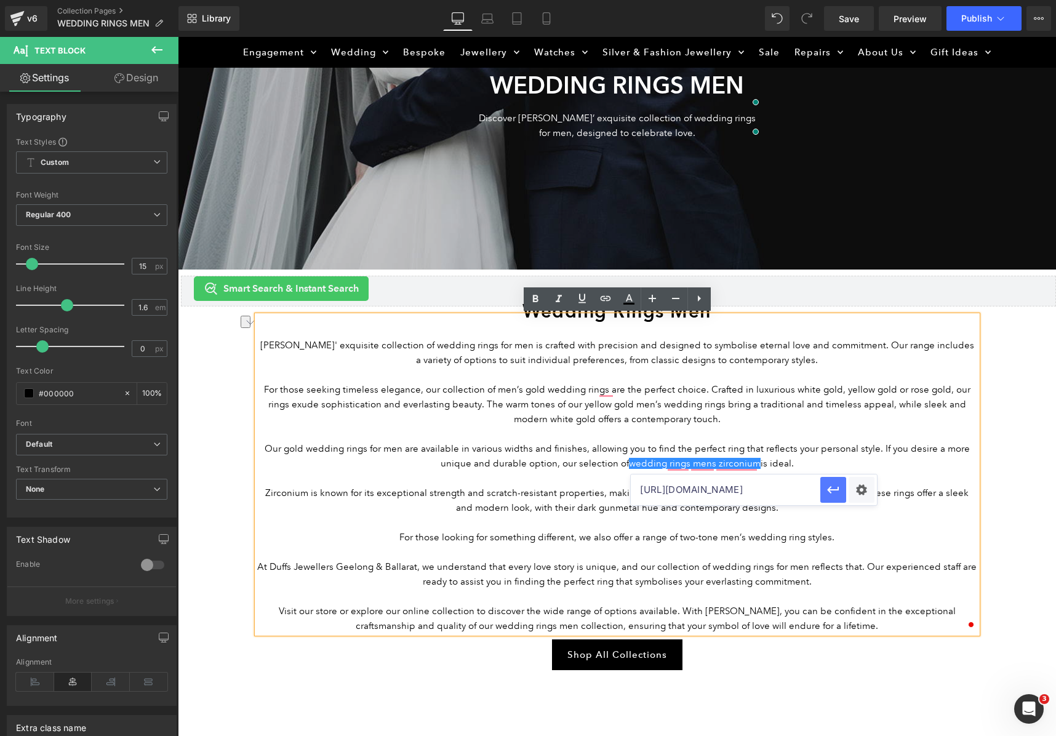
click at [835, 492] on icon "button" at bounding box center [833, 490] width 15 height 15
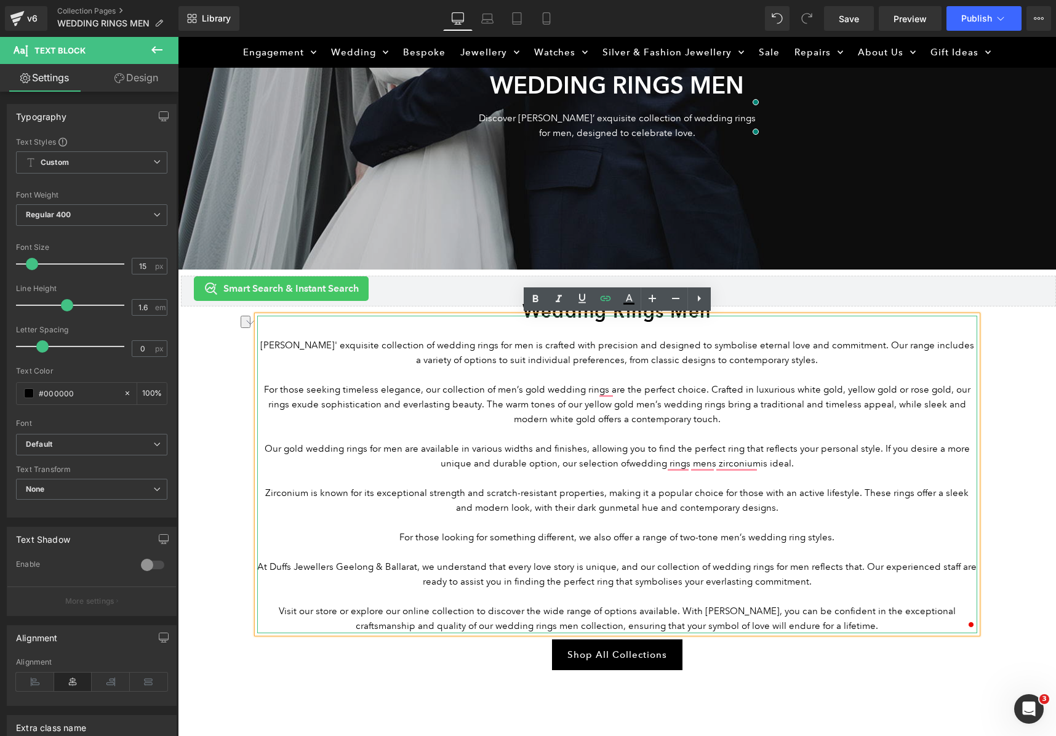
click at [810, 513] on p "Zirconium is known for its exceptional strength and scratch-resistant propertie…" at bounding box center [617, 501] width 720 height 30
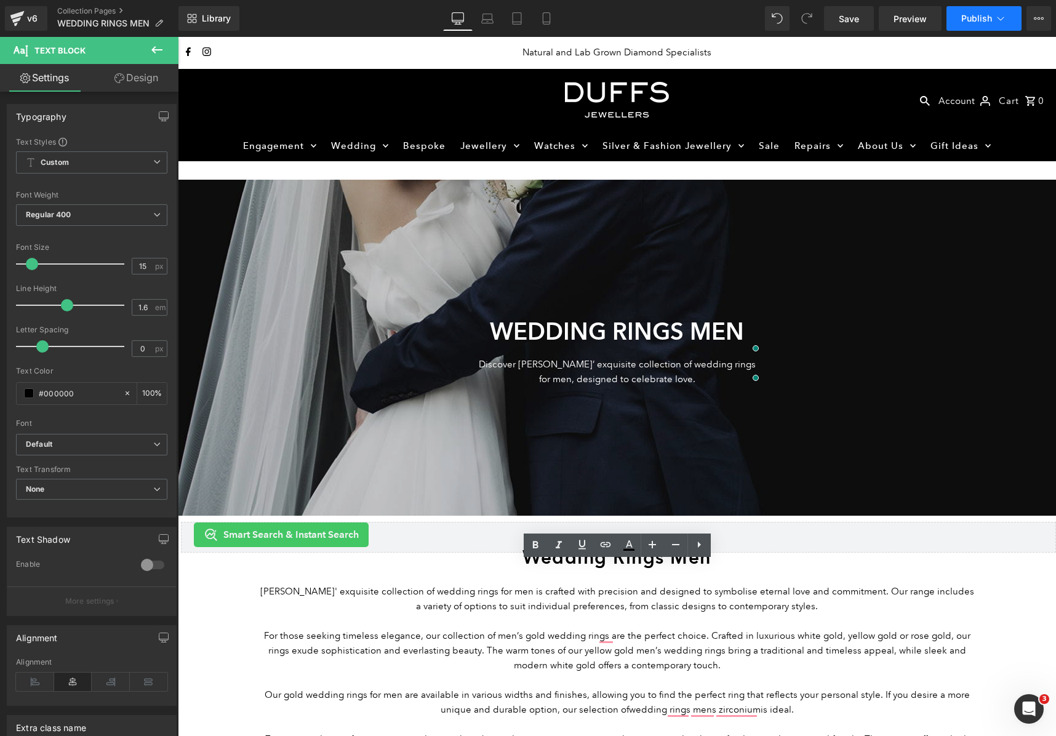
click at [965, 22] on span "Publish" at bounding box center [977, 19] width 31 height 10
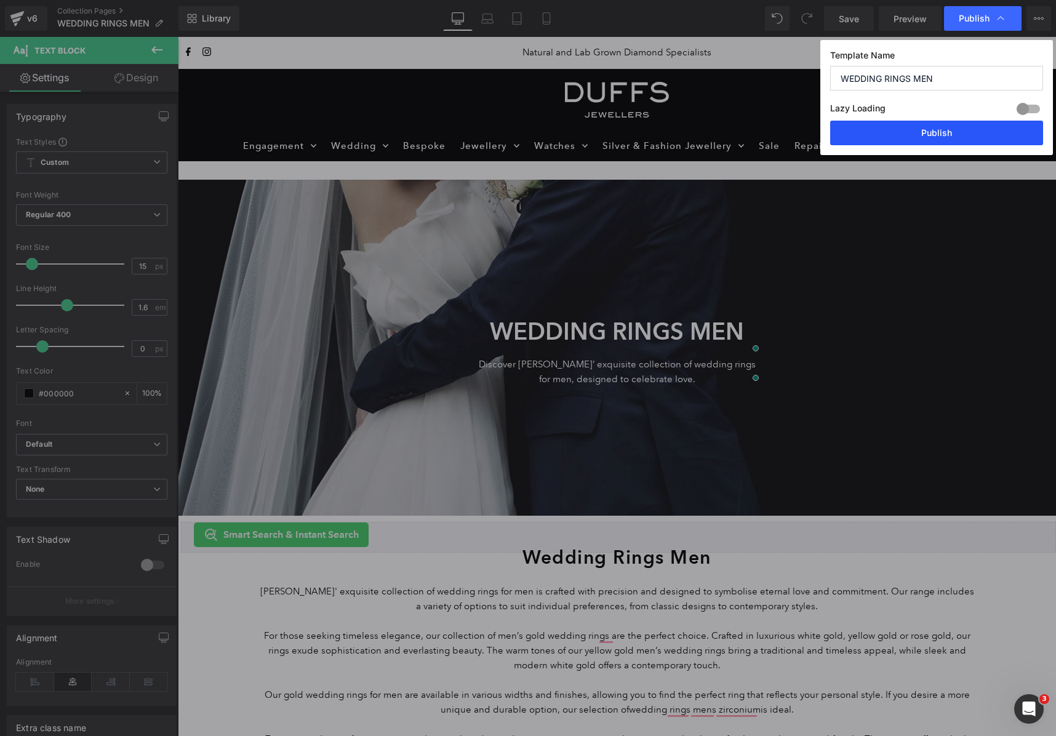
click at [964, 131] on button "Publish" at bounding box center [937, 133] width 213 height 25
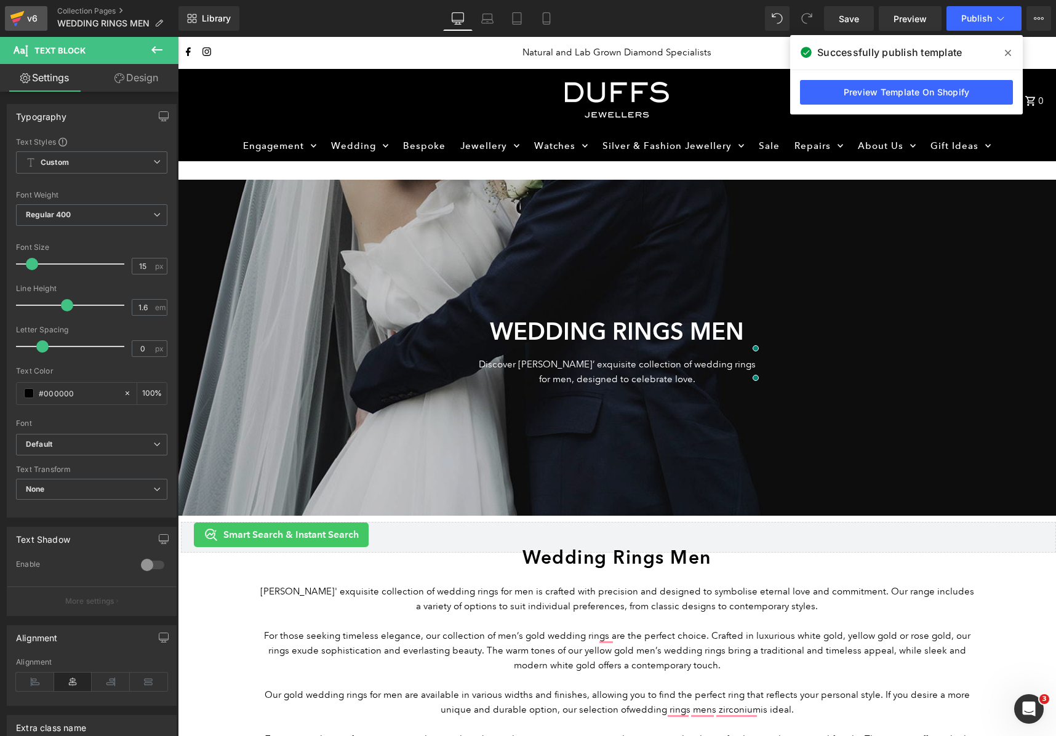
click at [35, 16] on div "v6" at bounding box center [32, 18] width 15 height 16
